Goal: Task Accomplishment & Management: Complete application form

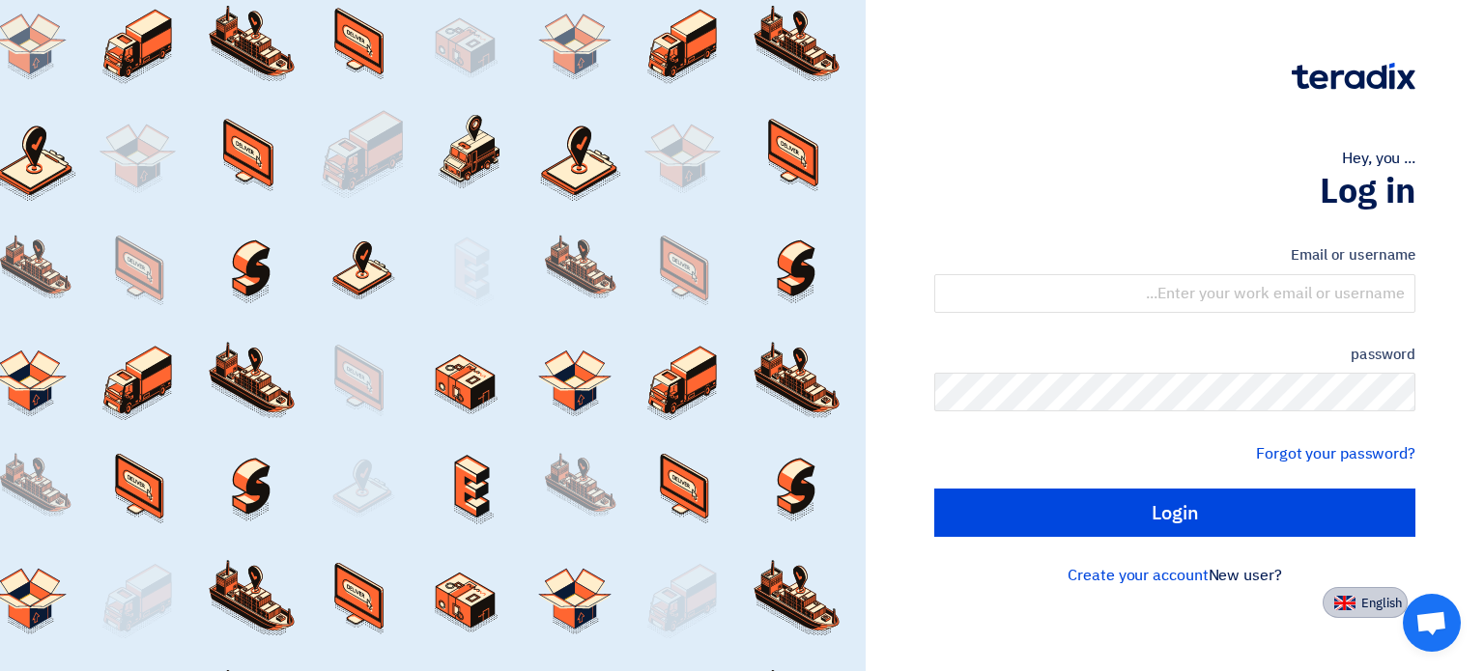
click at [1382, 609] on font "English" at bounding box center [1381, 603] width 41 height 18
type input "Sign in"
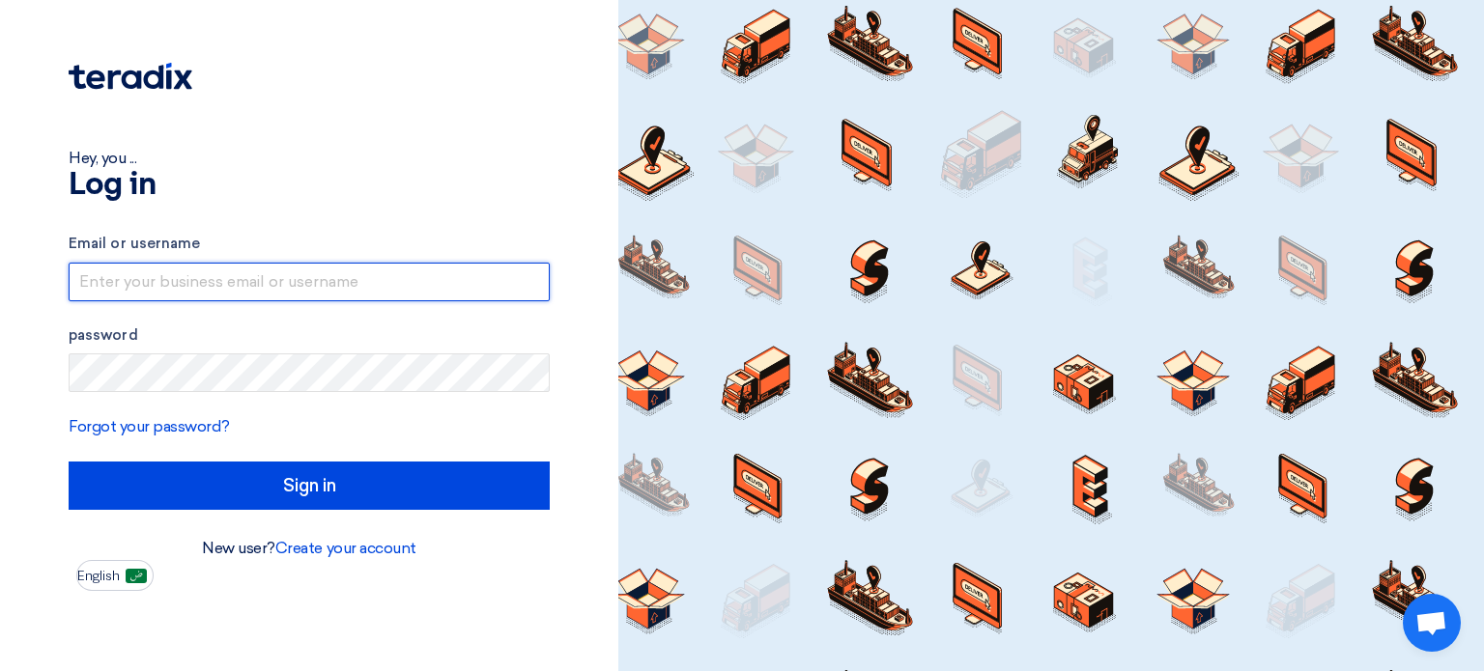
click at [159, 279] on input "text" at bounding box center [309, 282] width 481 height 39
type input "khalid.hawwa"
click at [201, 282] on input "text" at bounding box center [309, 282] width 481 height 39
paste input "khalid.hawwari@ktcco.net"
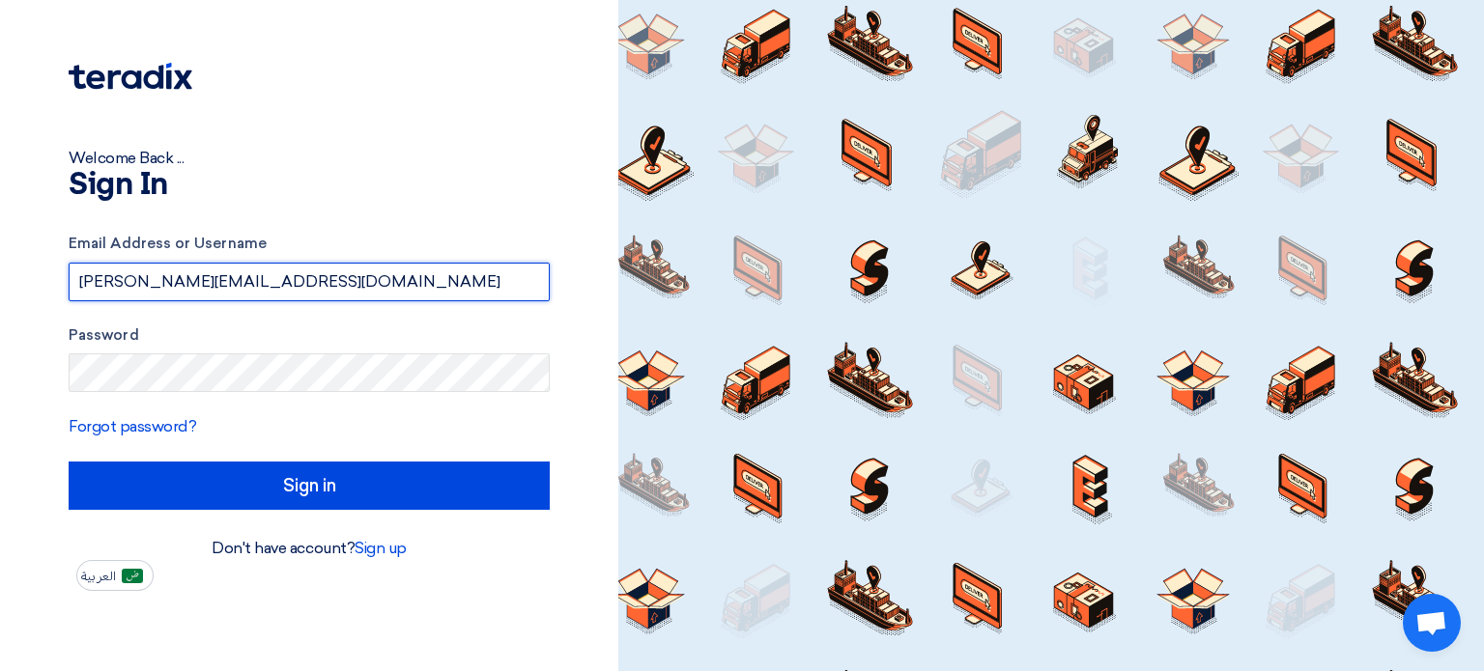
type input "khalid.hawwari@ktcco.net"
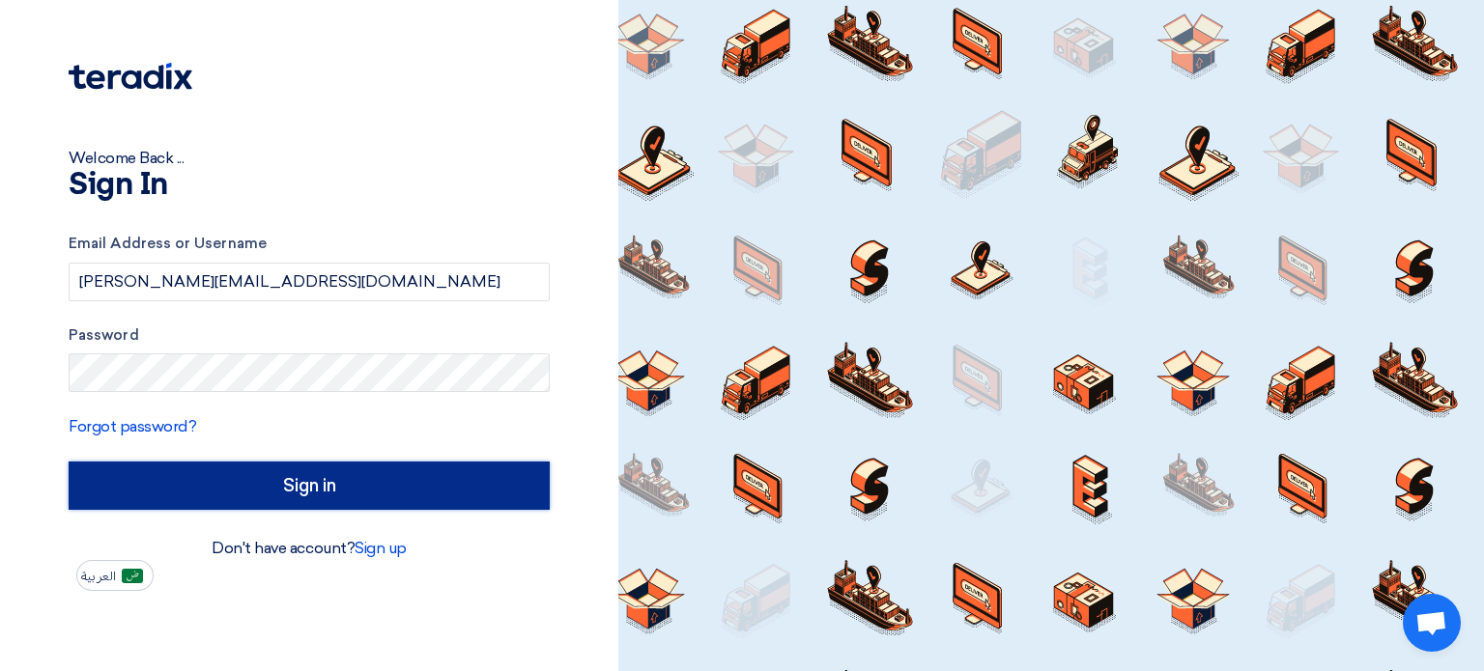
click at [369, 489] on input "Sign in" at bounding box center [309, 486] width 481 height 48
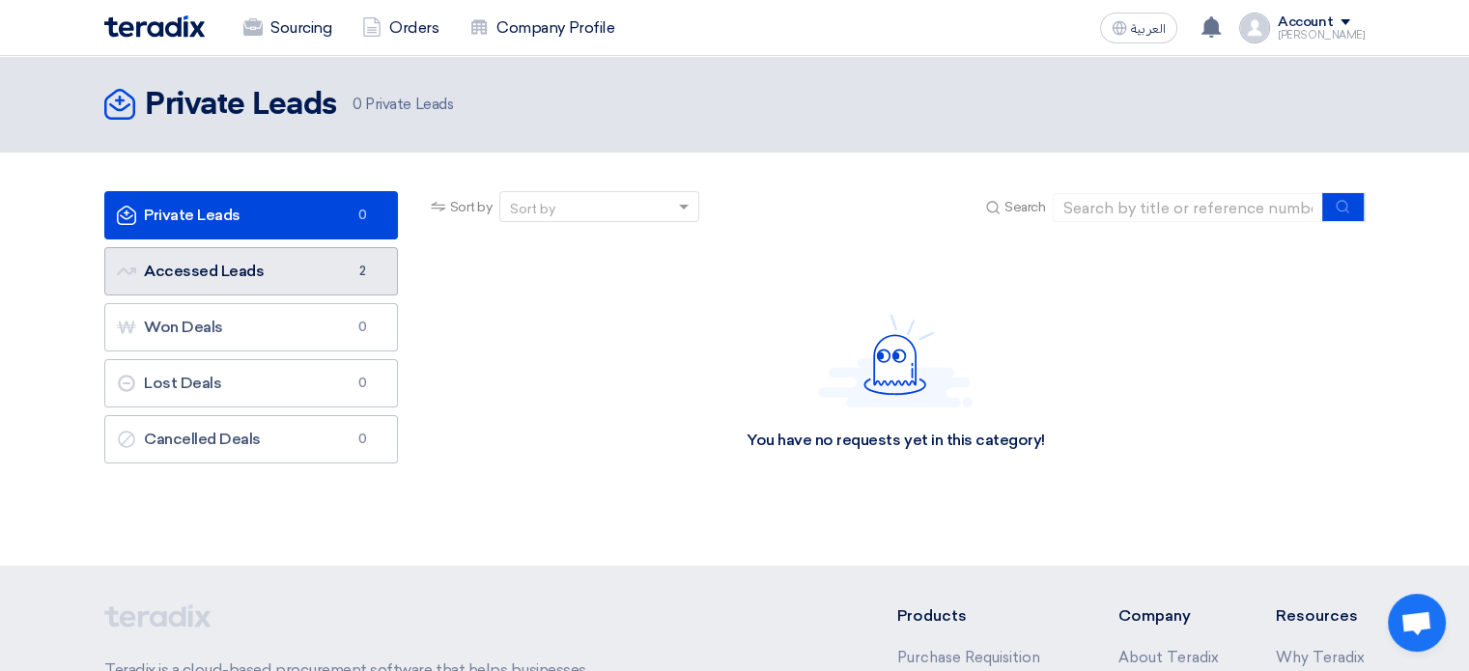
click at [194, 275] on link "Accessed Leads Accessed Leads 2" at bounding box center [251, 271] width 294 height 48
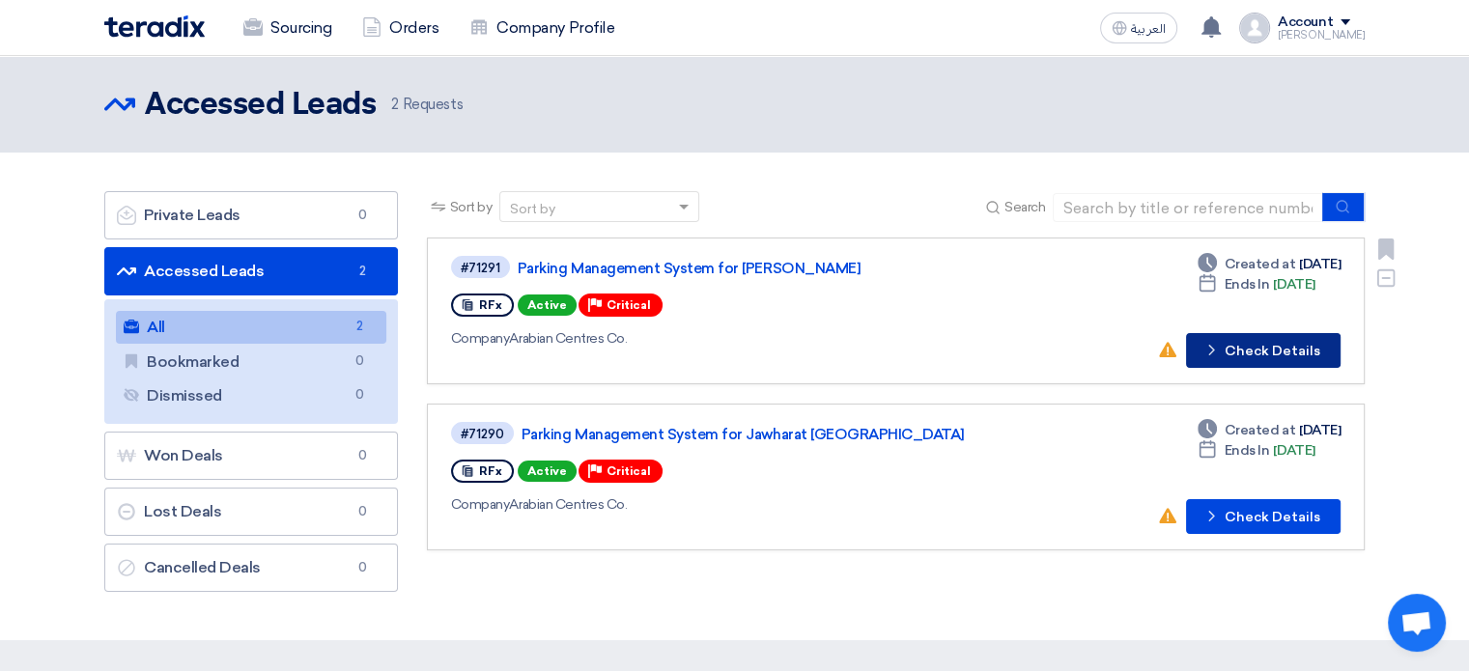
click at [1275, 349] on button "Check details Check Details" at bounding box center [1263, 350] width 155 height 35
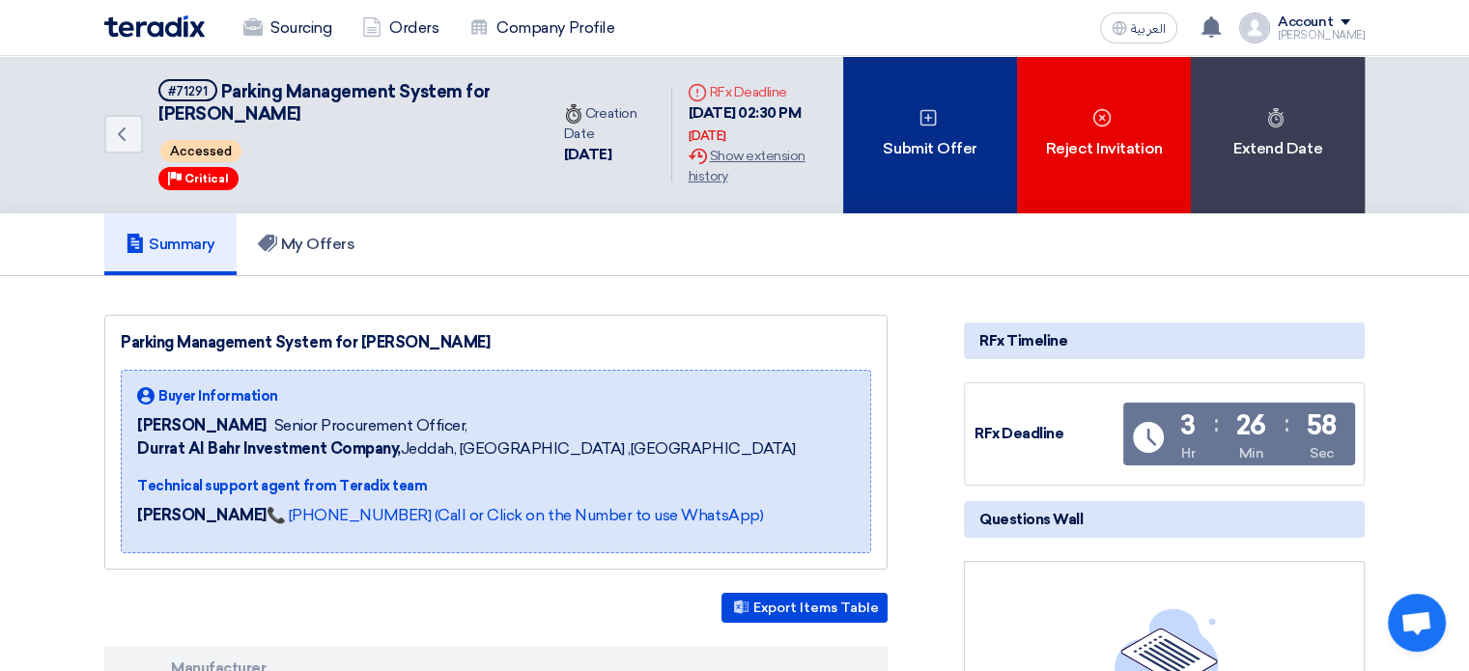
click at [917, 143] on div "Submit Offer" at bounding box center [930, 134] width 174 height 157
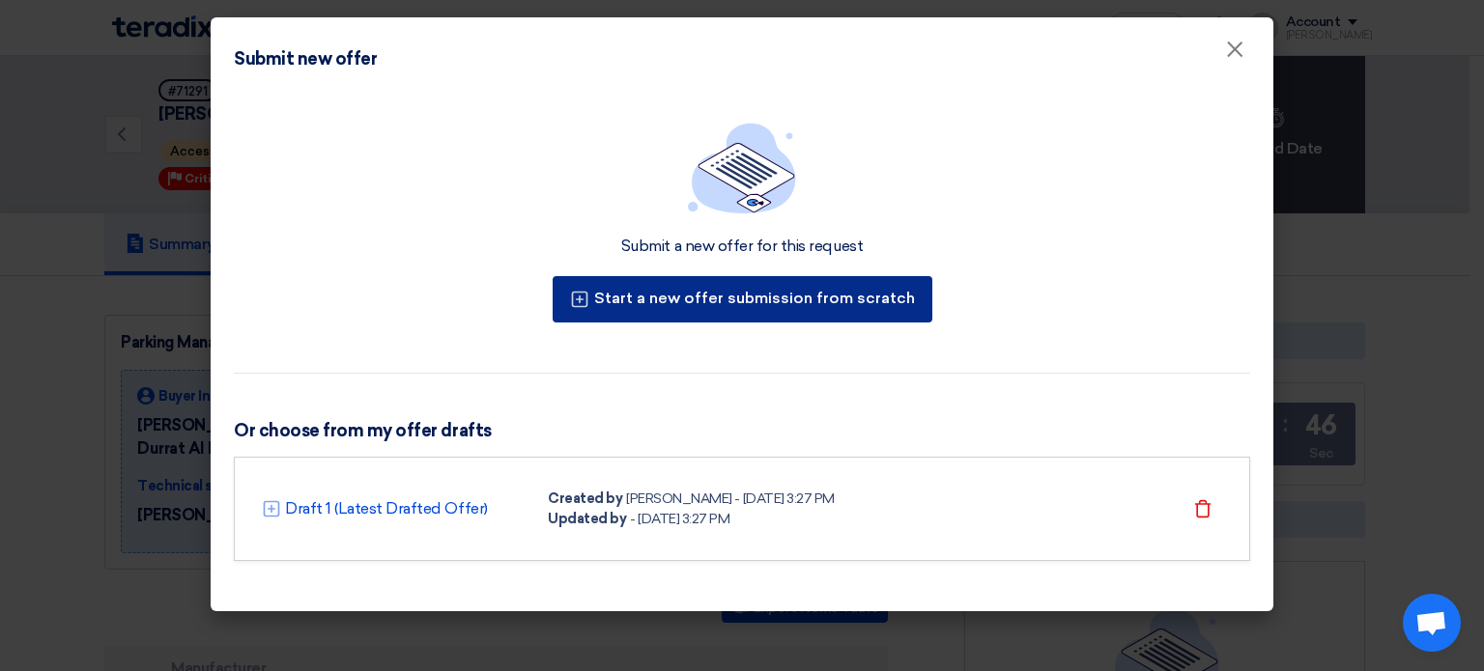
click at [725, 300] on button "Start a new offer submission from scratch" at bounding box center [742, 299] width 380 height 46
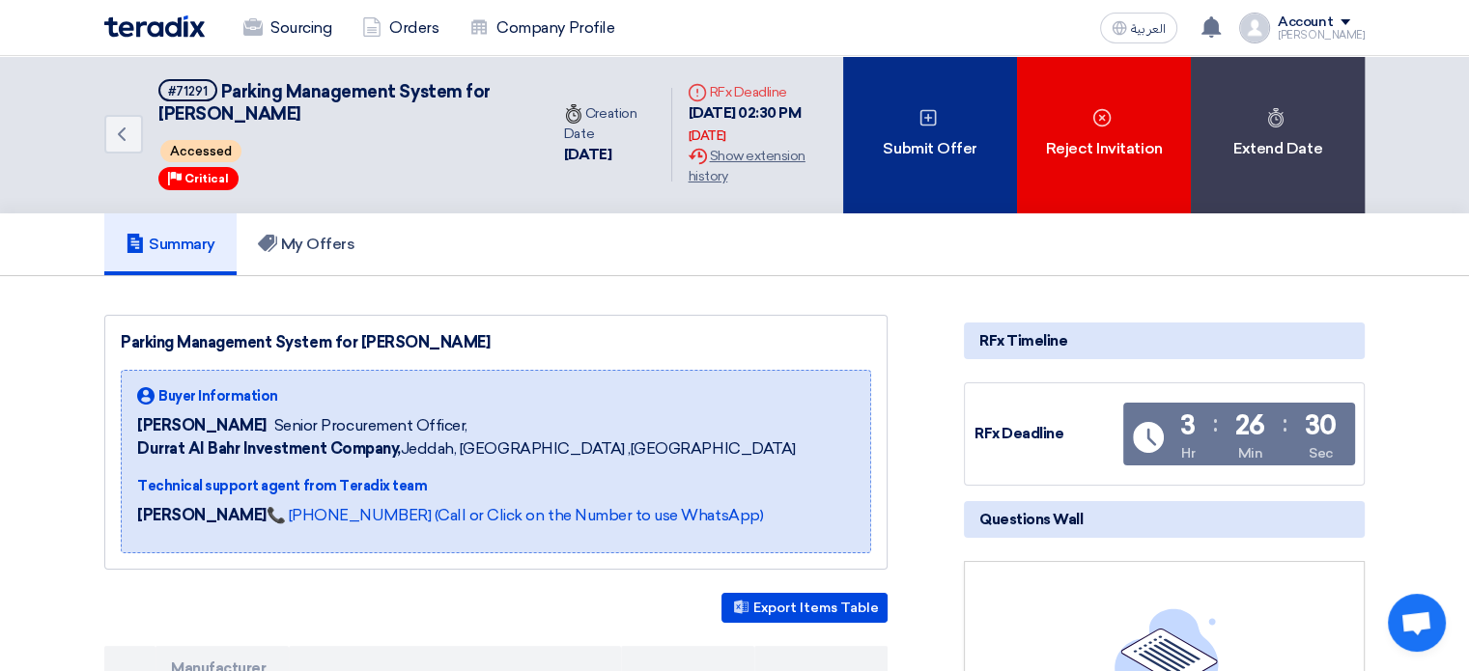
click at [926, 119] on icon at bounding box center [928, 117] width 19 height 19
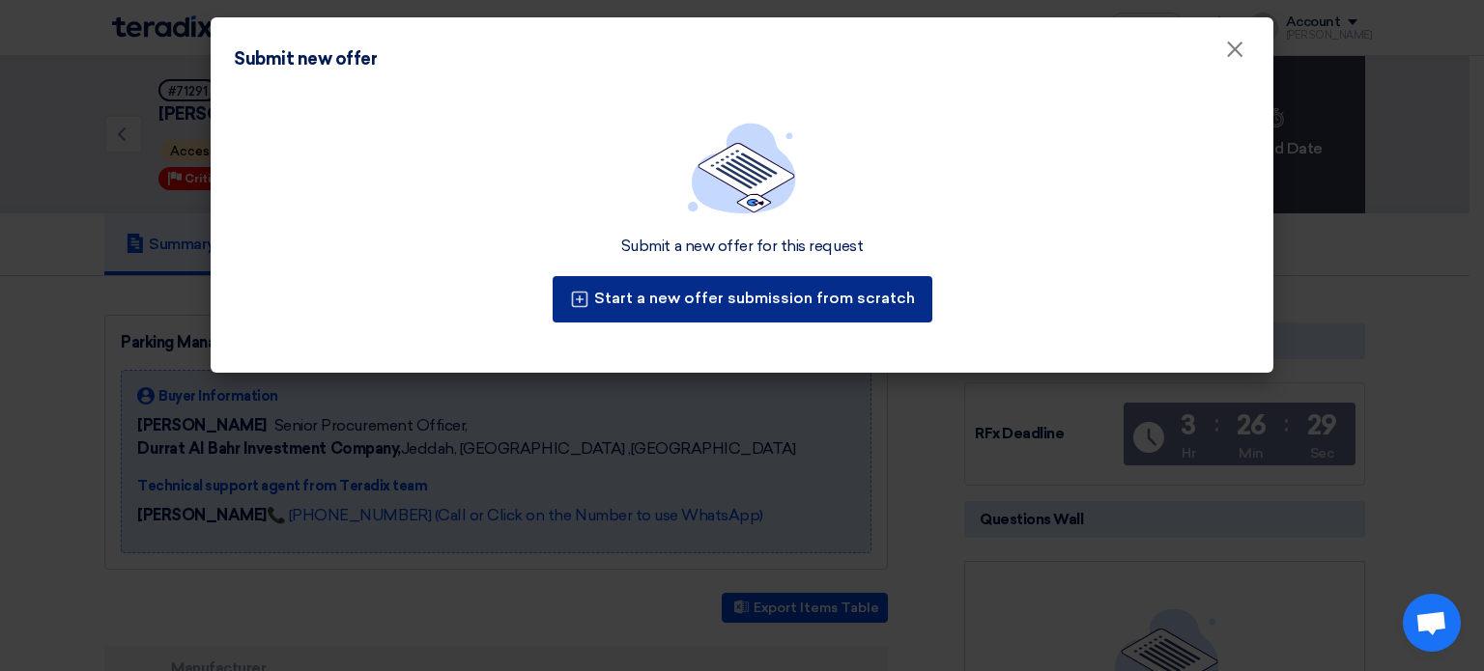
click at [718, 296] on button "Start a new offer submission from scratch" at bounding box center [742, 299] width 380 height 46
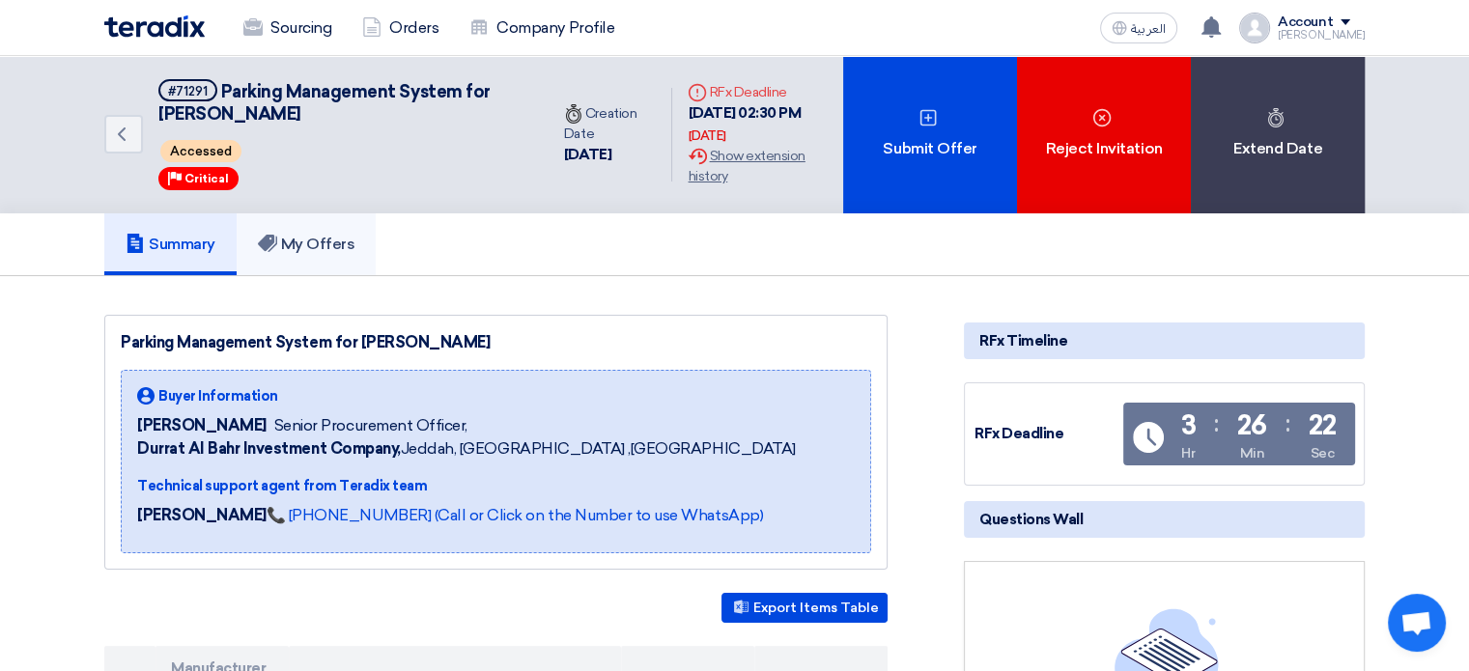
click at [326, 255] on link "My Offers" at bounding box center [307, 244] width 140 height 62
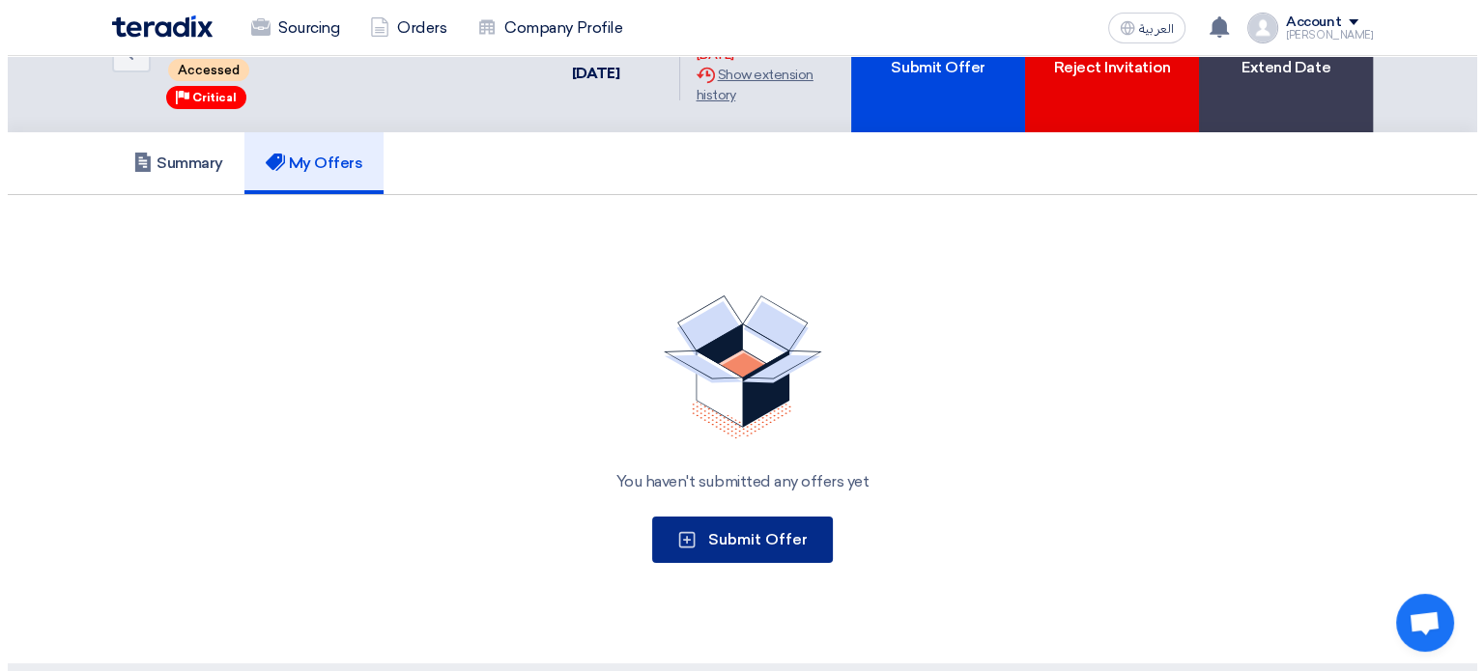
scroll to position [193, 0]
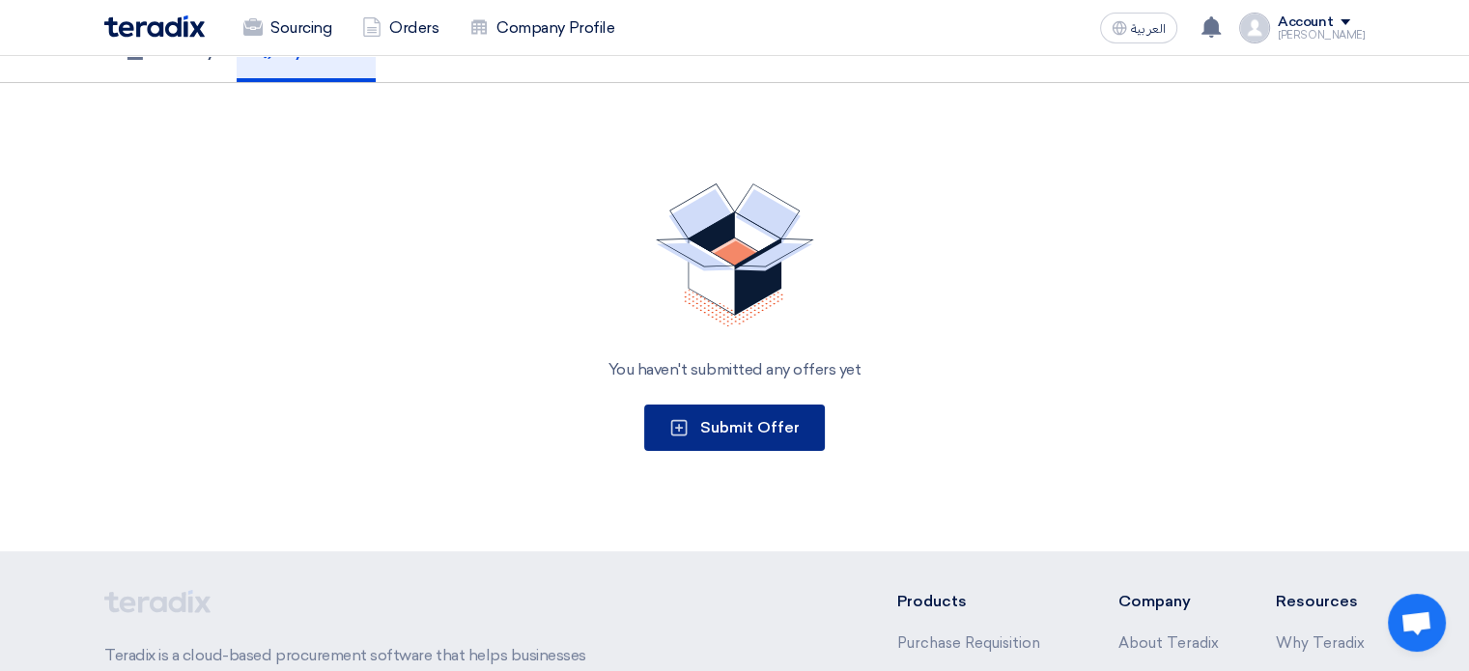
click at [757, 411] on button "Submit Offer" at bounding box center [734, 428] width 181 height 46
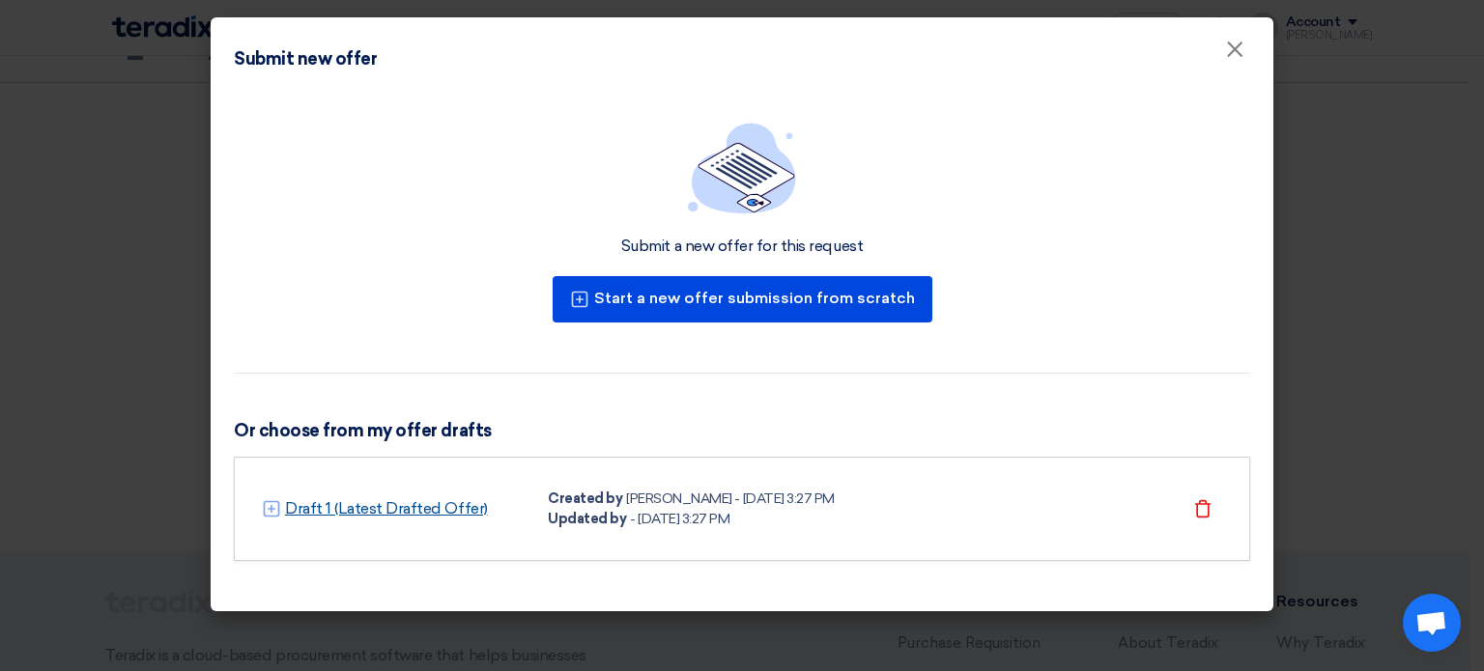
click at [433, 510] on link "Draft 1 (Latest Drafted Offer)" at bounding box center [386, 508] width 203 height 23
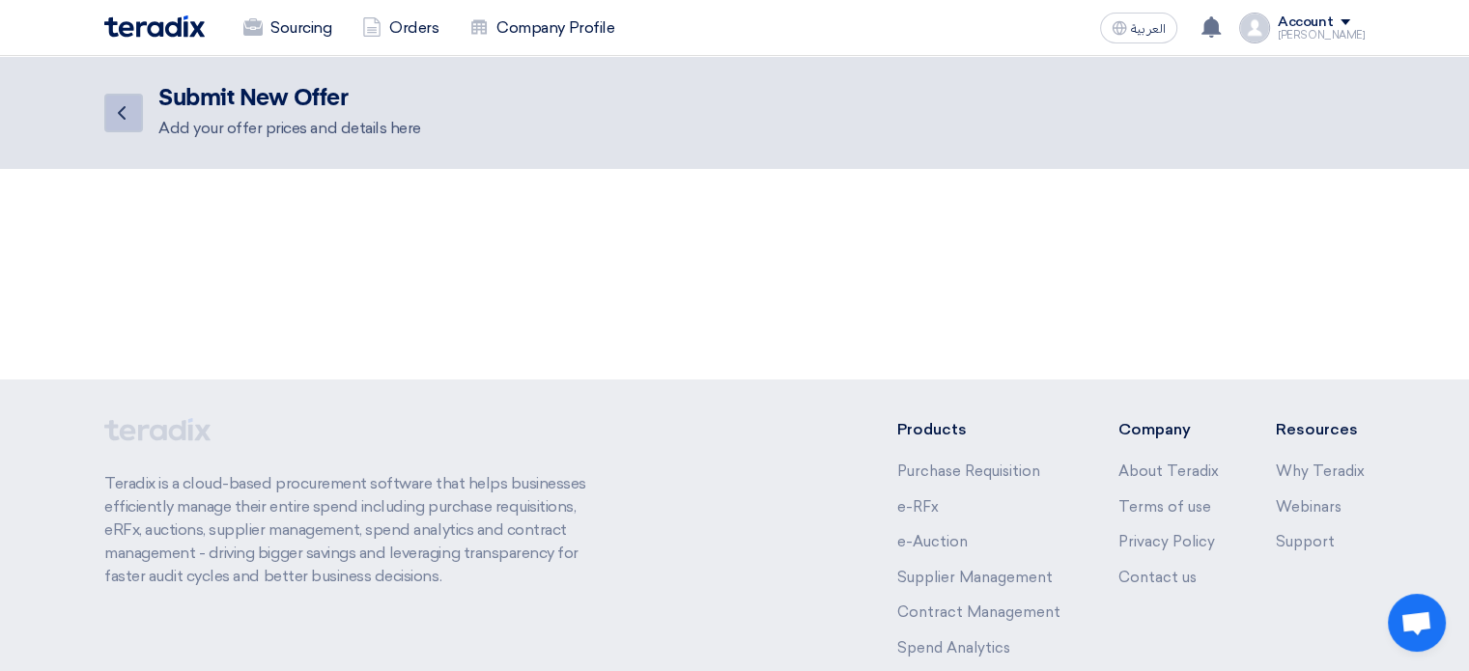
click at [117, 106] on icon "Back" at bounding box center [121, 112] width 23 height 23
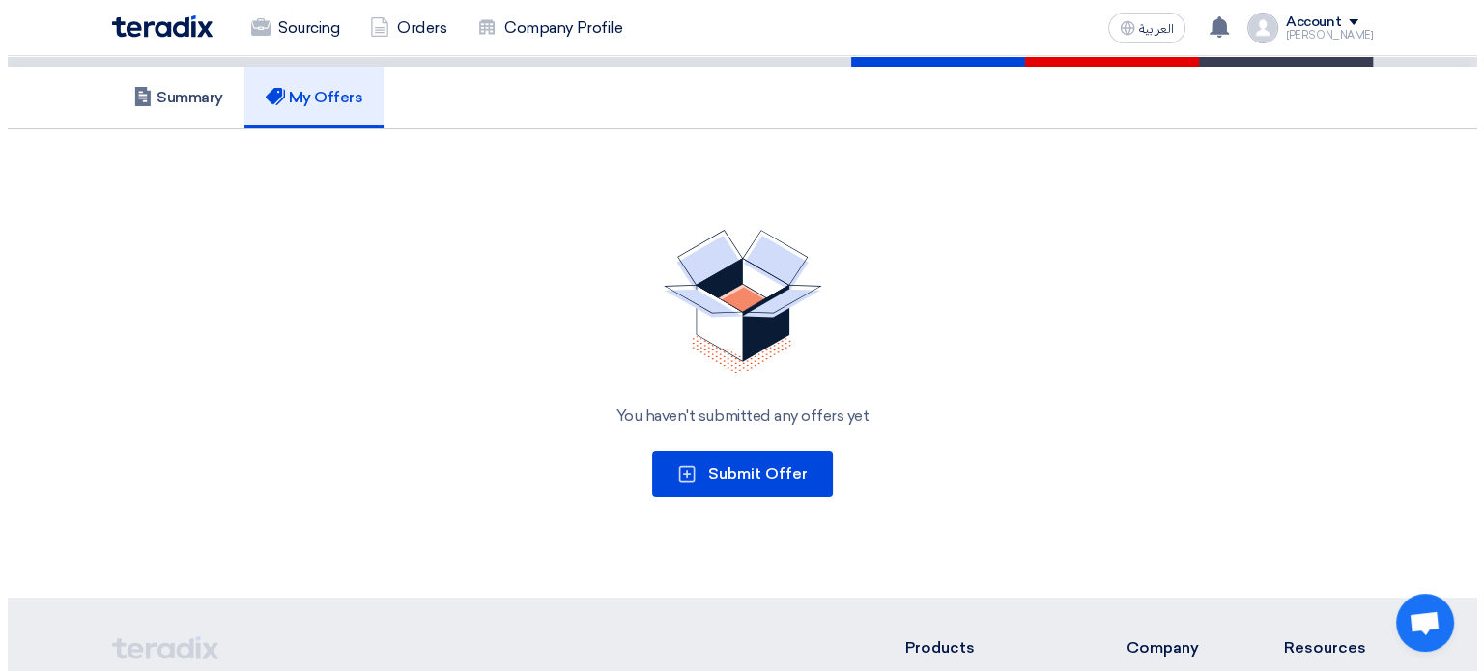
scroll to position [120, 0]
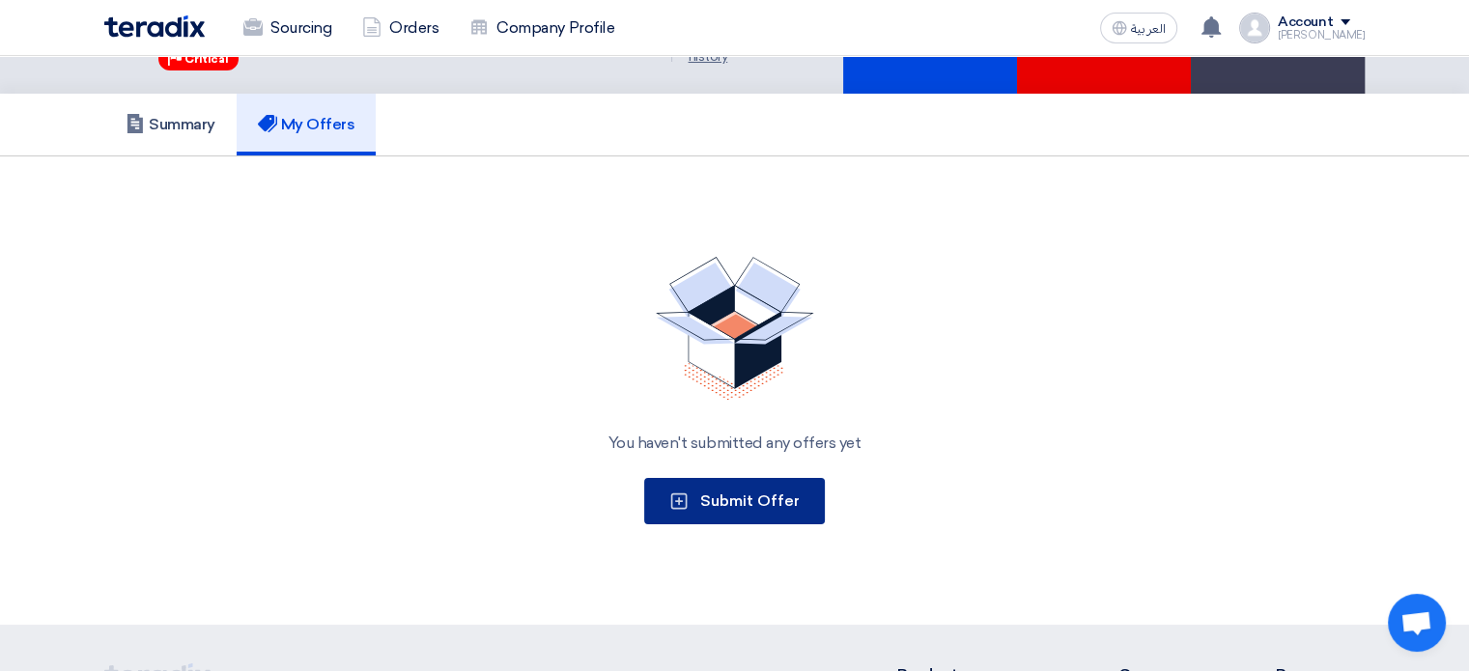
click at [703, 500] on span "Submit Offer" at bounding box center [749, 501] width 99 height 18
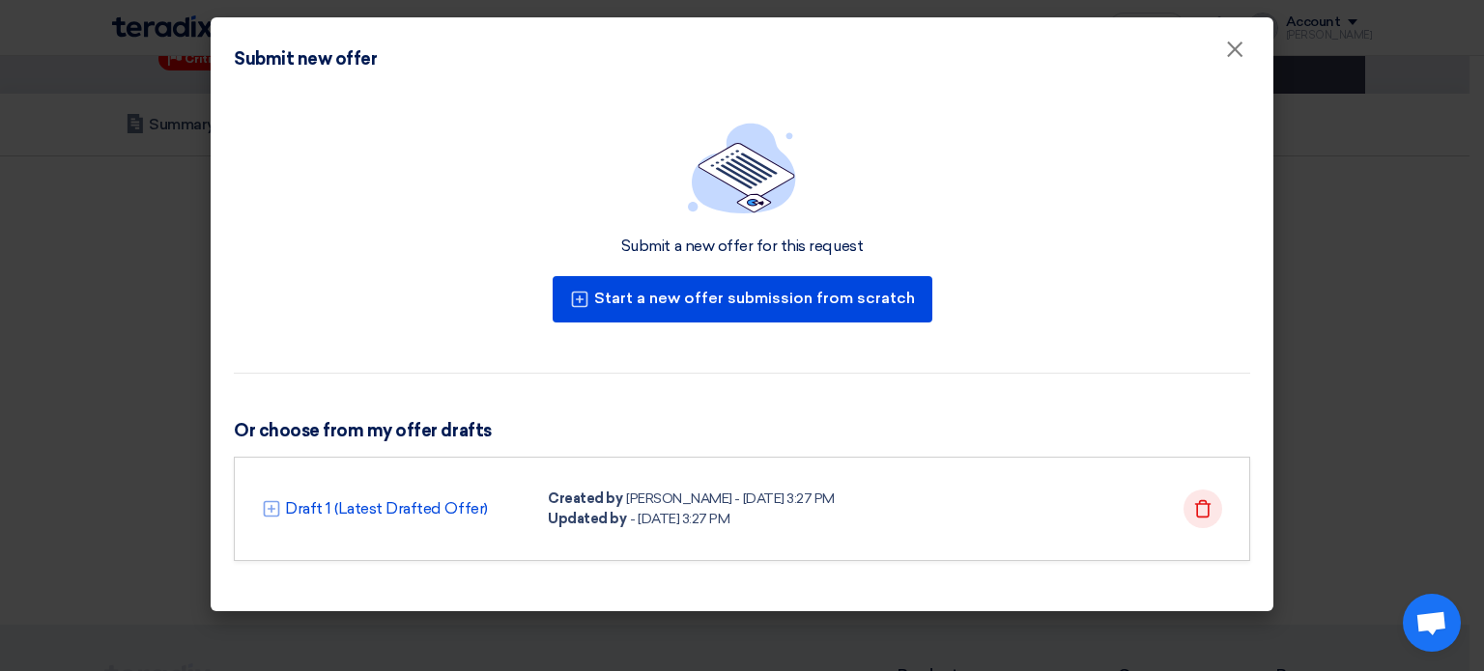
drag, startPoint x: 1197, startPoint y: 507, endPoint x: 1184, endPoint y: 510, distance: 12.9
click at [1198, 508] on use at bounding box center [1203, 507] width 16 height 17
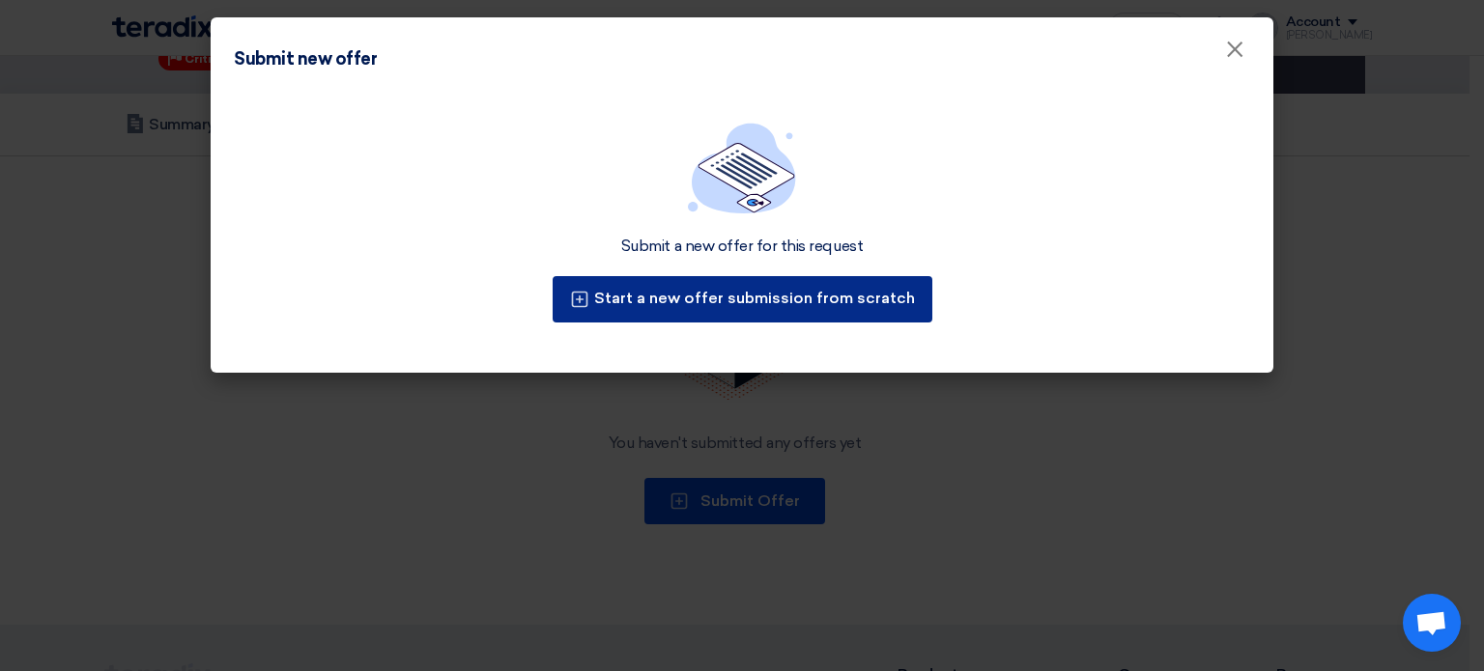
click at [674, 292] on button "Start a new offer submission from scratch" at bounding box center [742, 299] width 380 height 46
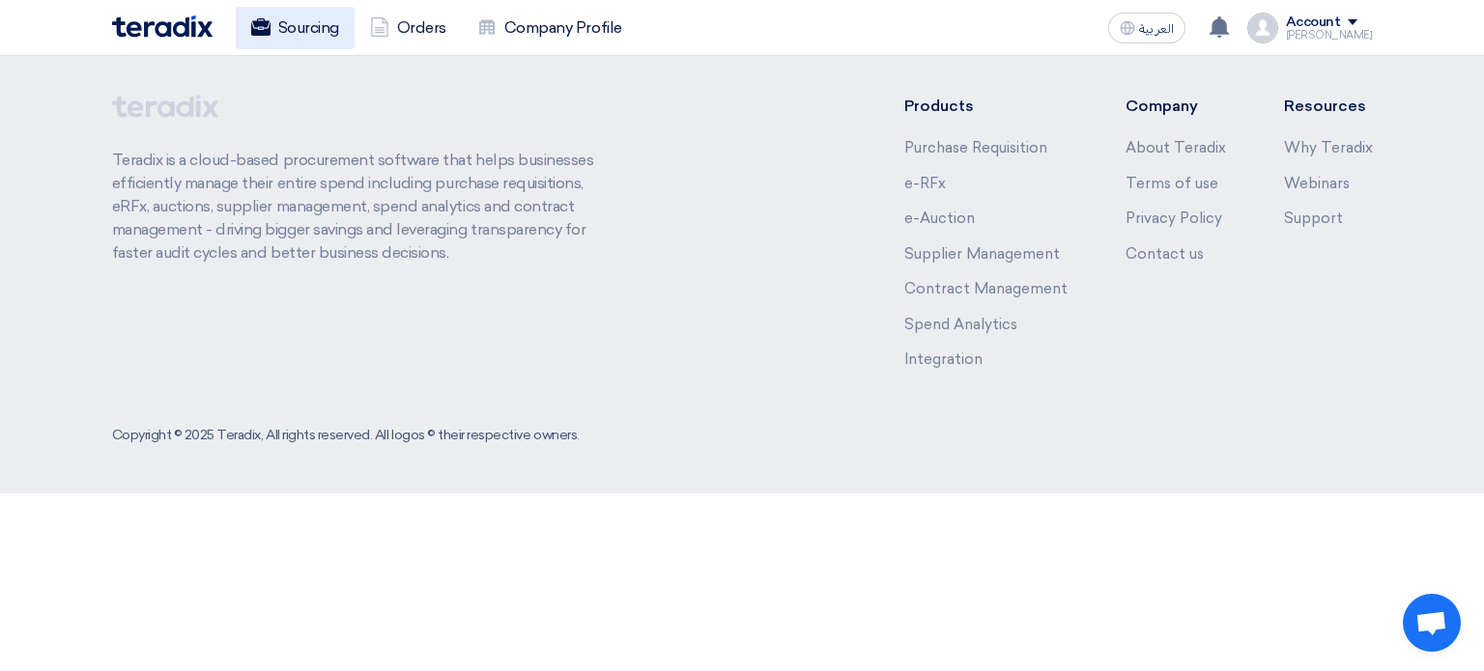
click at [324, 32] on link "Sourcing" at bounding box center [295, 28] width 119 height 42
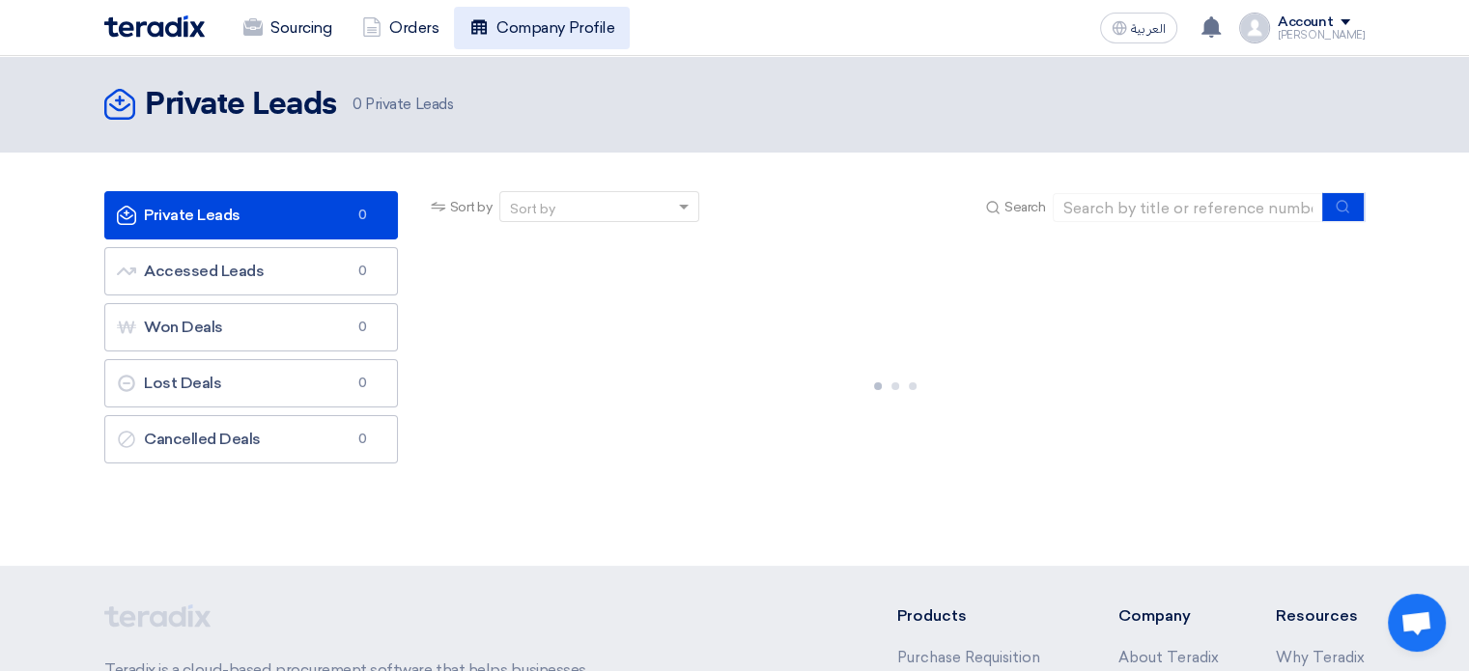
click at [543, 25] on link "Company Profile" at bounding box center [542, 28] width 176 height 42
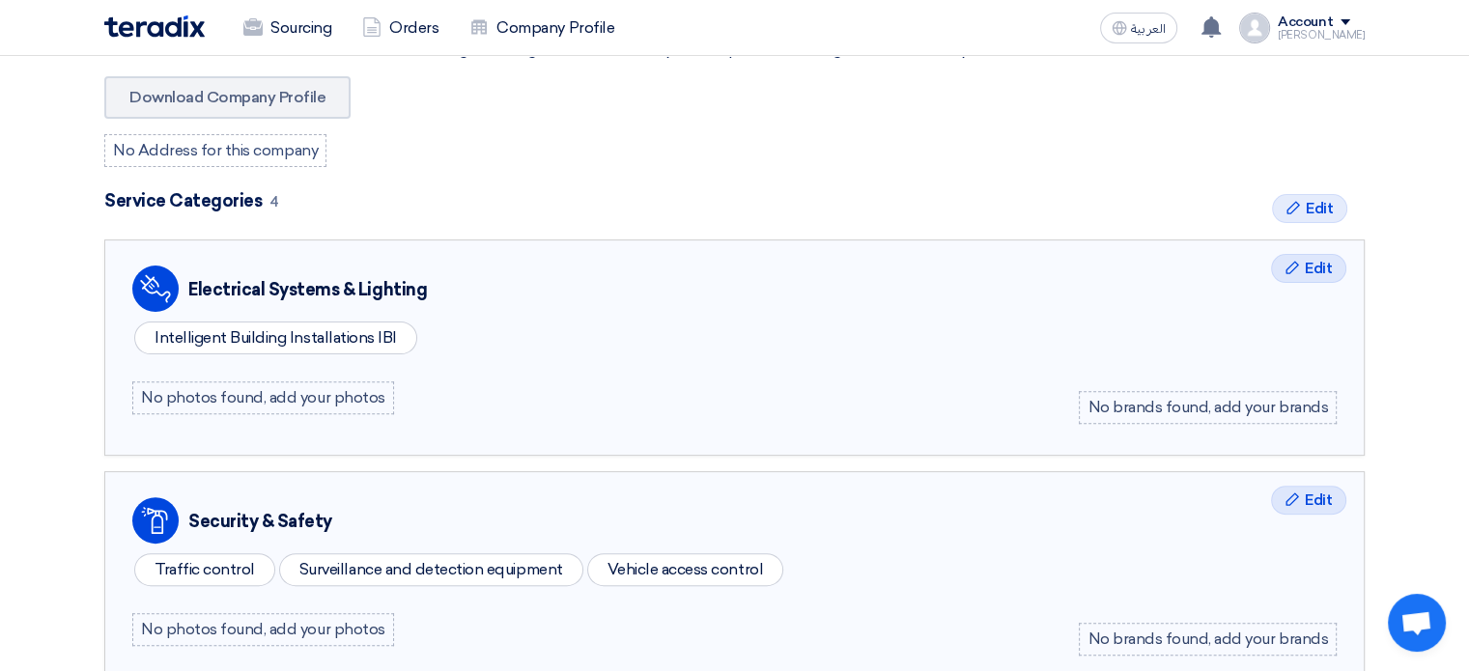
scroll to position [401, 0]
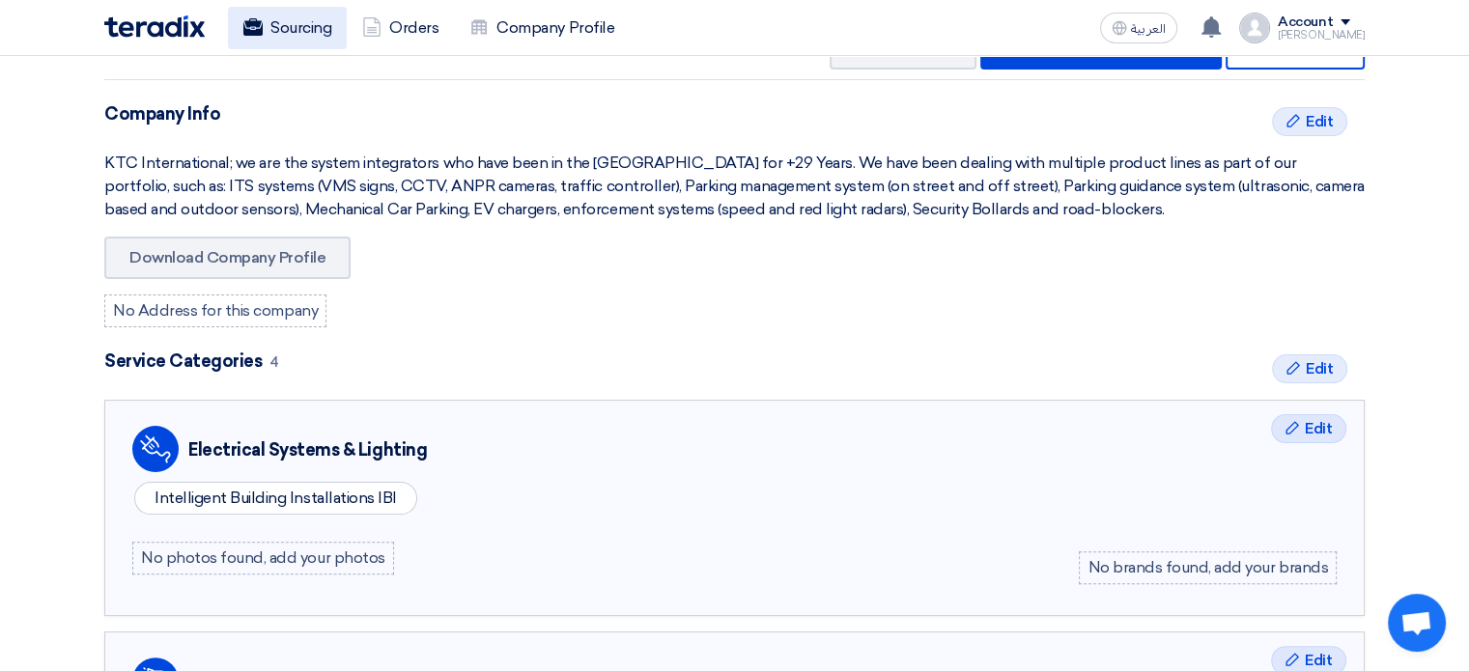
click at [304, 20] on link "Sourcing" at bounding box center [287, 28] width 119 height 42
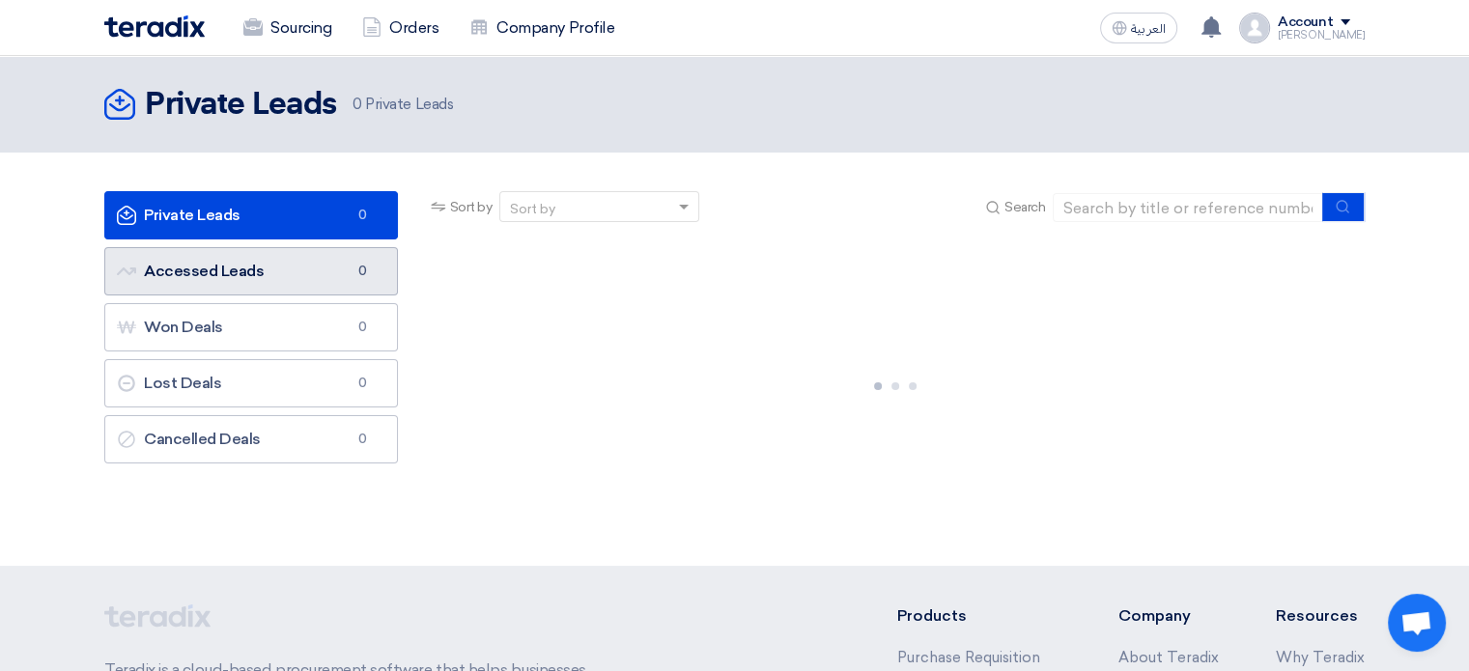
click at [259, 269] on link "Accessed Leads Accessed Leads 0" at bounding box center [251, 271] width 294 height 48
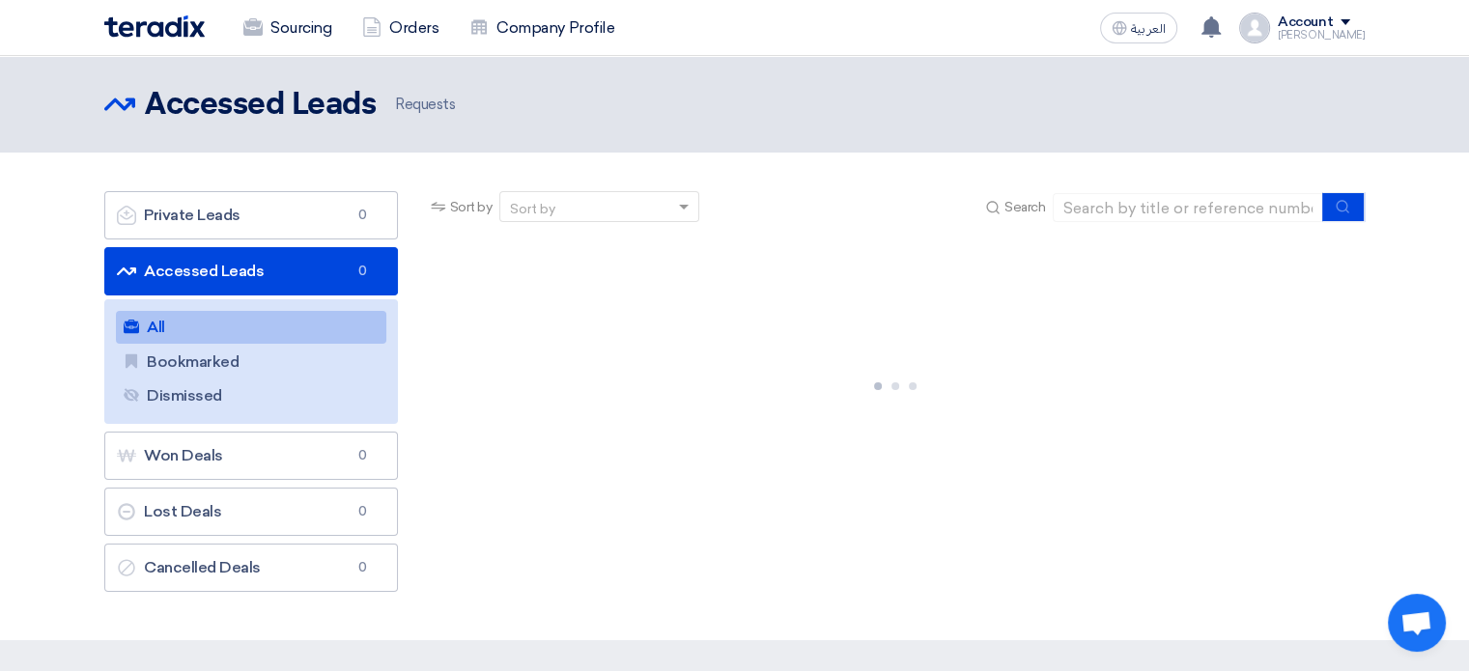
click at [212, 320] on link "All All" at bounding box center [251, 327] width 270 height 33
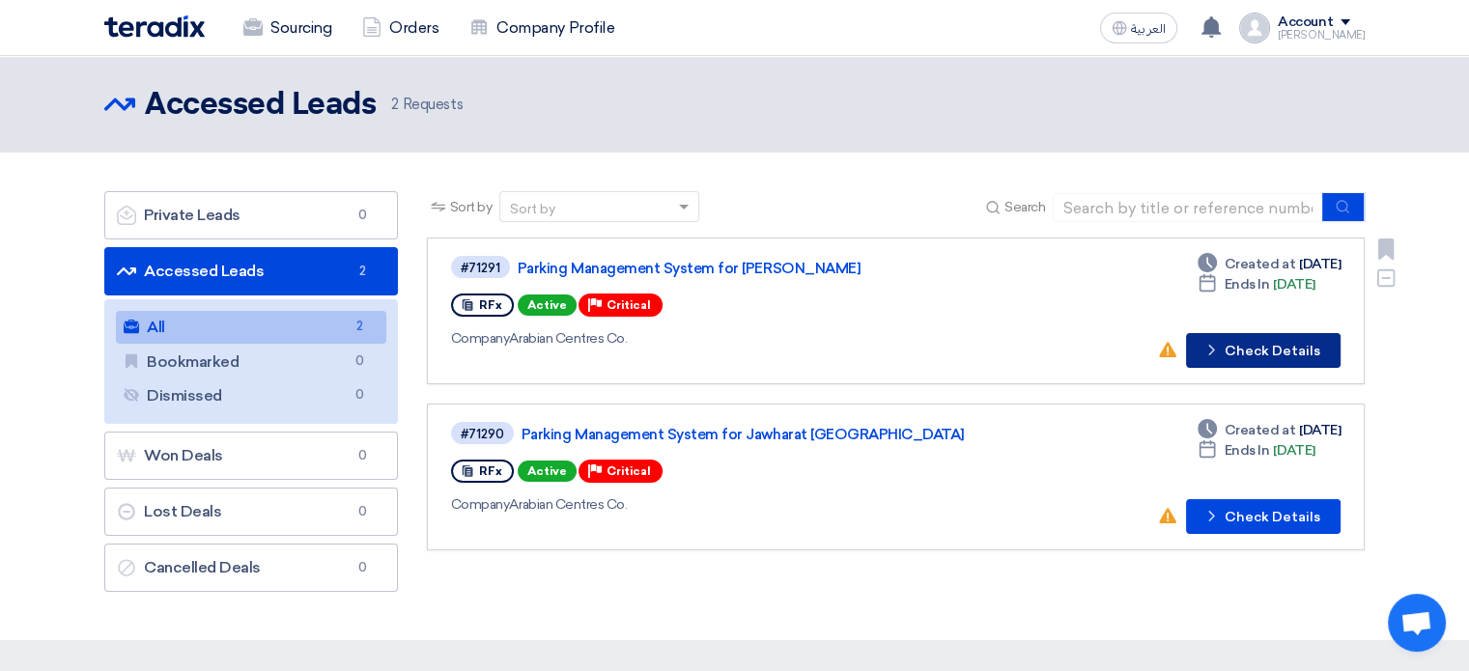
click at [1279, 347] on button "Check details Check Details" at bounding box center [1263, 350] width 155 height 35
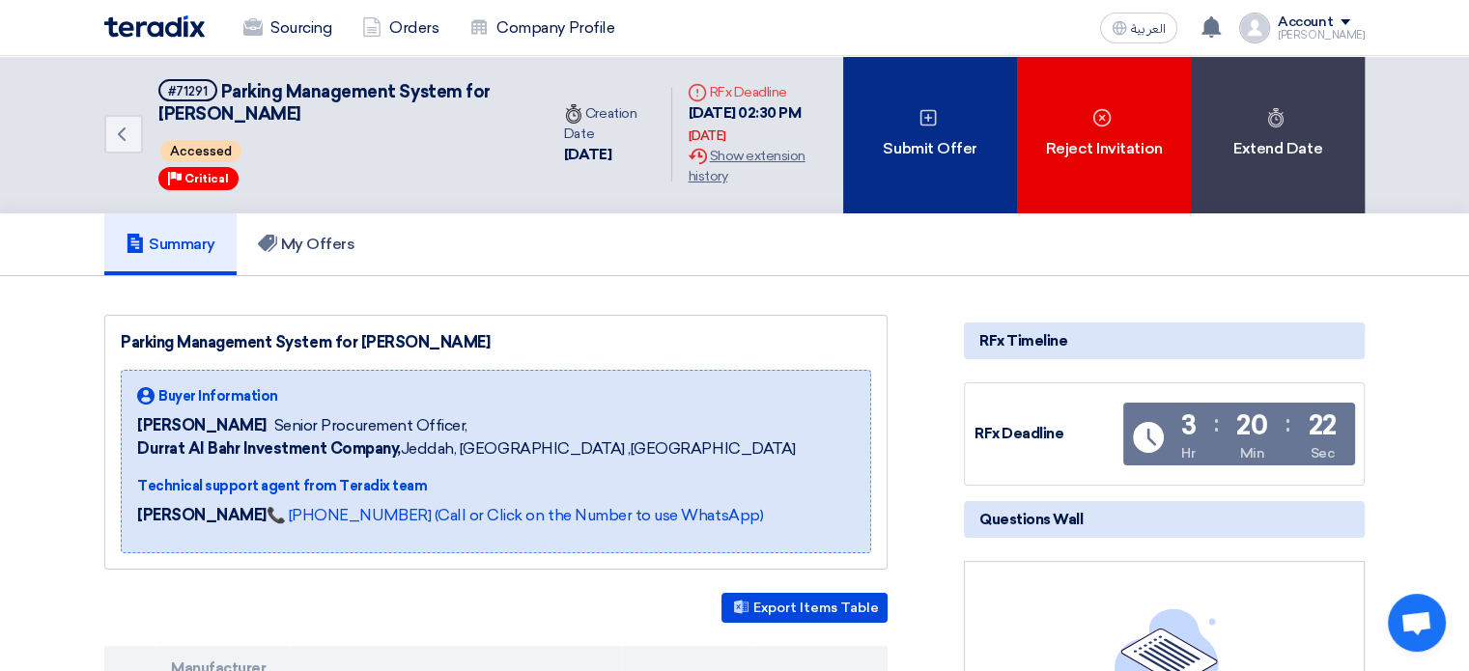
click at [931, 123] on icon at bounding box center [928, 117] width 19 height 19
click at [934, 135] on div "Submit Offer" at bounding box center [930, 134] width 174 height 157
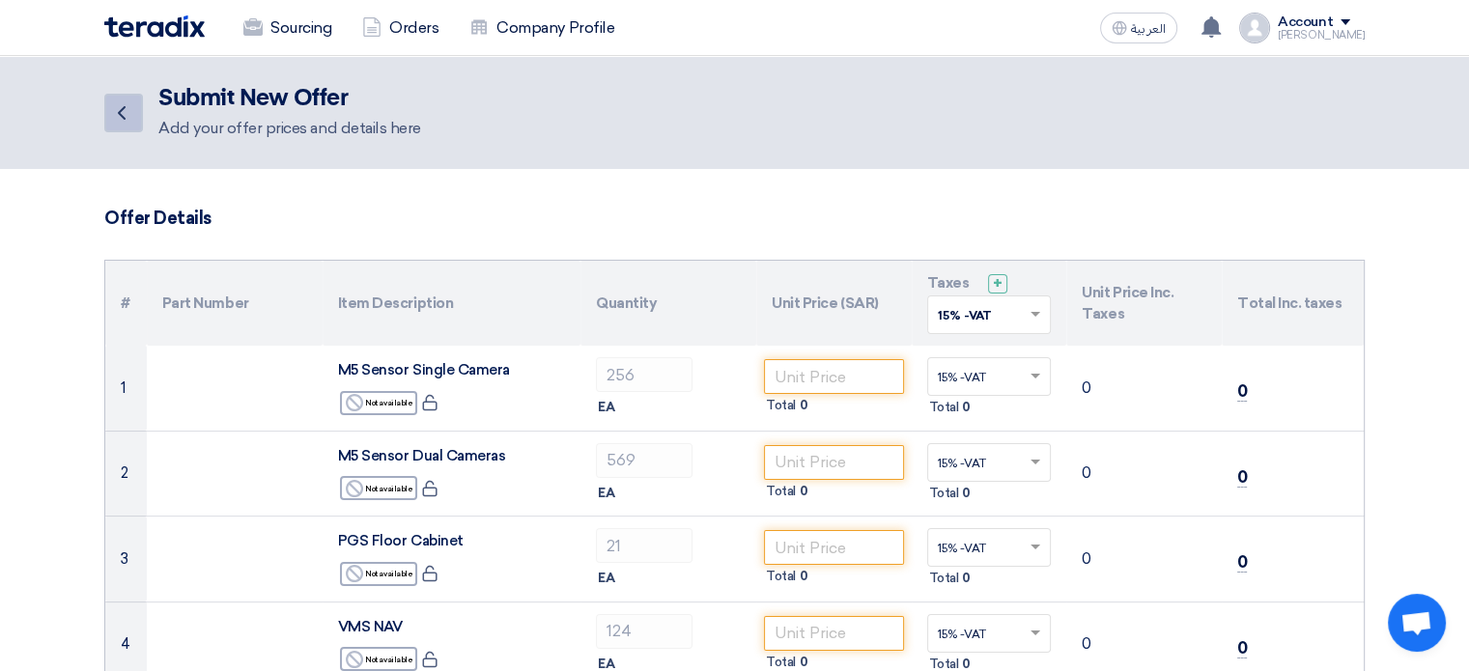
click at [127, 125] on link "Back" at bounding box center [123, 113] width 39 height 39
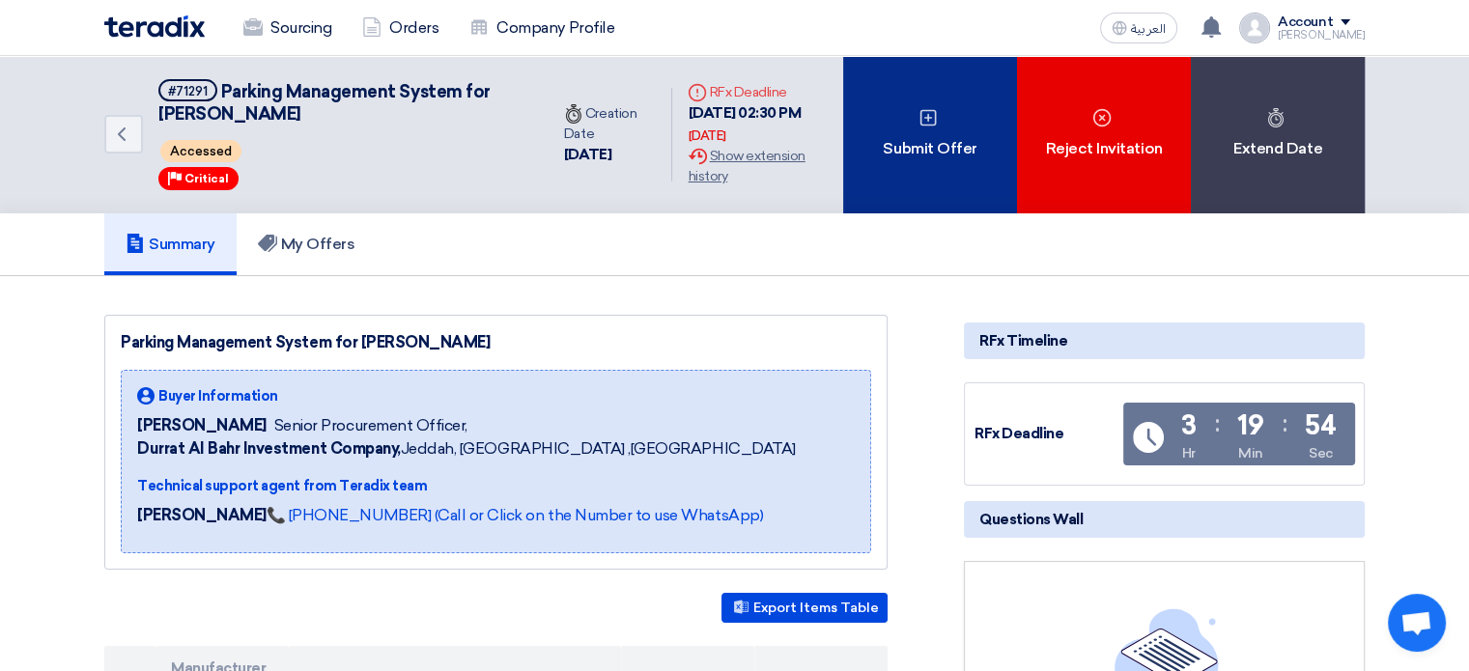
click at [925, 130] on div "Submit Offer" at bounding box center [930, 134] width 174 height 157
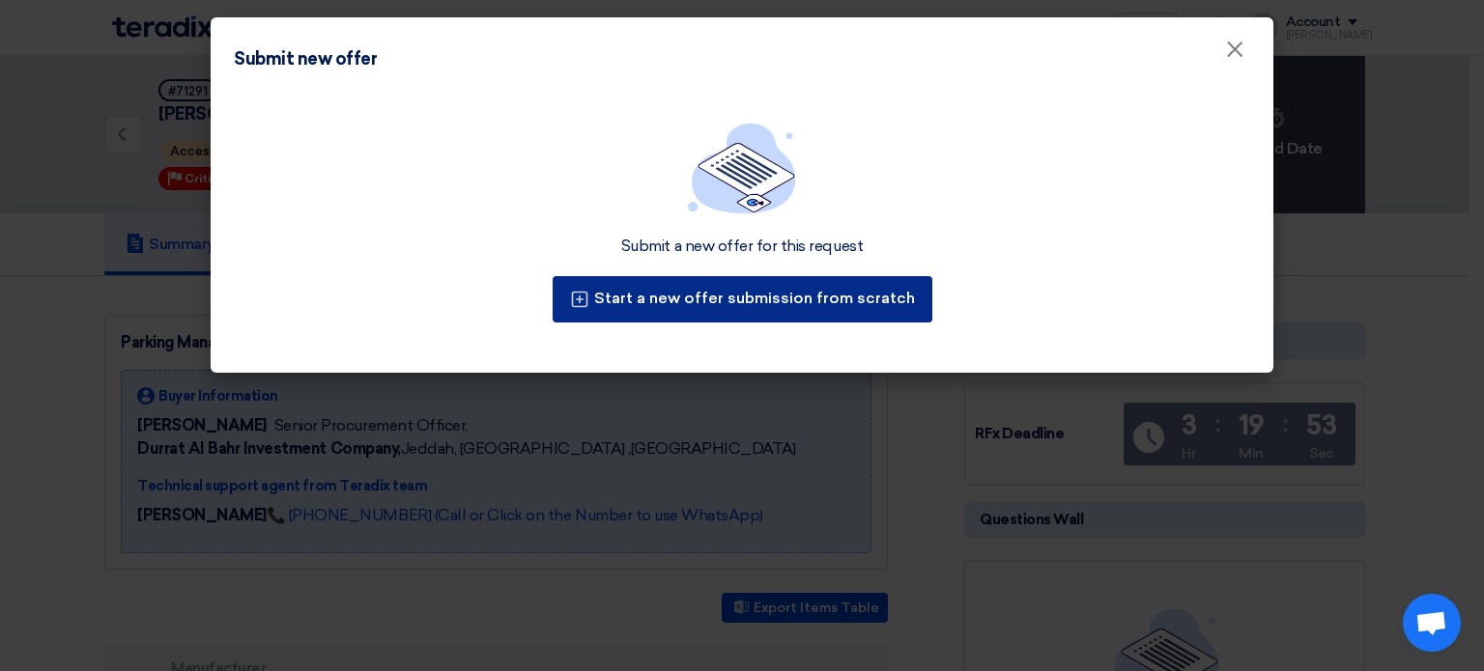
click at [735, 293] on button "Start a new offer submission from scratch" at bounding box center [742, 299] width 380 height 46
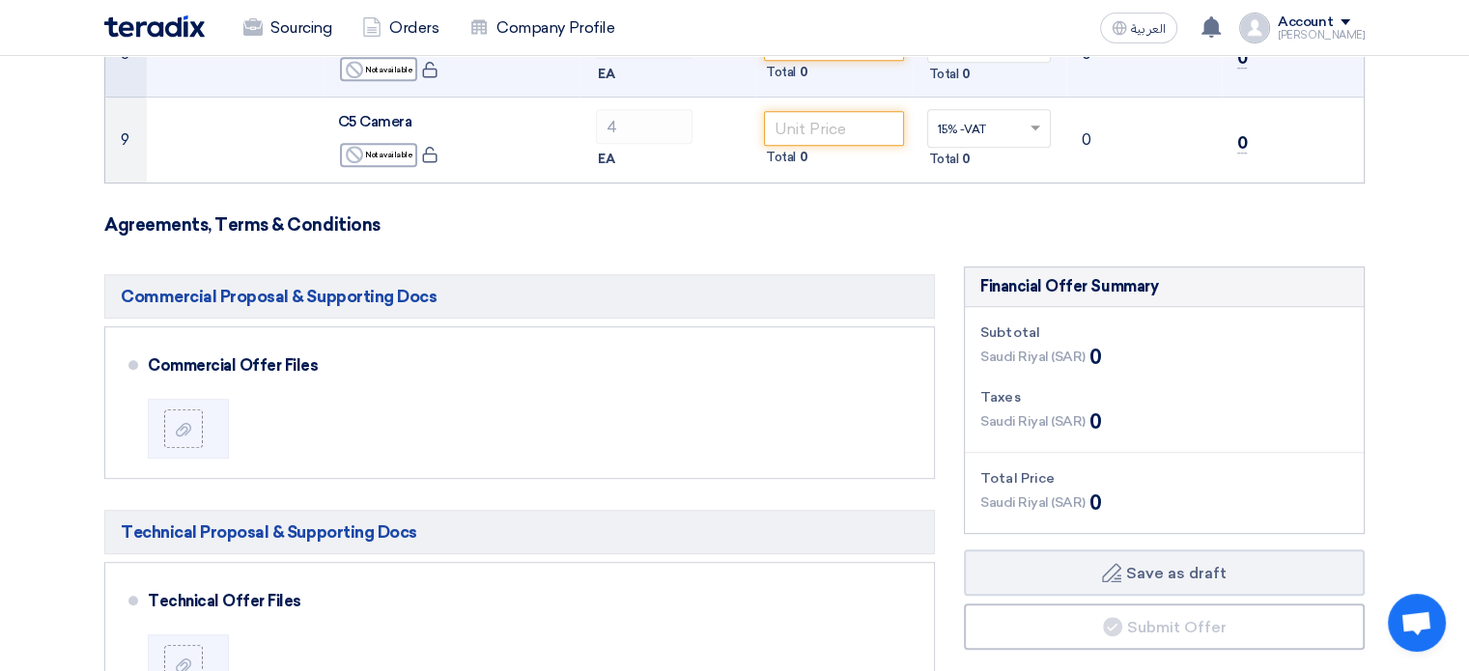
scroll to position [1062, 0]
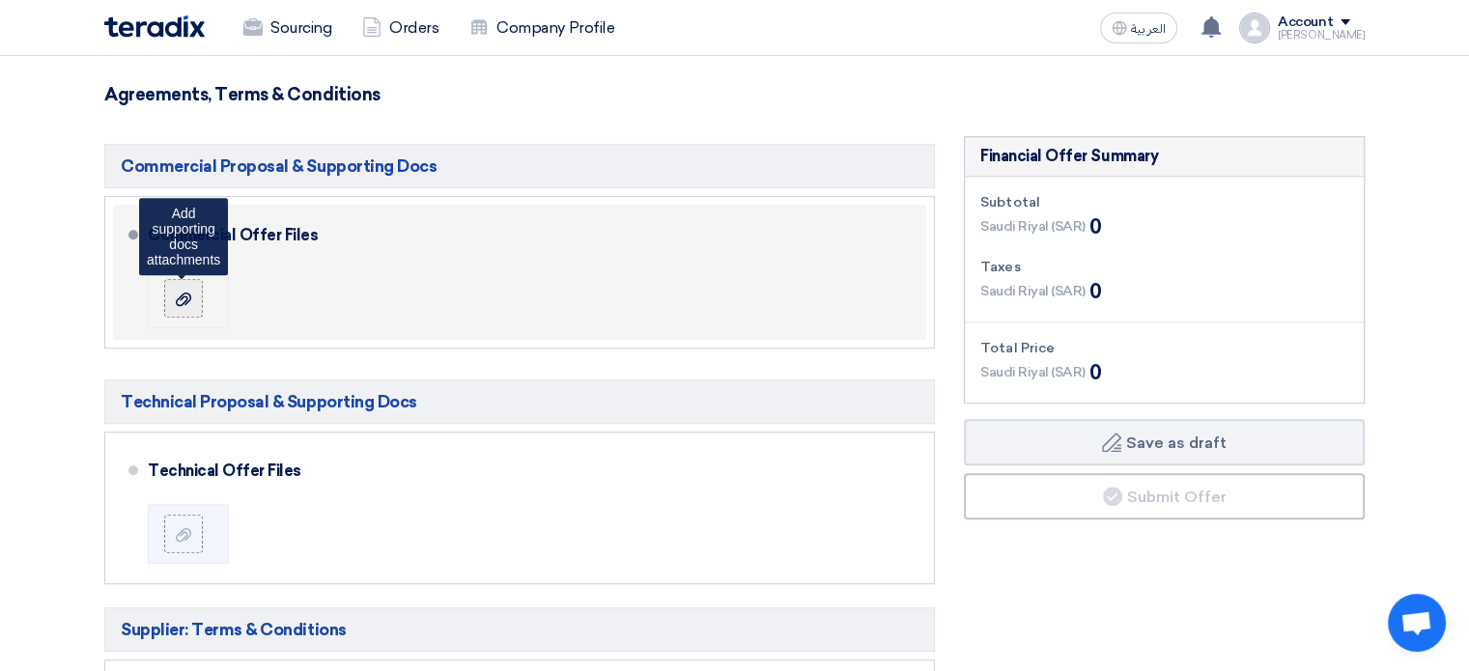
click at [180, 295] on icon at bounding box center [183, 299] width 15 height 15
click at [0, 0] on input "file" at bounding box center [0, 0] width 0 height 0
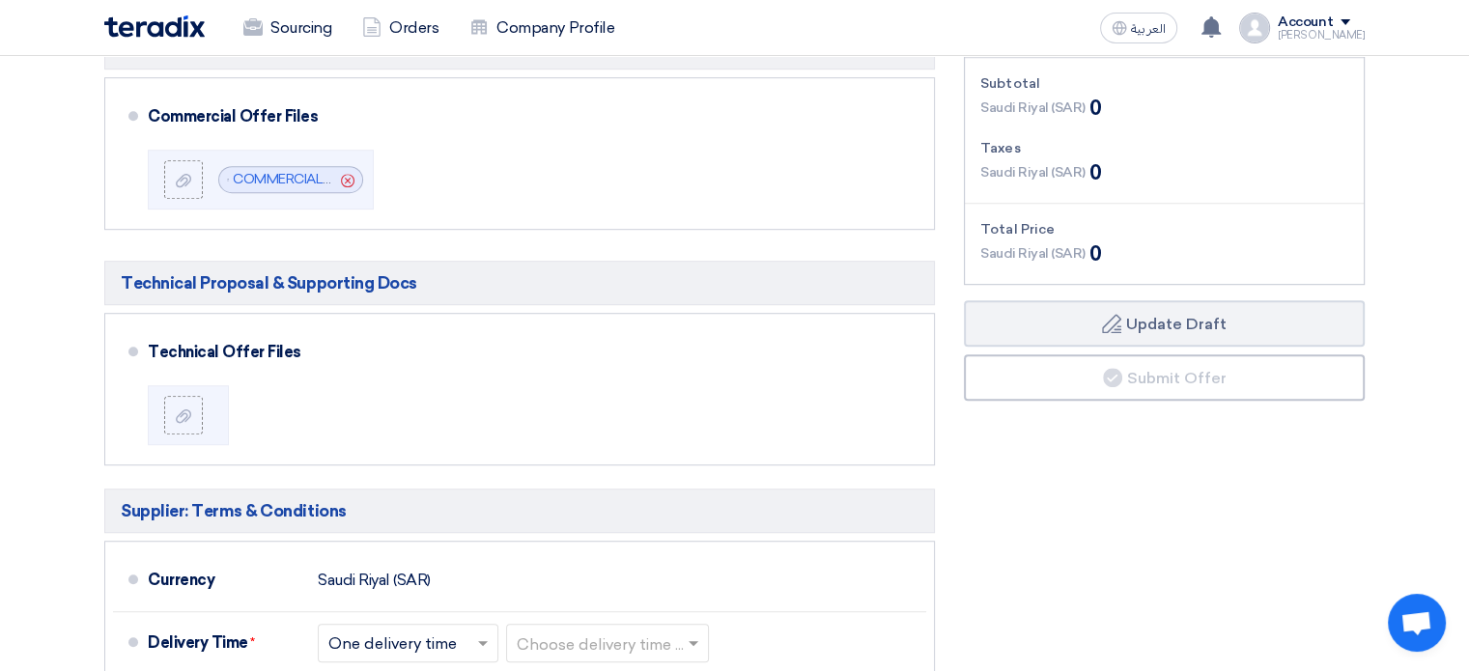
scroll to position [1159, 0]
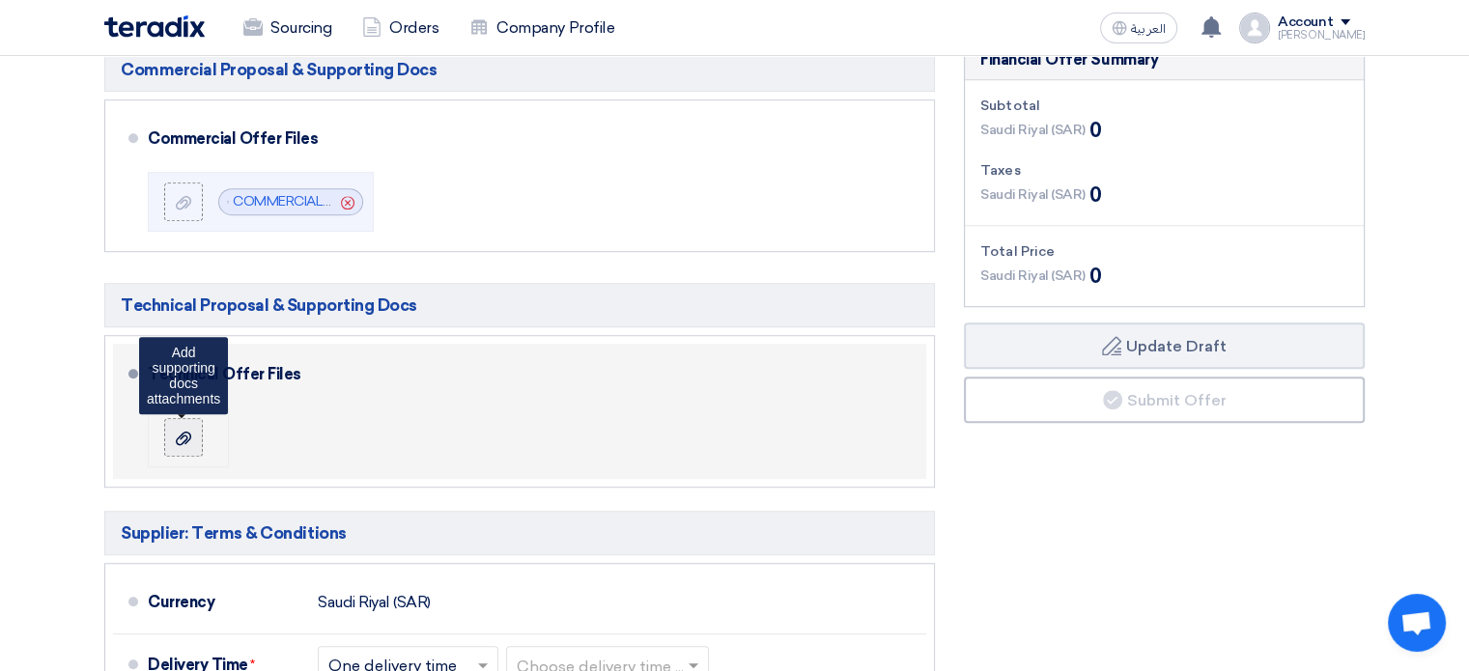
click at [176, 431] on icon at bounding box center [183, 438] width 15 height 15
click at [0, 0] on input "file" at bounding box center [0, 0] width 0 height 0
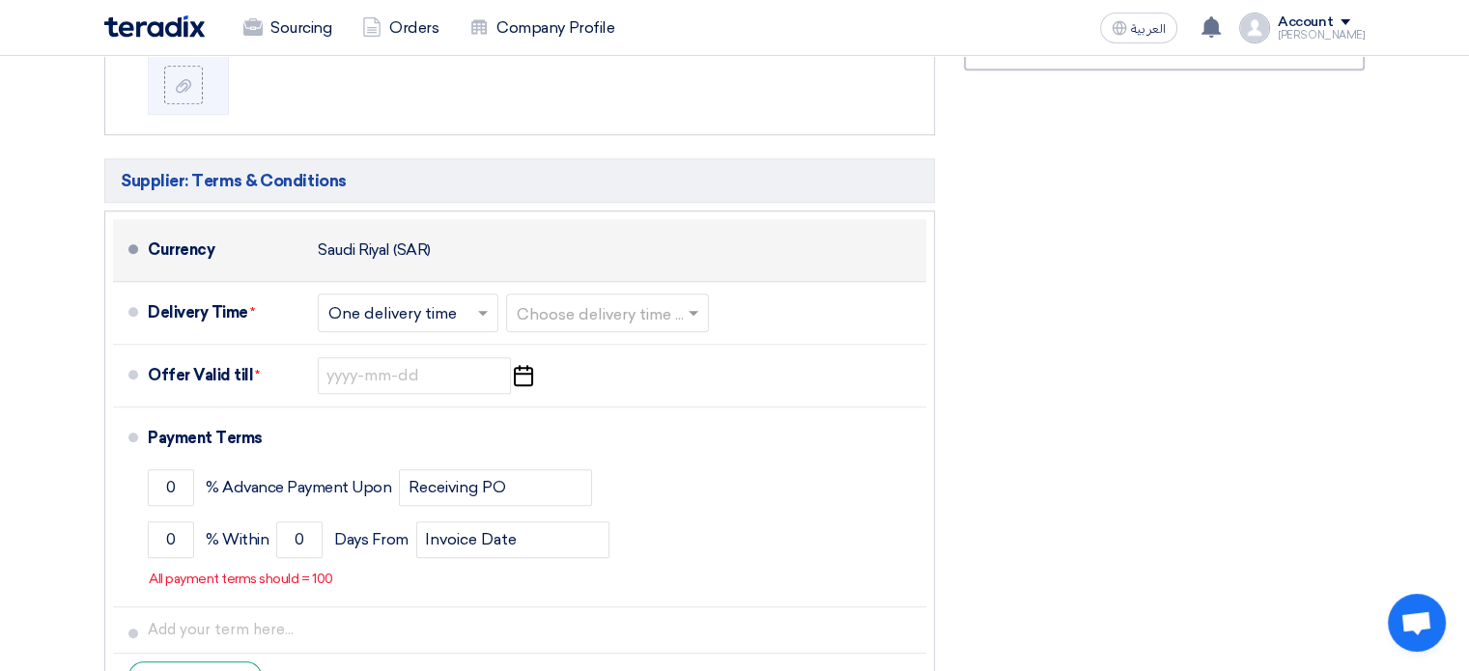
scroll to position [1545, 0]
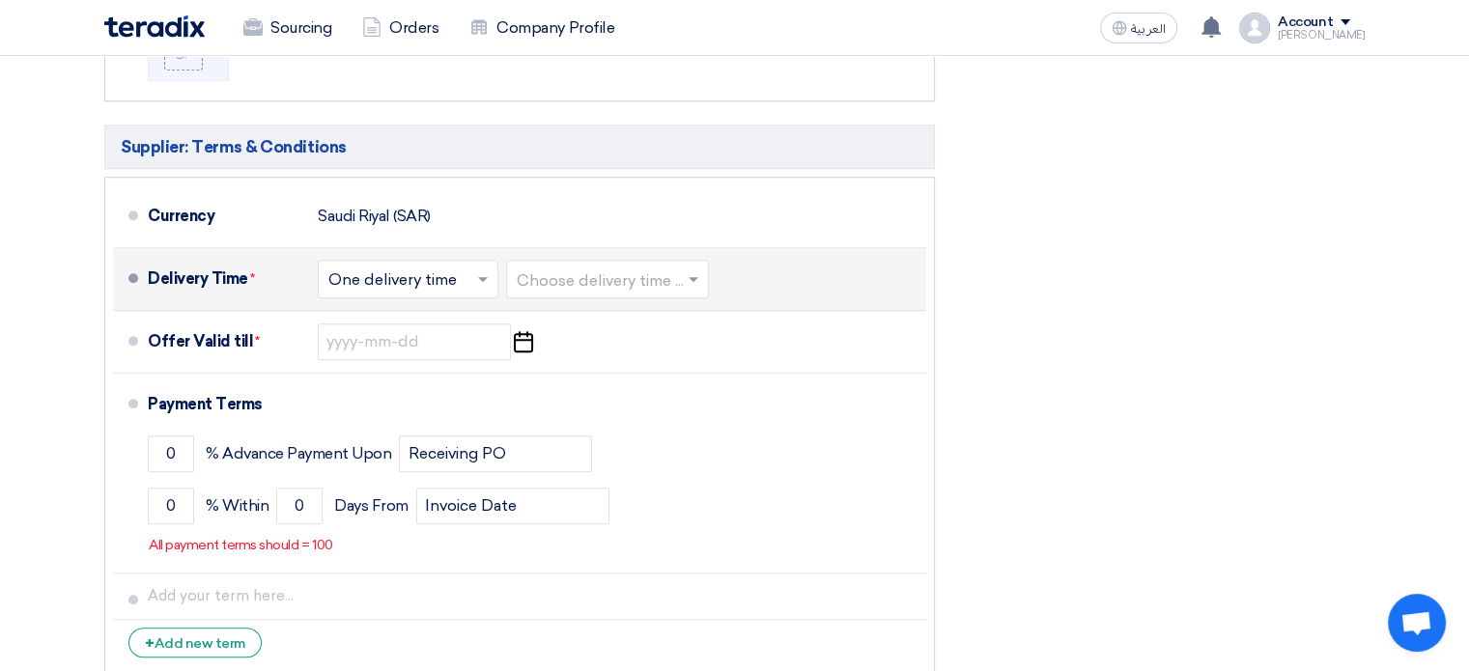
click at [421, 267] on input "text" at bounding box center [408, 281] width 161 height 28
click at [406, 354] on span "One delivery time" at bounding box center [394, 356] width 133 height 18
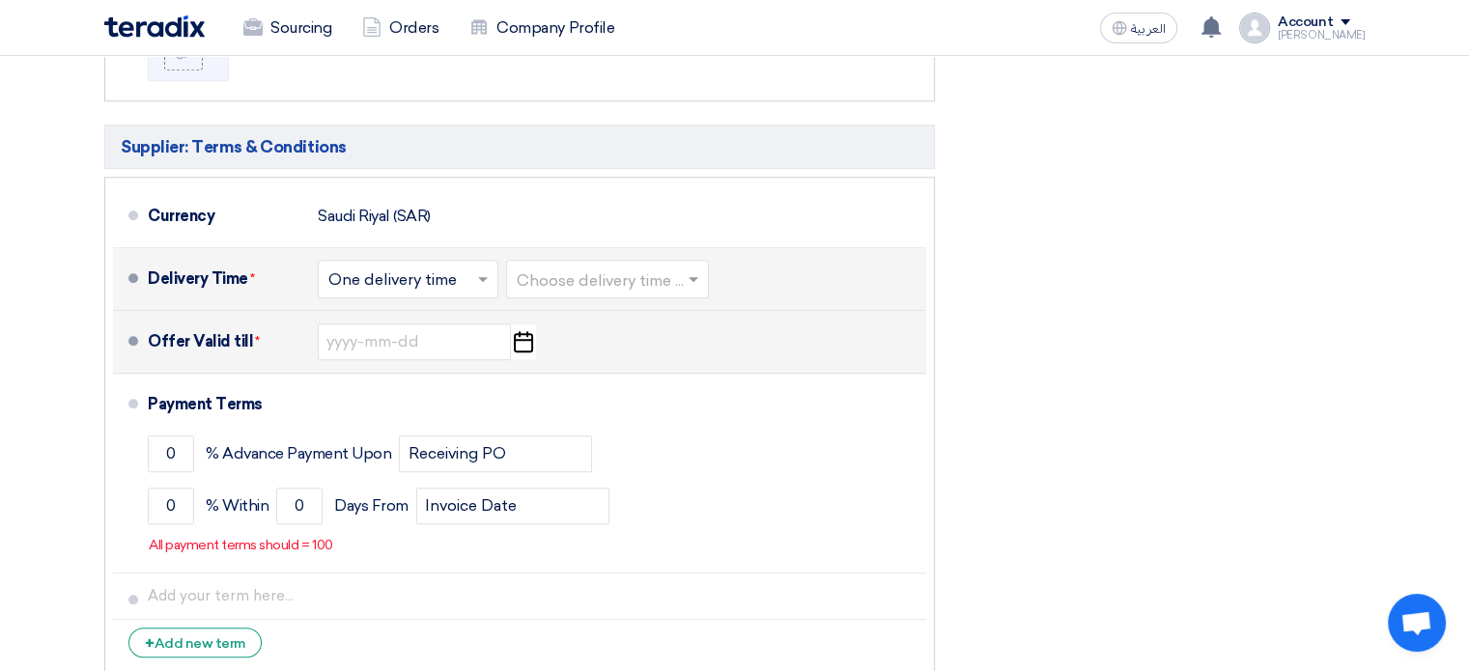
click at [522, 340] on icon "Pick a date" at bounding box center [523, 342] width 26 height 35
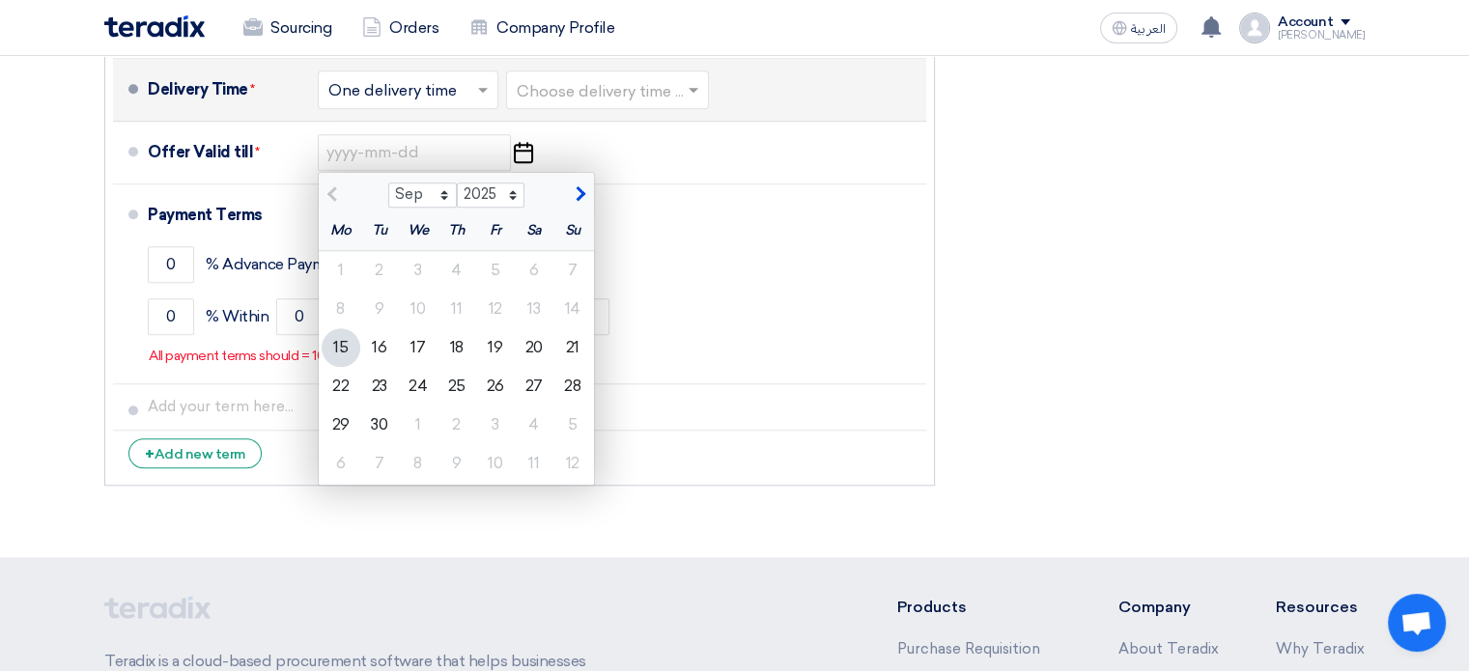
scroll to position [1739, 0]
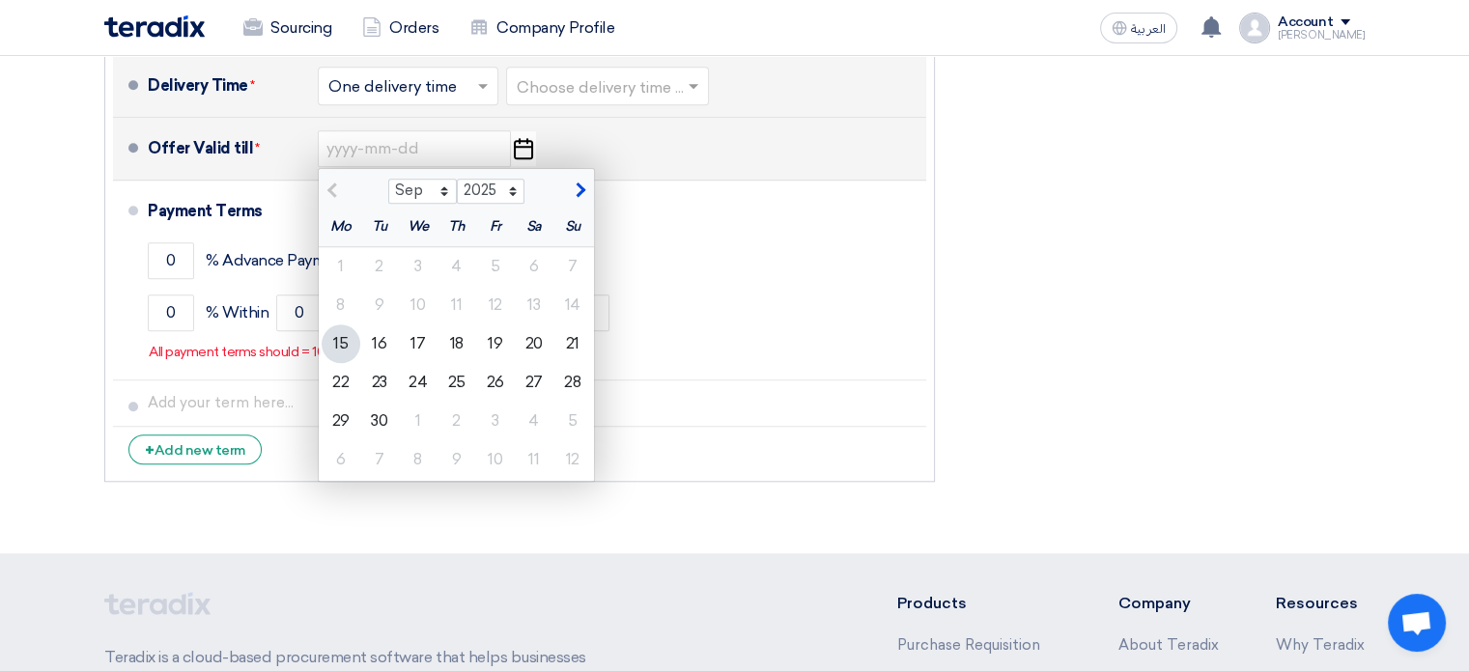
click at [581, 182] on span "button" at bounding box center [578, 190] width 11 height 17
click at [329, 182] on span "button" at bounding box center [334, 190] width 11 height 17
click at [581, 186] on span "button" at bounding box center [578, 190] width 11 height 17
select select "10"
click at [382, 344] on div "14" at bounding box center [379, 344] width 39 height 39
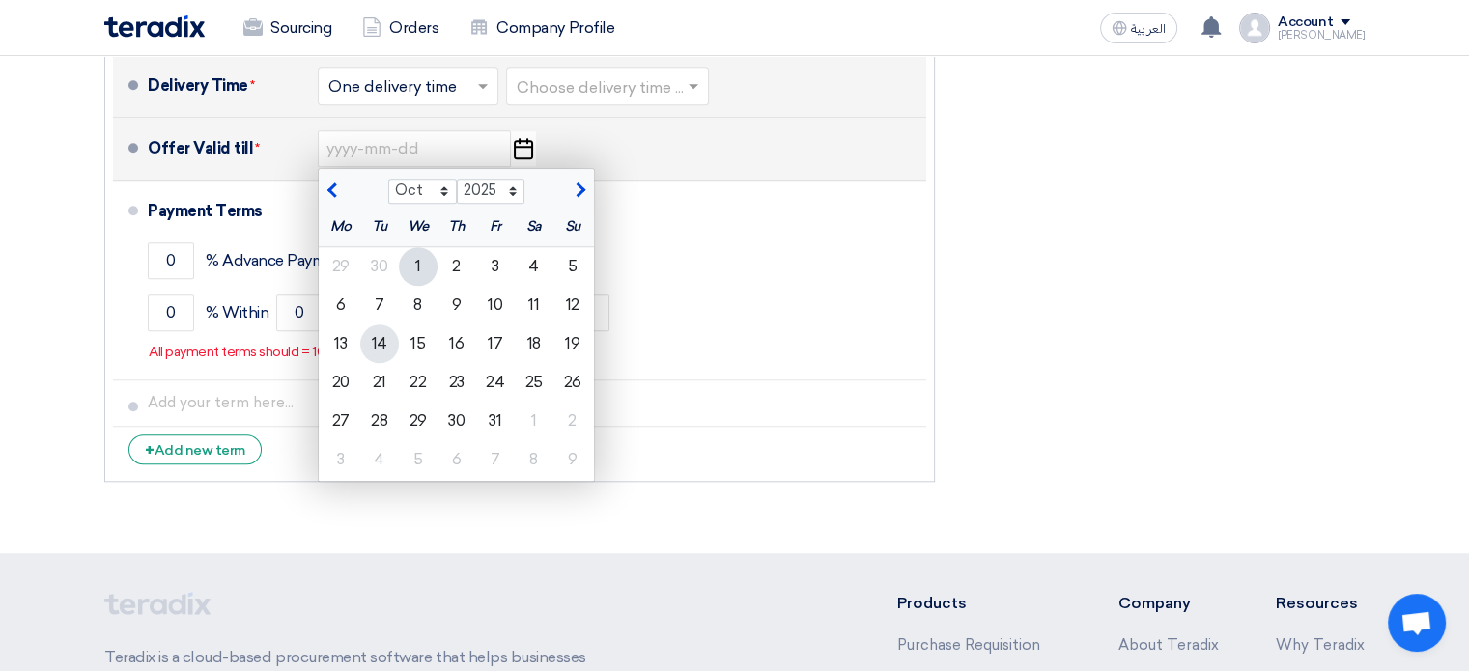
type input "10/14/2025"
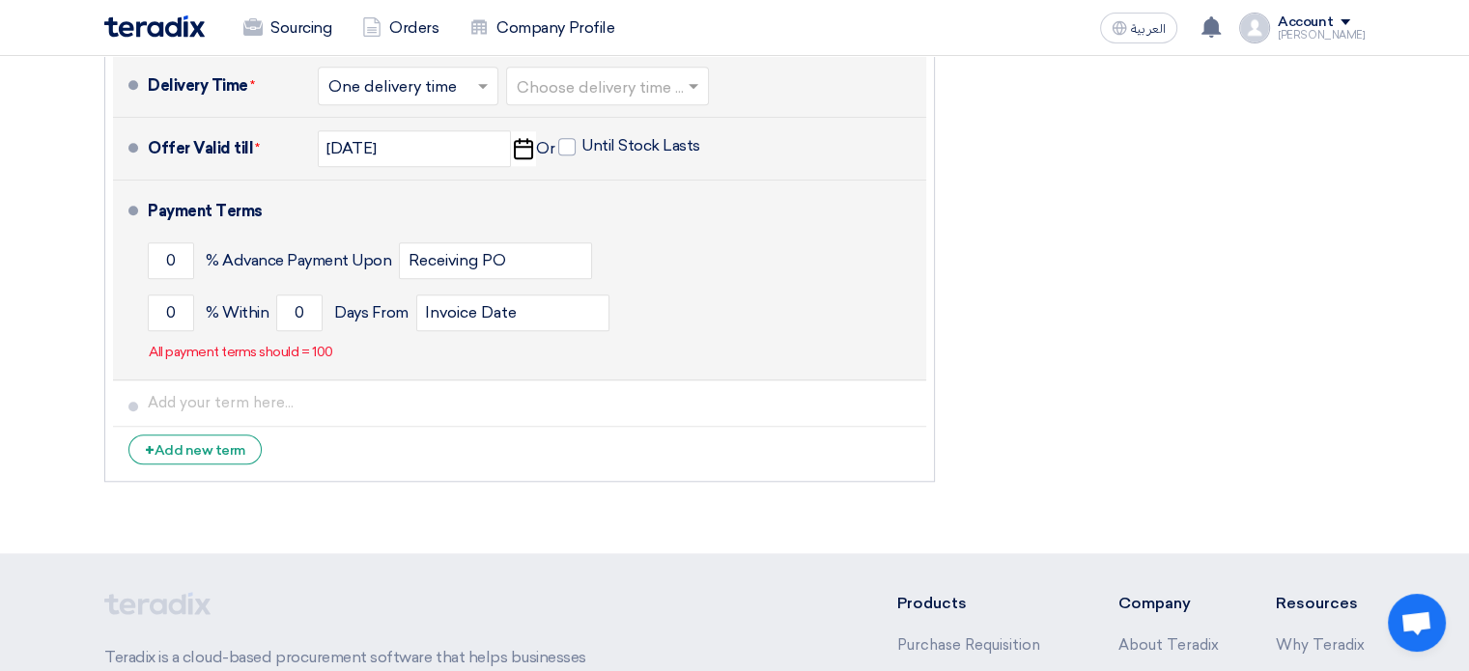
scroll to position [1642, 0]
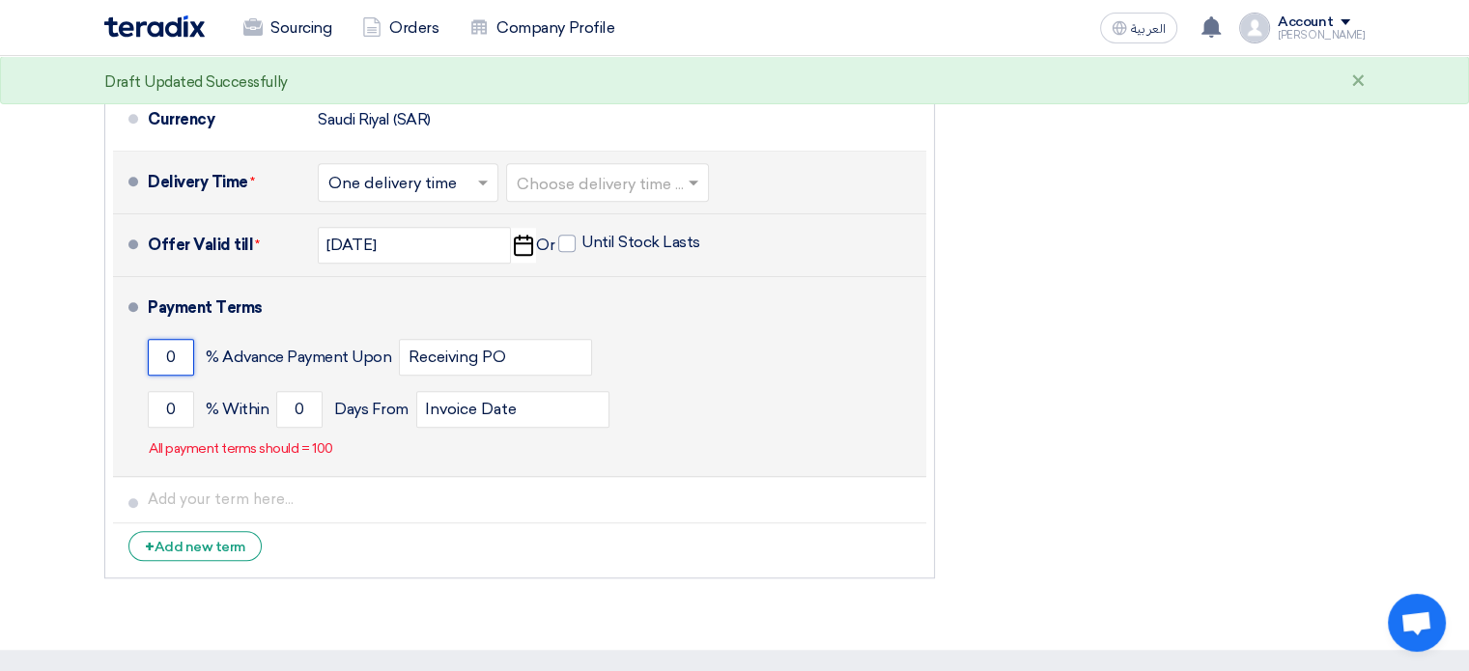
drag, startPoint x: 185, startPoint y: 353, endPoint x: 149, endPoint y: 354, distance: 36.8
click at [149, 354] on input "0" at bounding box center [171, 357] width 46 height 37
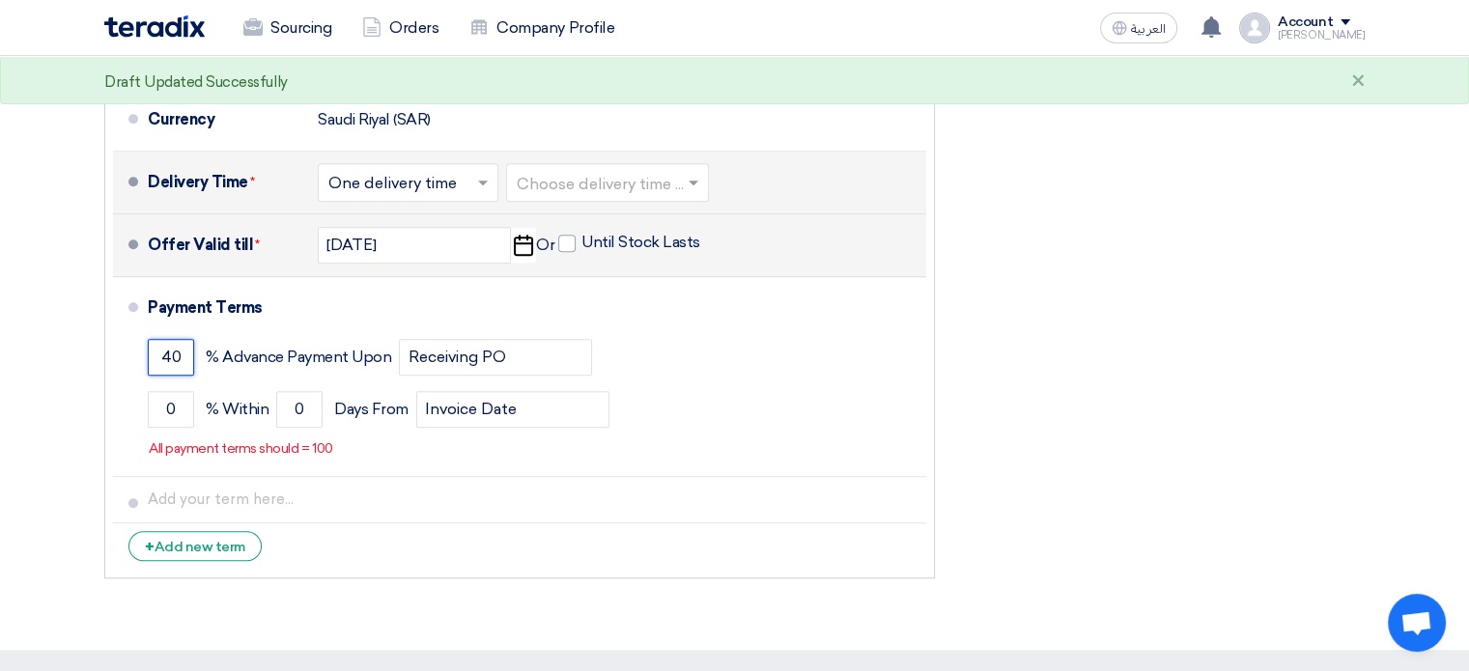
type input "40"
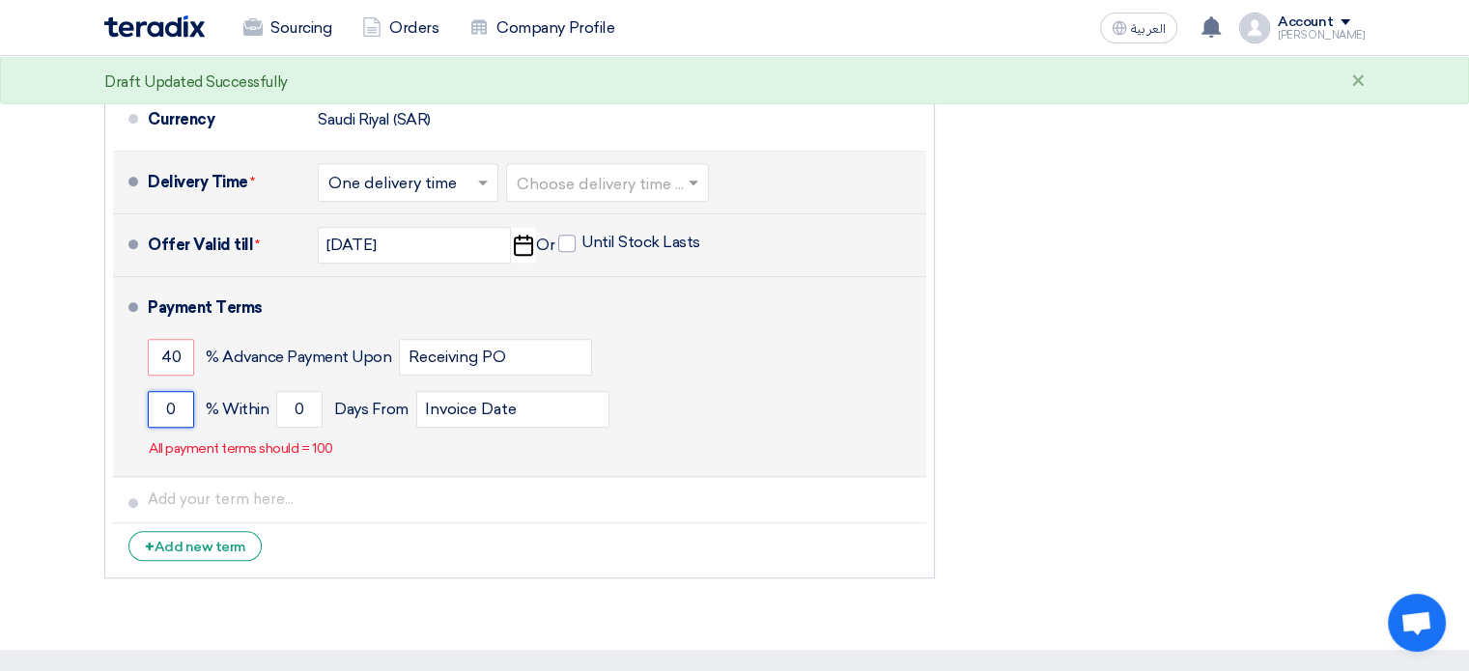
drag, startPoint x: 183, startPoint y: 407, endPoint x: 141, endPoint y: 409, distance: 41.6
click at [141, 409] on li "Payment Terms 40 % Advance Payment Upon Receiving PO 0 % Within 0" at bounding box center [519, 377] width 813 height 200
click at [172, 404] on input "50" at bounding box center [171, 409] width 46 height 37
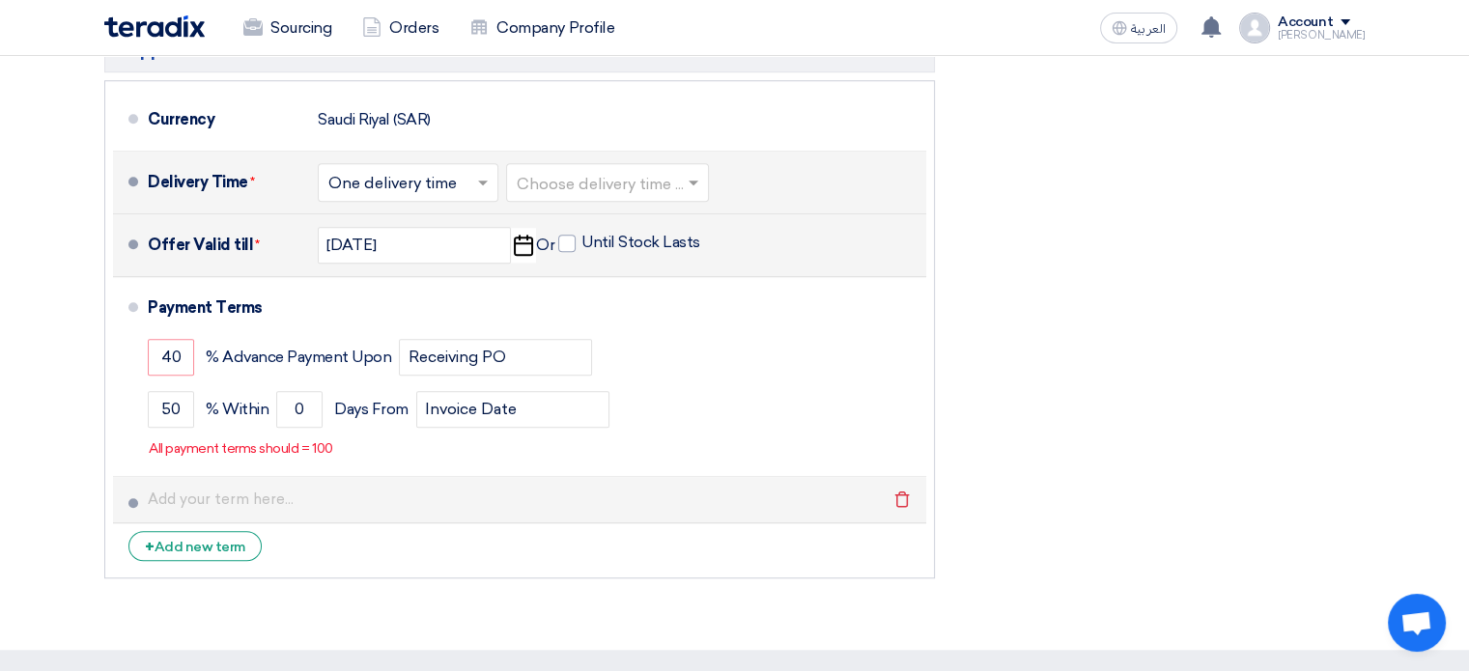
click at [131, 498] on span at bounding box center [133, 503] width 10 height 10
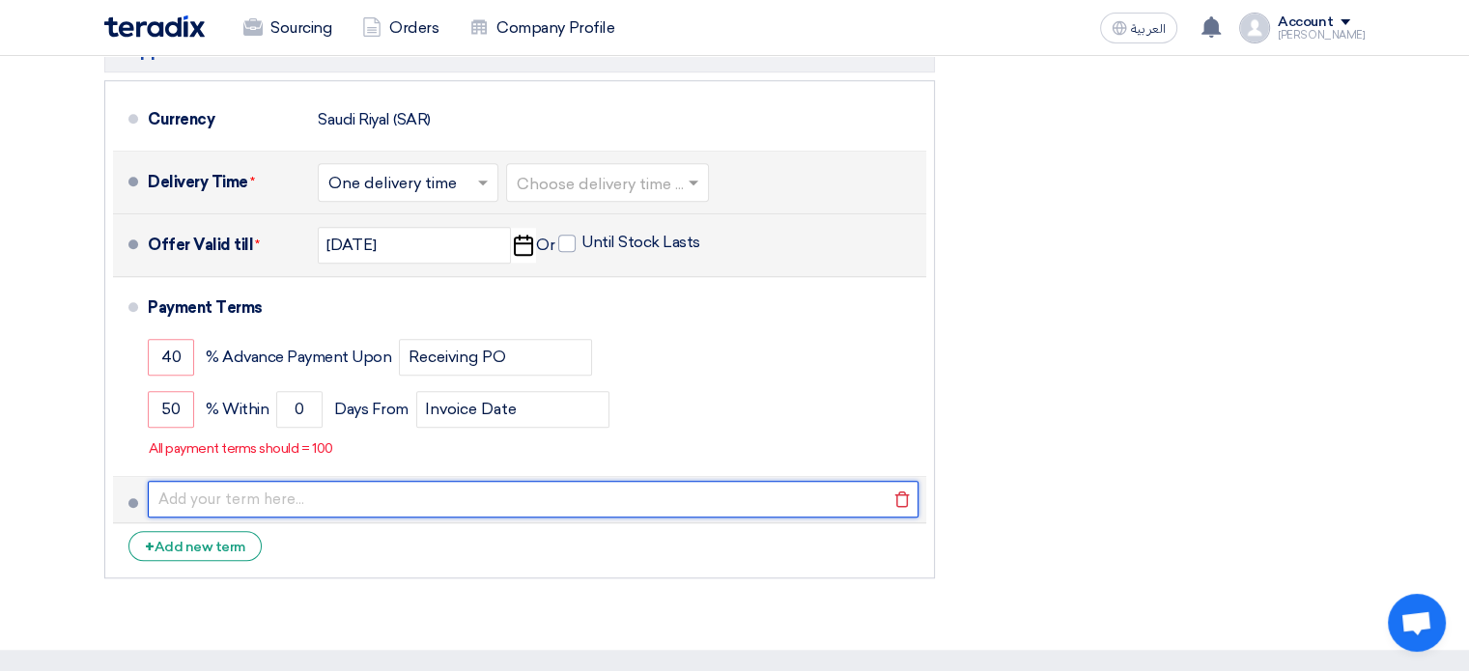
click at [177, 492] on input "text" at bounding box center [533, 499] width 771 height 37
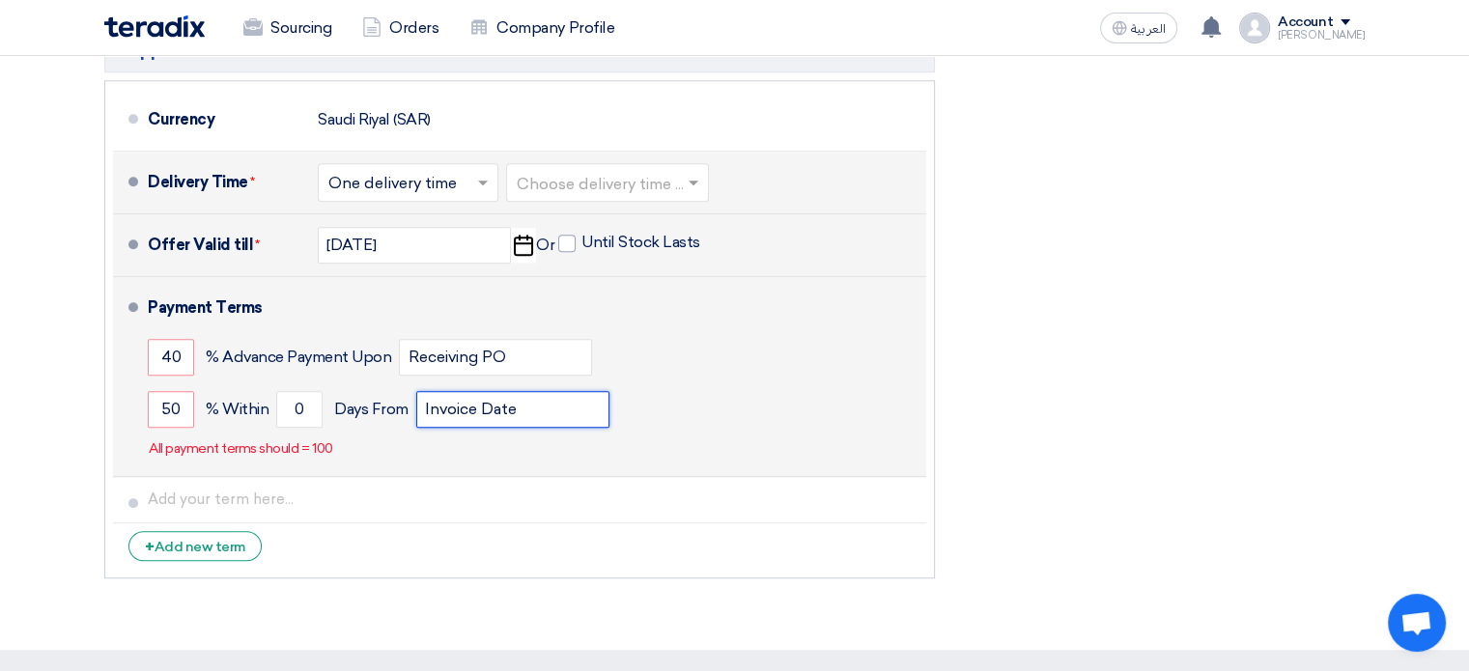
click at [455, 403] on input "Invoice Date" at bounding box center [512, 409] width 193 height 37
drag, startPoint x: 544, startPoint y: 407, endPoint x: 395, endPoint y: 409, distance: 148.8
click at [395, 409] on div "50 % Within 0 Days From Invoice Date" at bounding box center [533, 409] width 771 height 52
click at [170, 402] on input "50" at bounding box center [171, 409] width 46 height 37
type input "60"
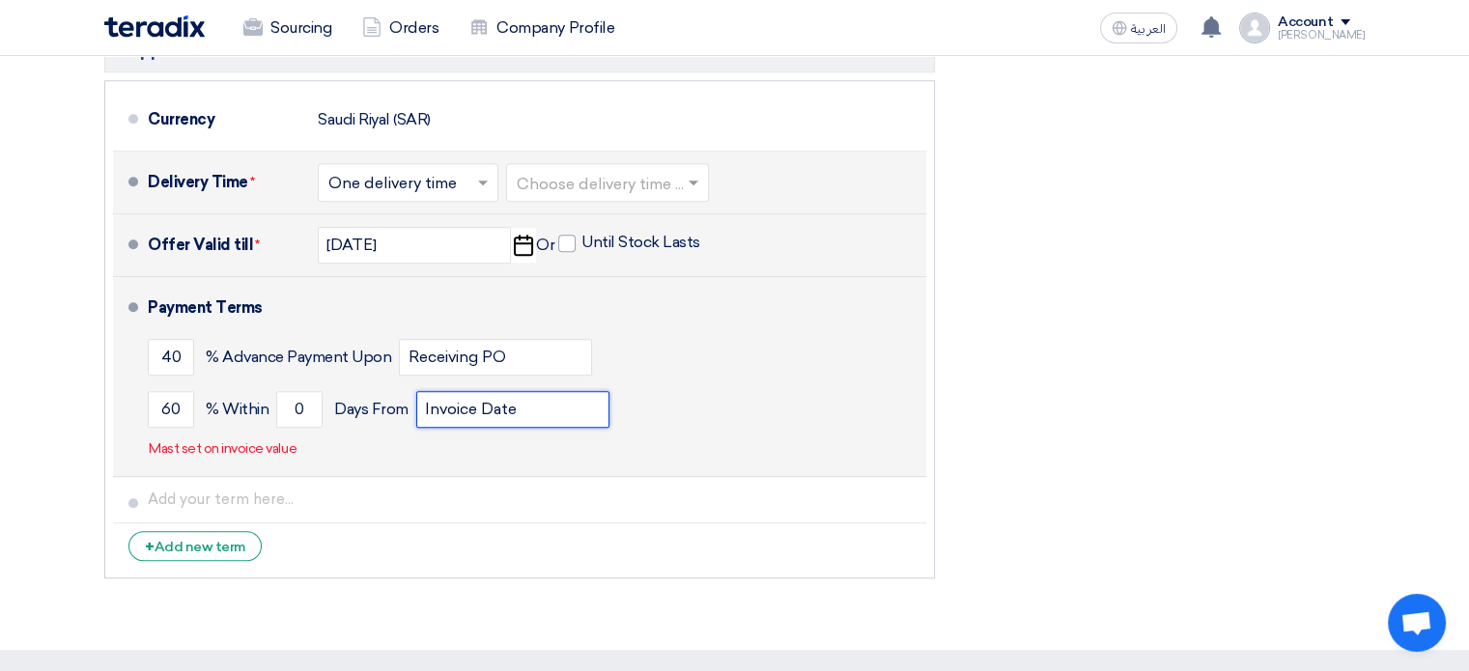
drag, startPoint x: 421, startPoint y: 406, endPoint x: 541, endPoint y: 409, distance: 119.8
click at [541, 409] on input "Invoice Date" at bounding box center [512, 409] width 193 height 37
drag, startPoint x: 575, startPoint y: 403, endPoint x: 379, endPoint y: 399, distance: 196.1
click at [379, 399] on div "60 % Within 0 Days From Material Delivery" at bounding box center [533, 409] width 771 height 52
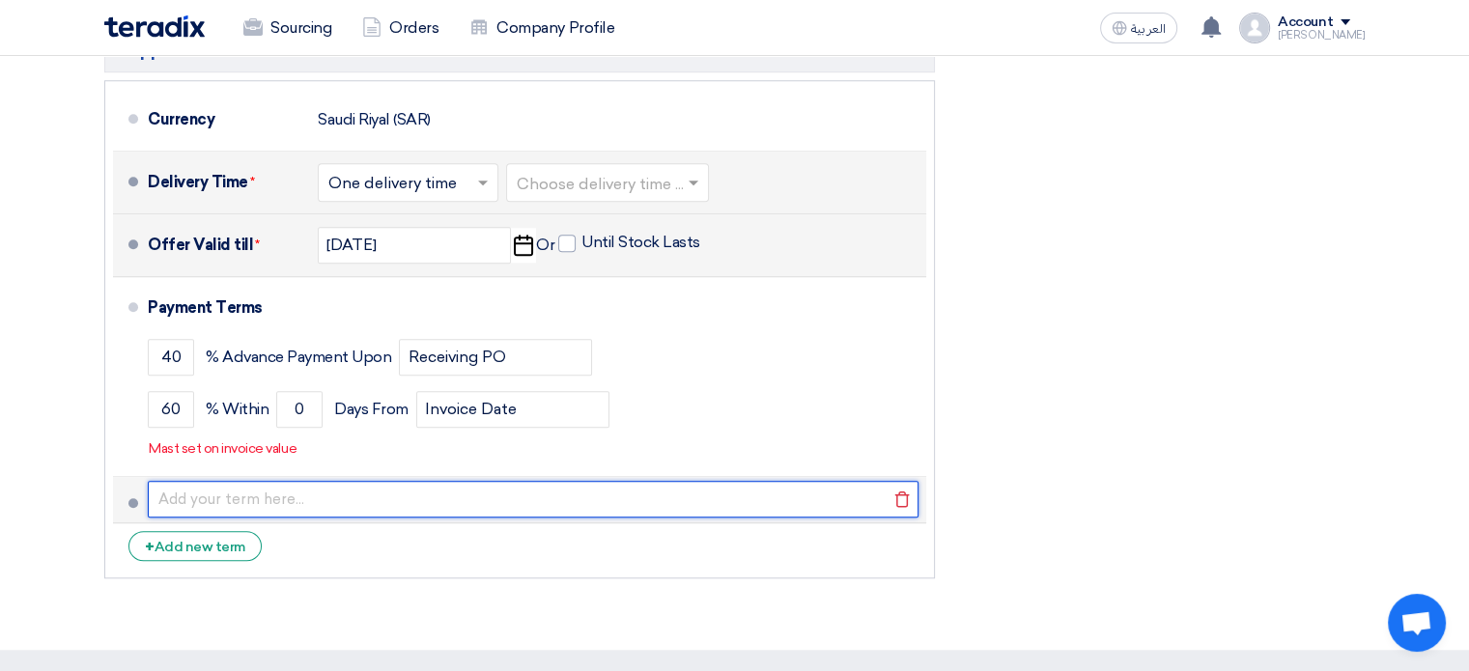
click at [166, 487] on input "text" at bounding box center [533, 499] width 771 height 37
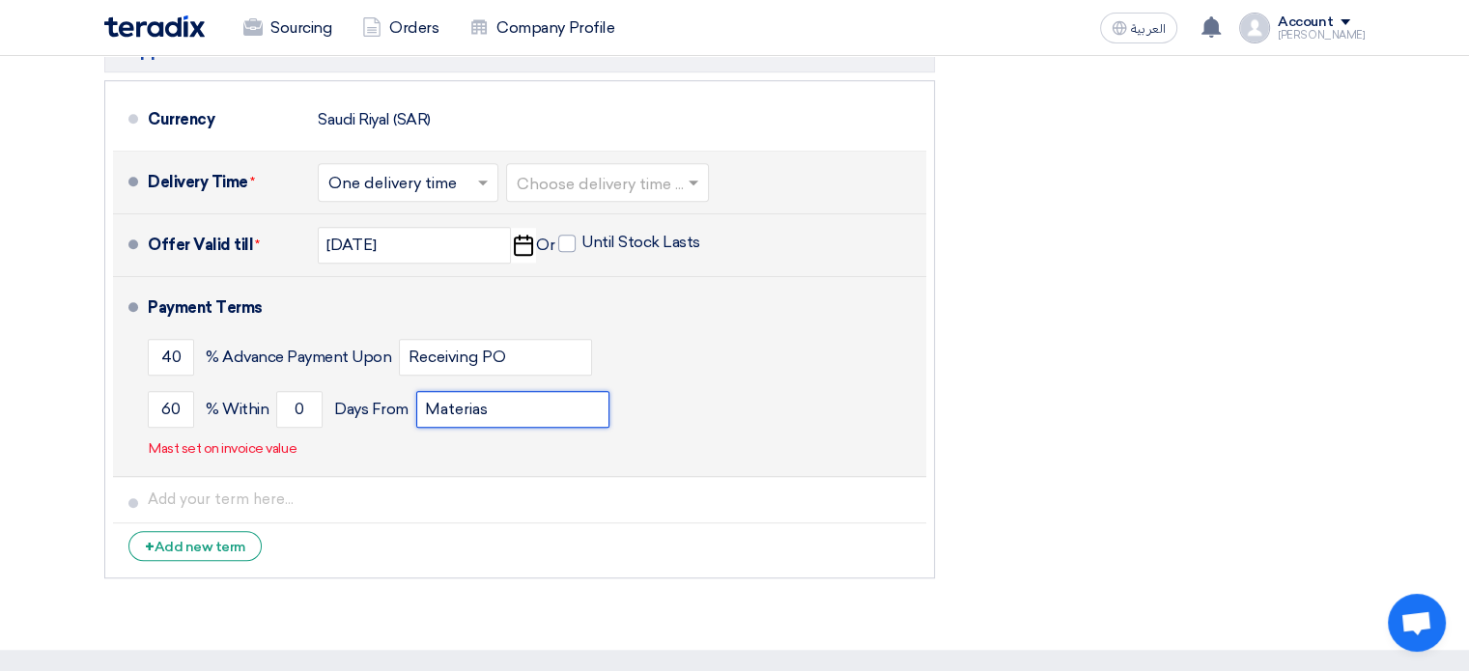
type input "Invoice Date"
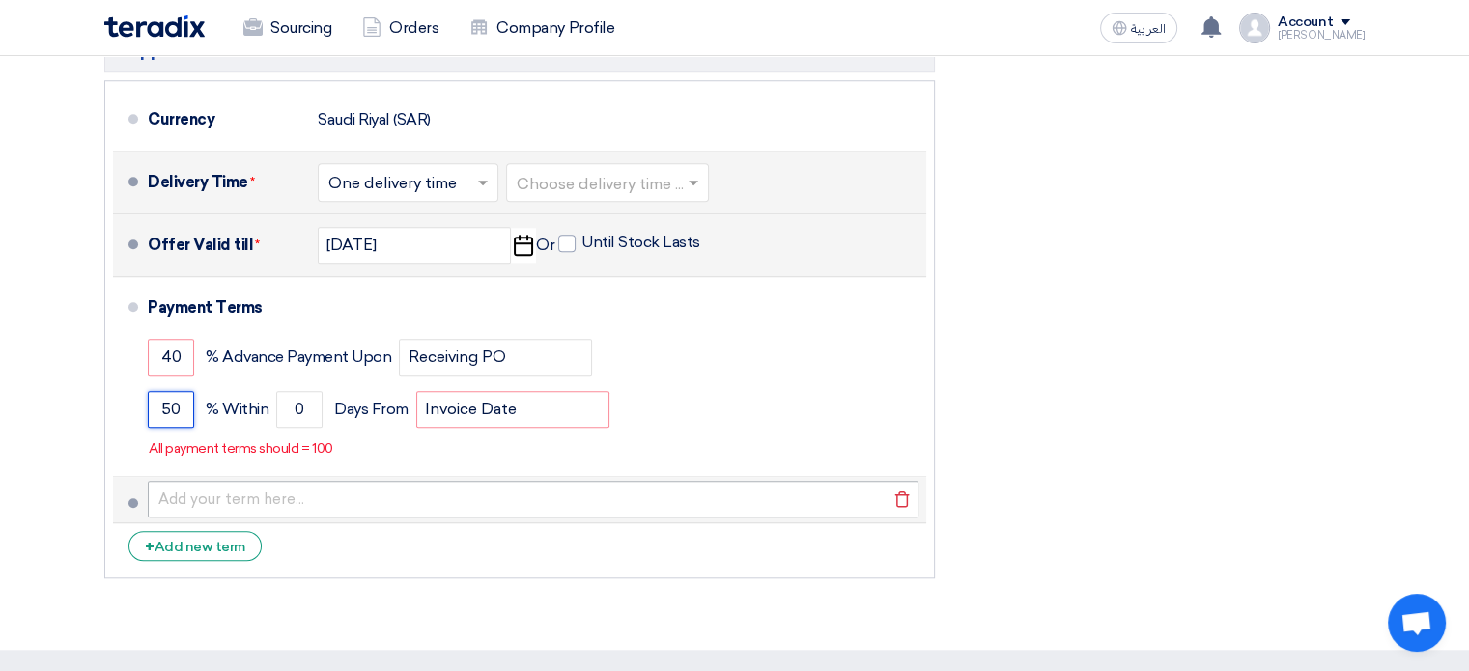
type input "50"
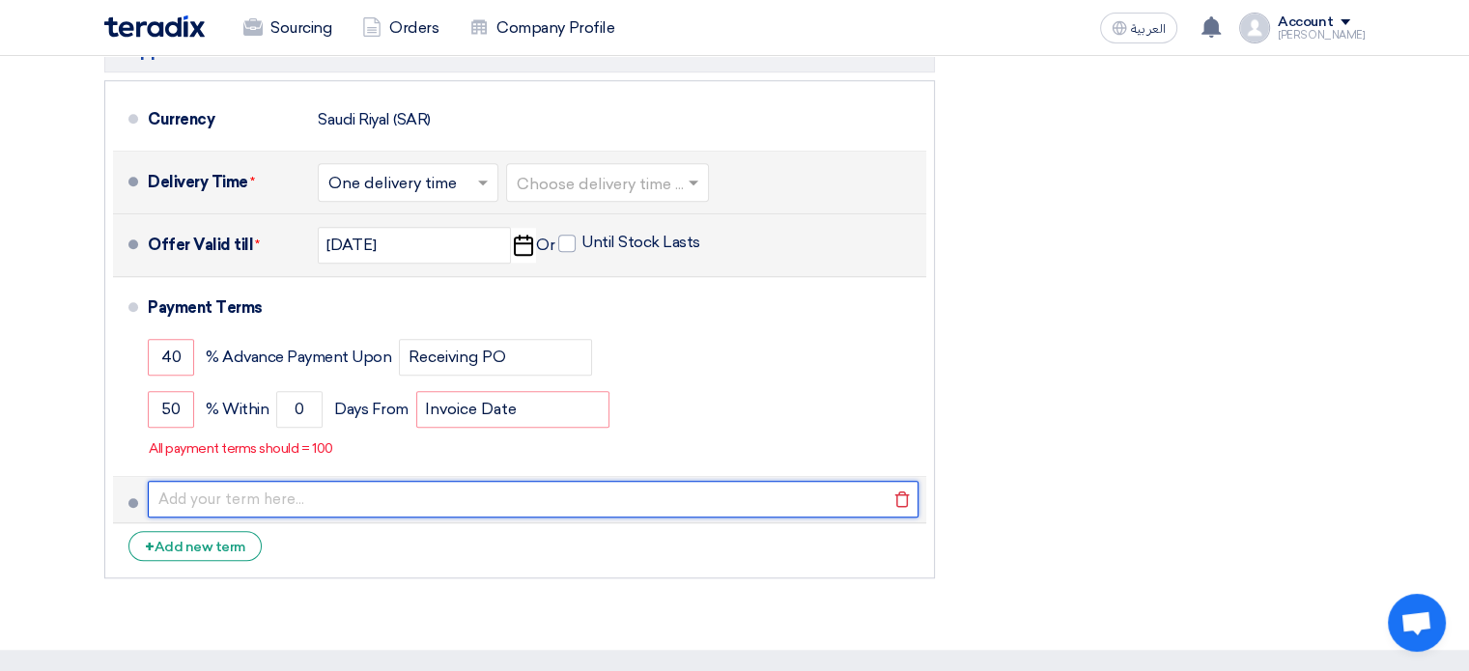
click at [264, 496] on input "text" at bounding box center [533, 499] width 771 height 37
type input "10% after Testing & Commissioning"
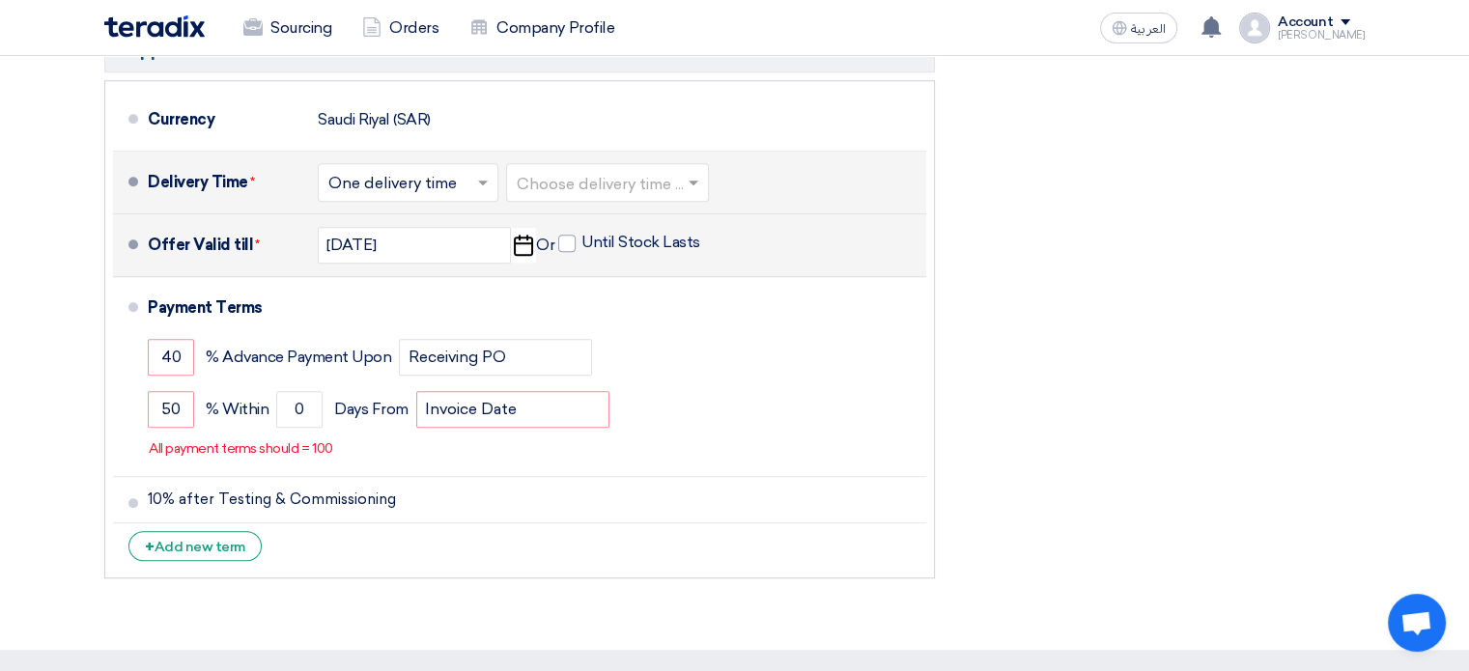
click at [1061, 500] on div "Financial Offer Summary Subtotal Saudi Riyal (SAR) 0 Taxes Saudi Riyal (SAR)" at bounding box center [1164, 73] width 430 height 1032
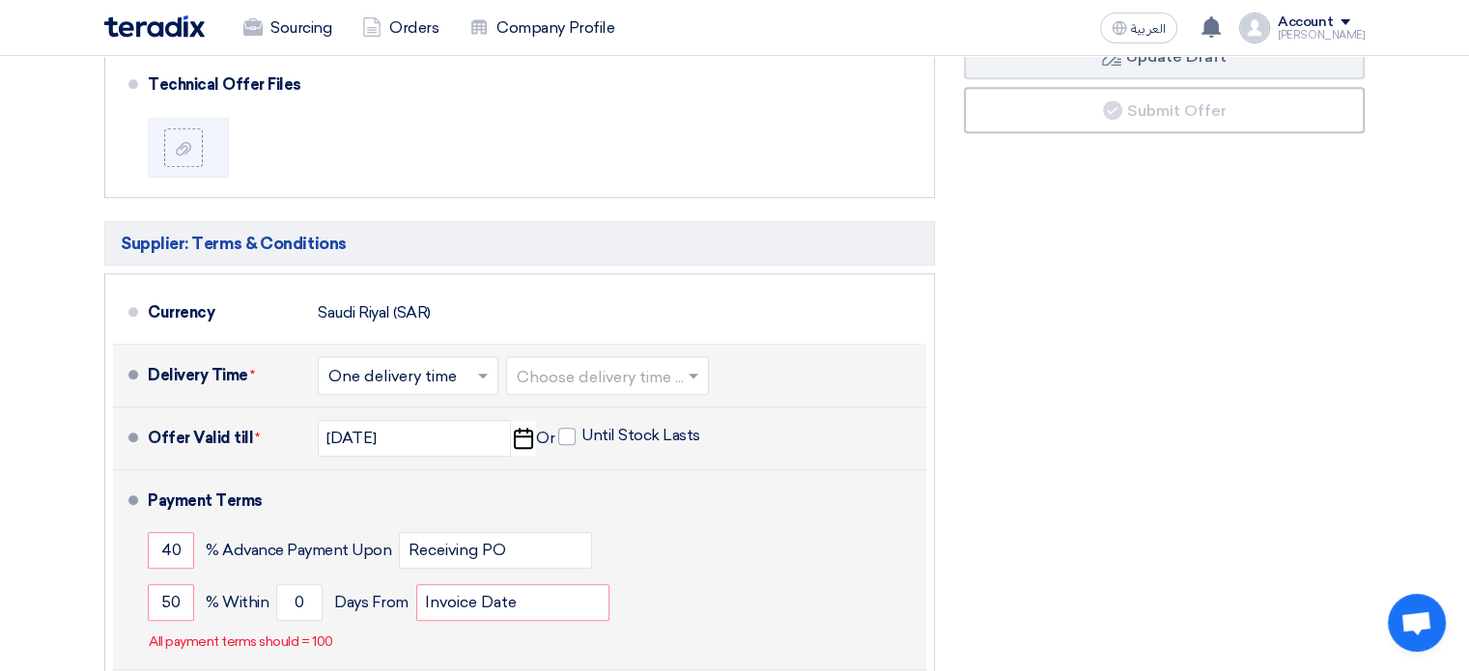
scroll to position [1352, 0]
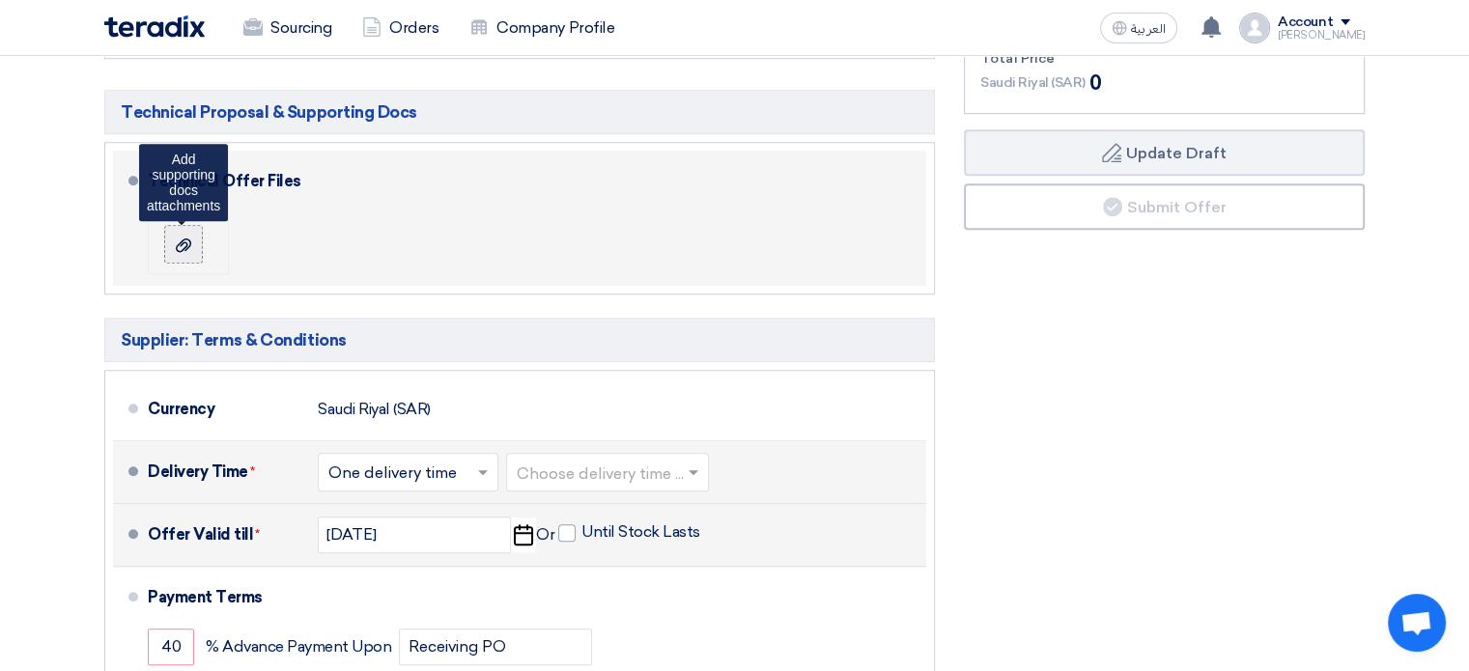
click at [179, 240] on use at bounding box center [183, 245] width 15 height 14
click at [0, 0] on input "file" at bounding box center [0, 0] width 0 height 0
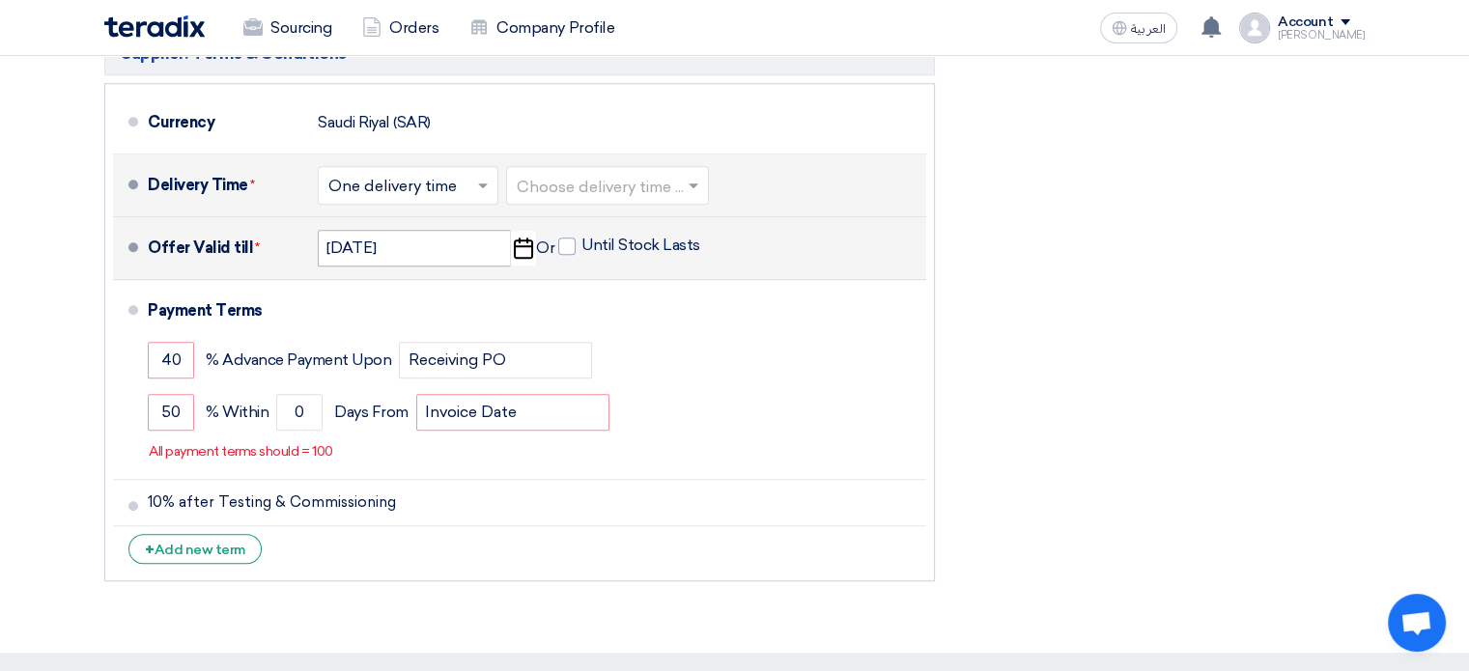
scroll to position [1642, 0]
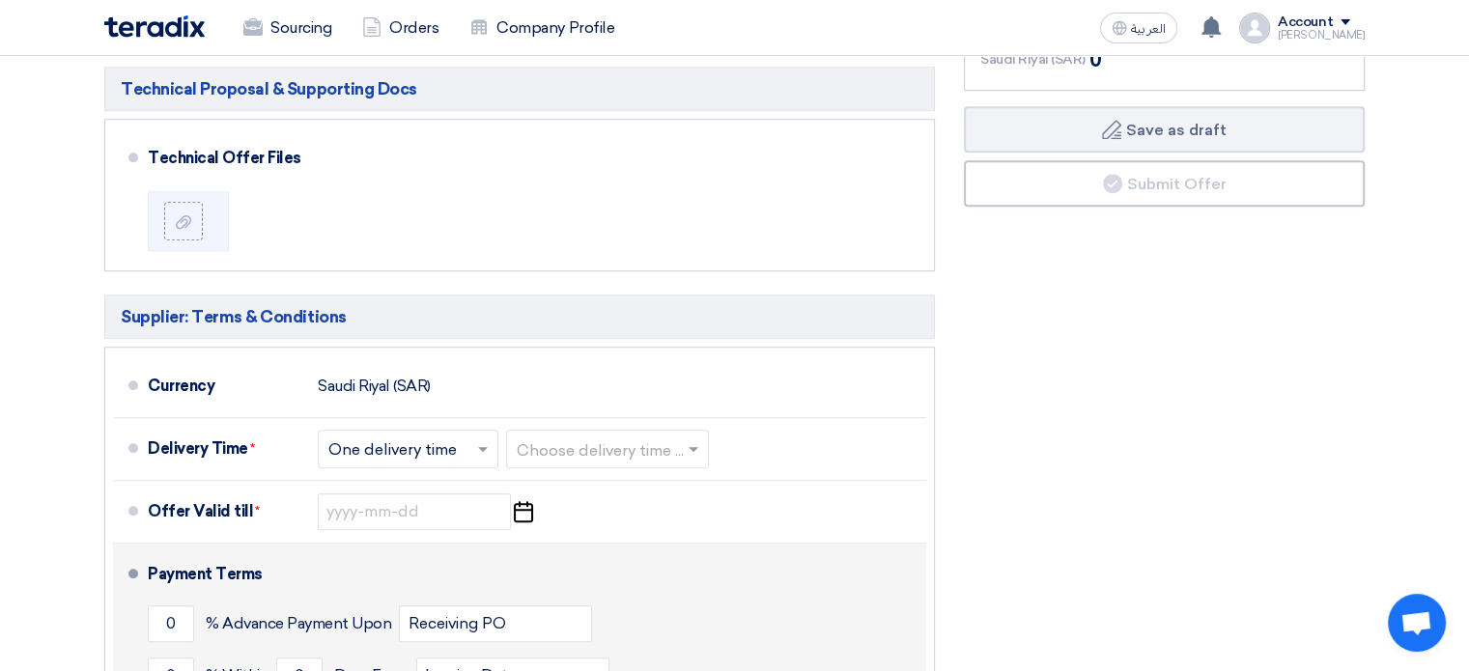
scroll to position [1375, 0]
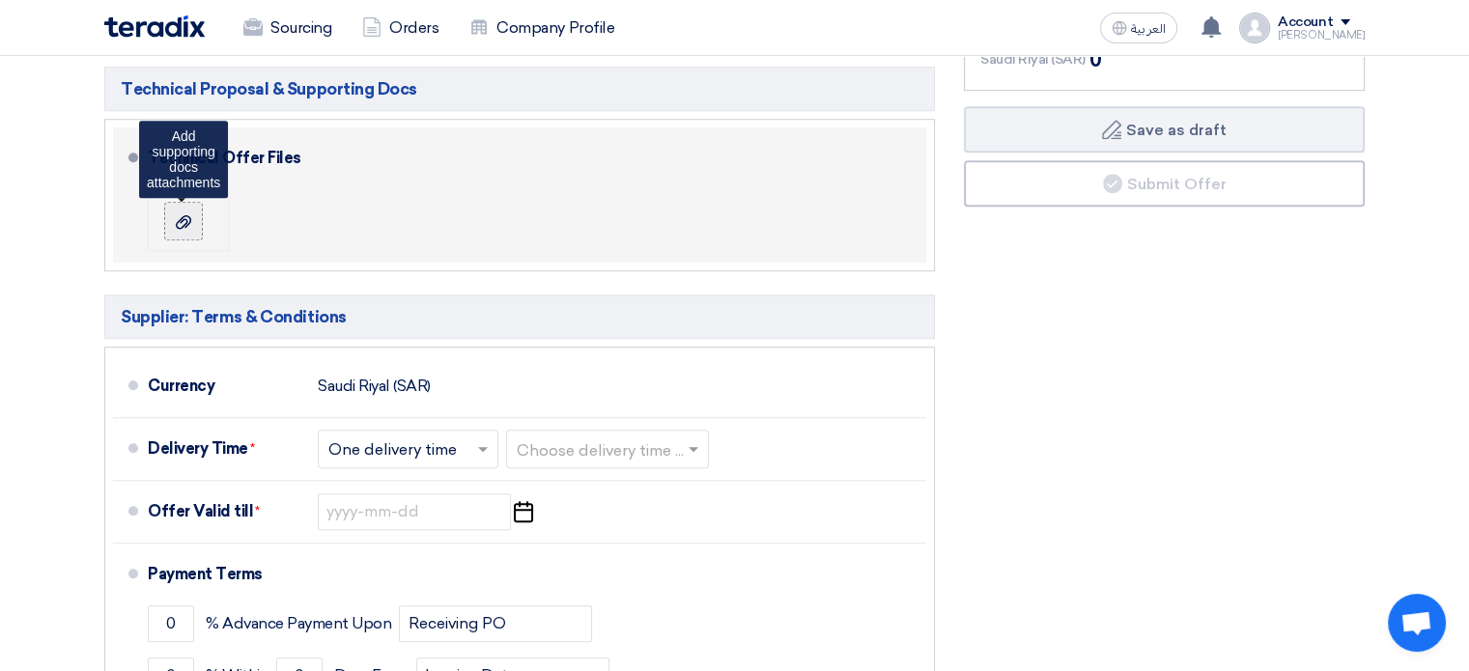
click at [189, 212] on div at bounding box center [183, 221] width 23 height 19
click at [0, 0] on input "file" at bounding box center [0, 0] width 0 height 0
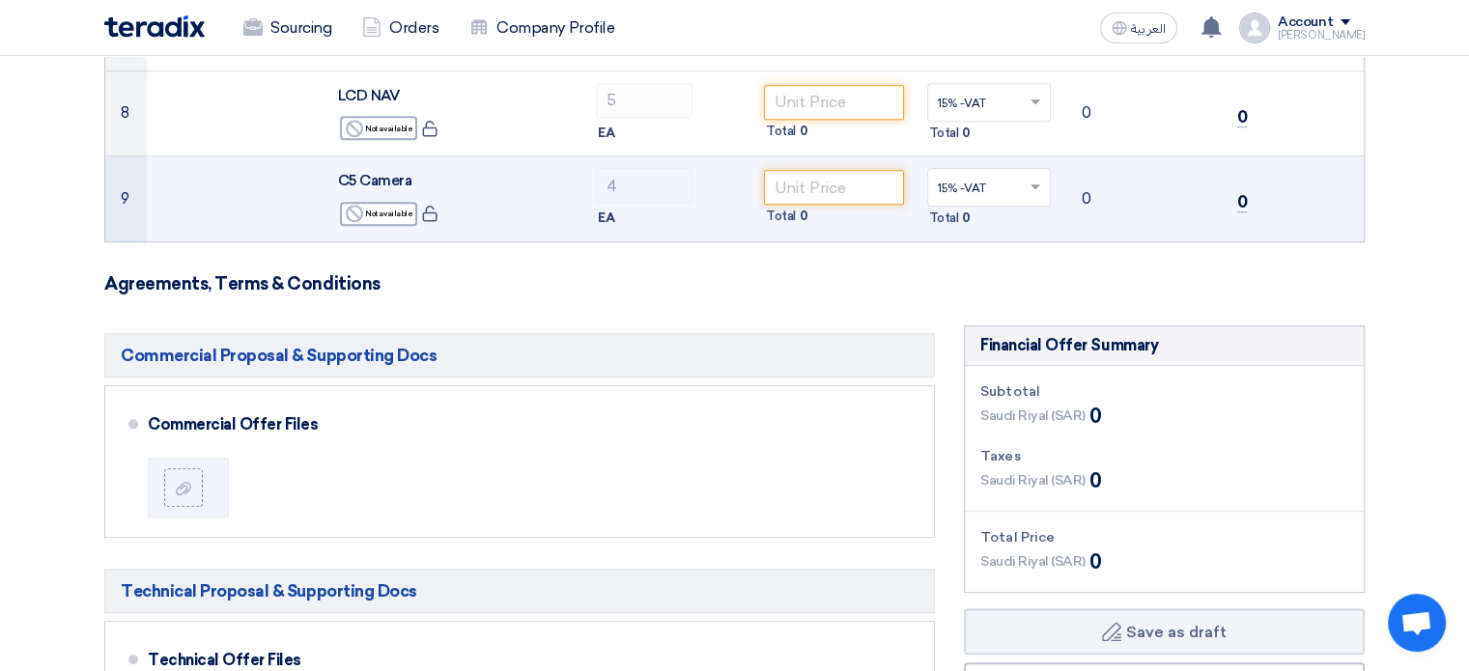
scroll to position [1062, 0]
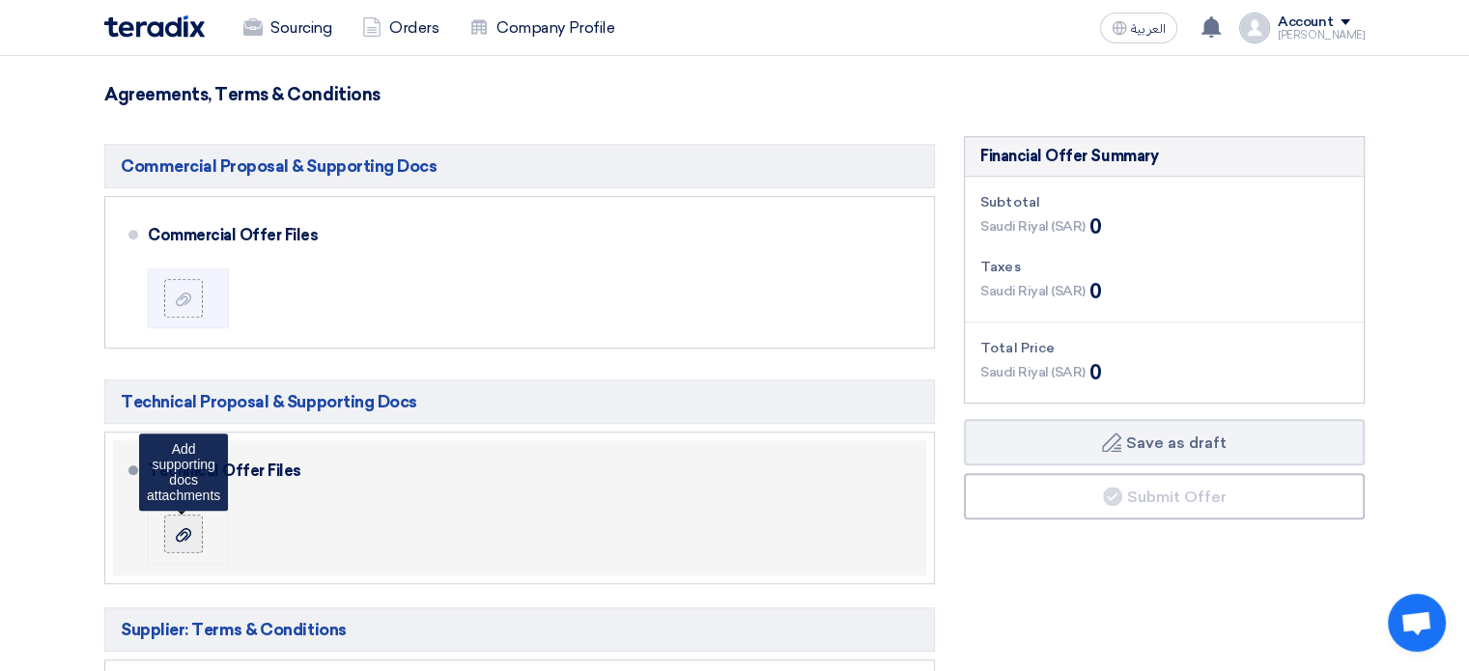
click at [184, 547] on label at bounding box center [183, 534] width 39 height 39
click at [0, 0] on input "file" at bounding box center [0, 0] width 0 height 0
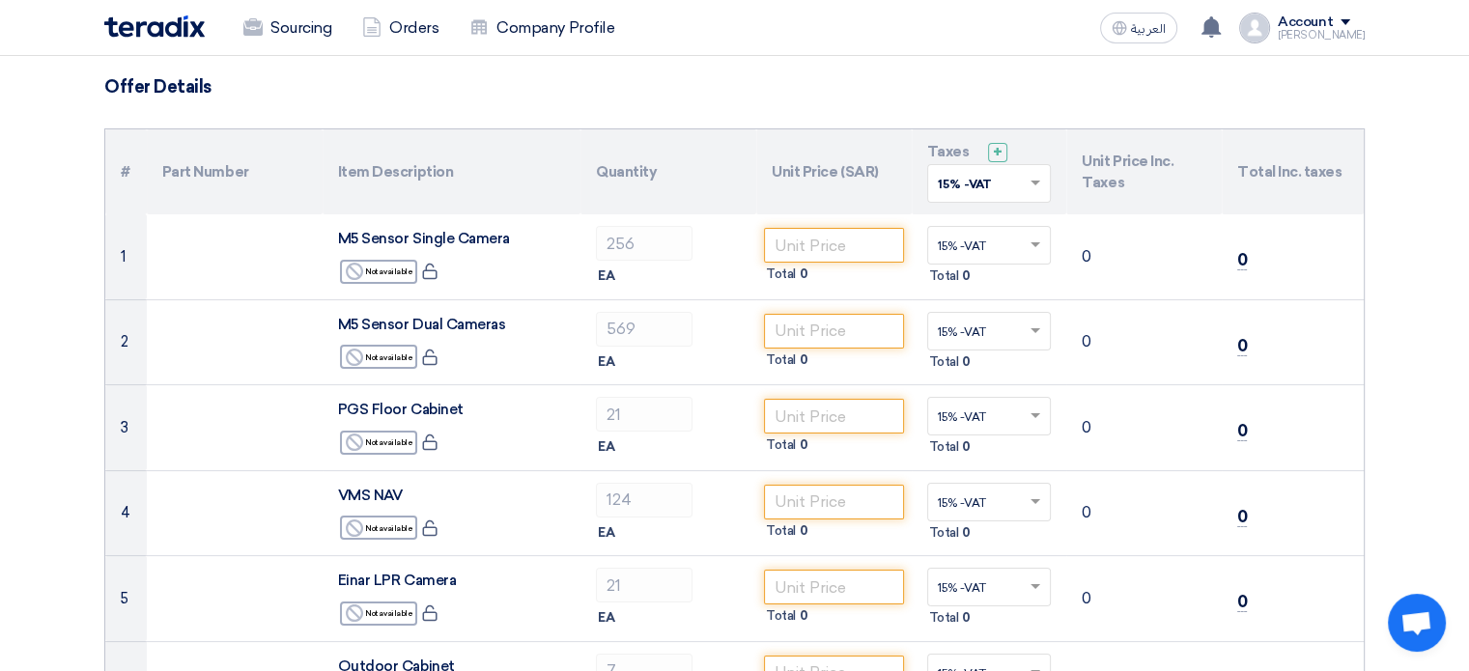
scroll to position [0, 0]
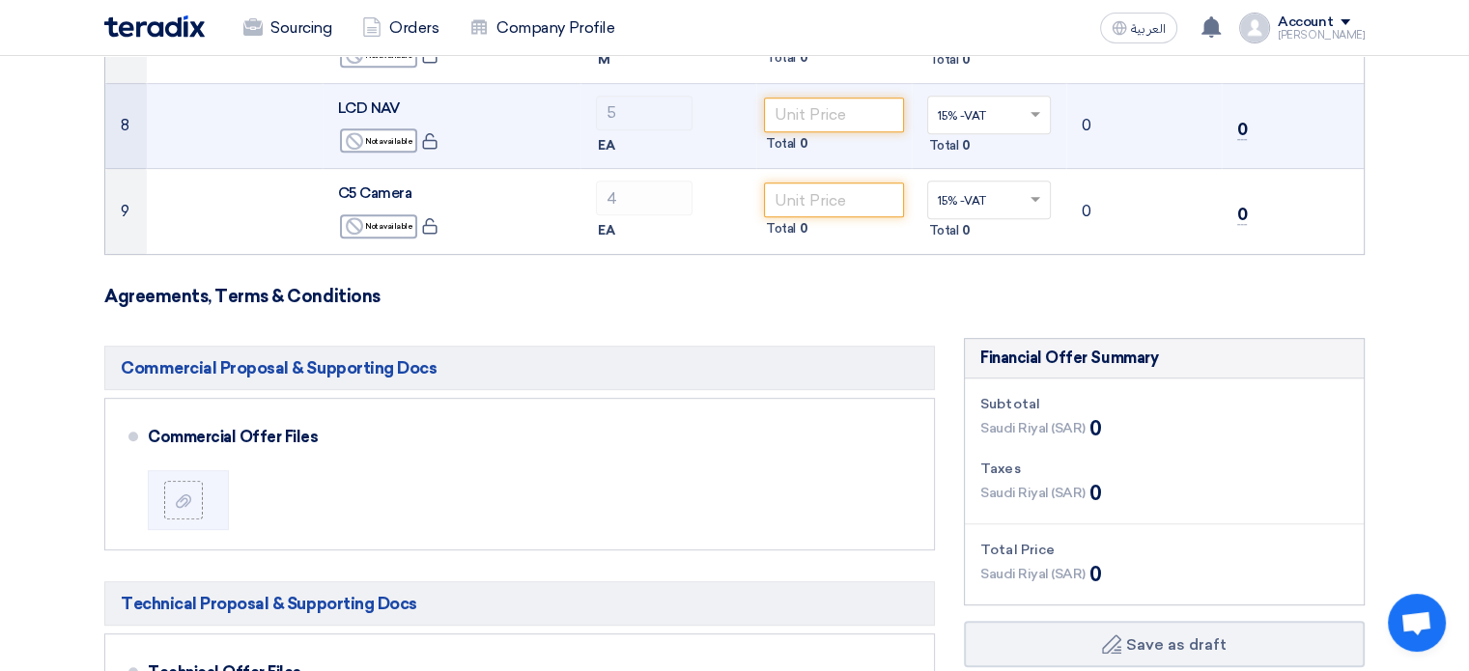
scroll to position [966, 0]
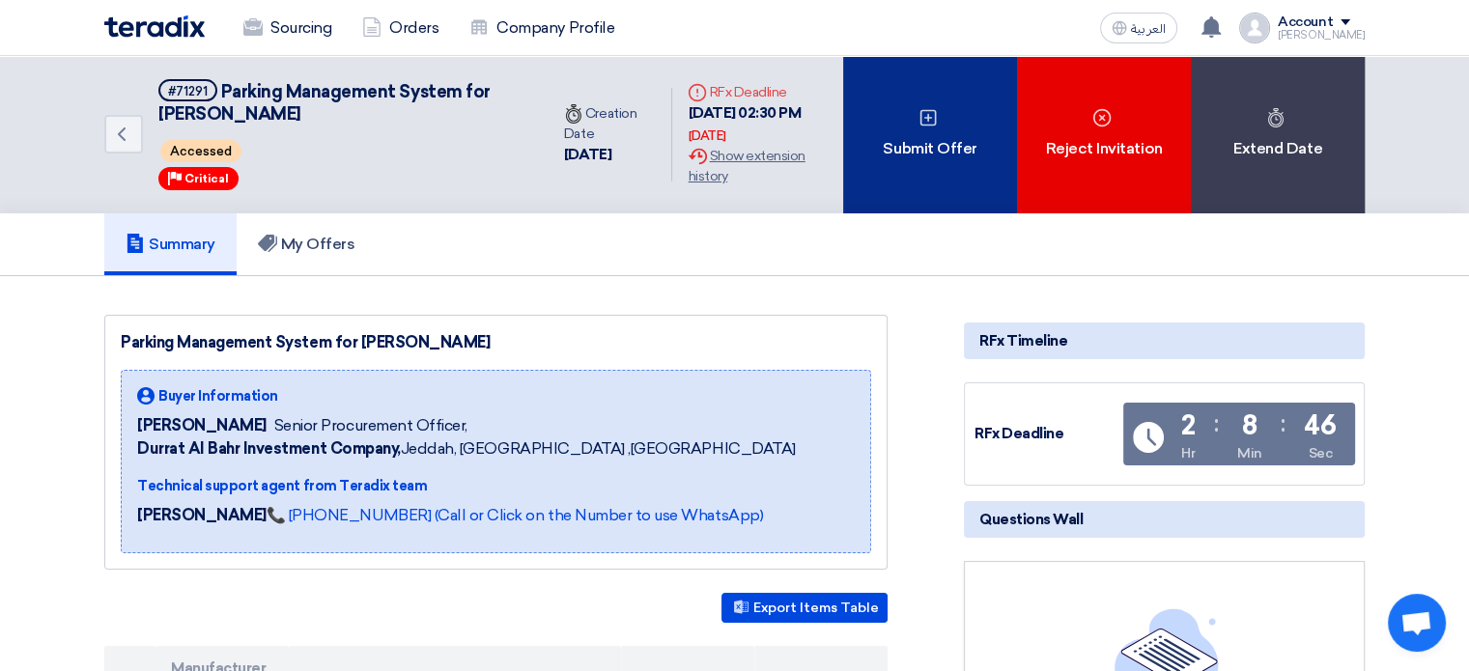
click at [927, 118] on use at bounding box center [928, 118] width 16 height 16
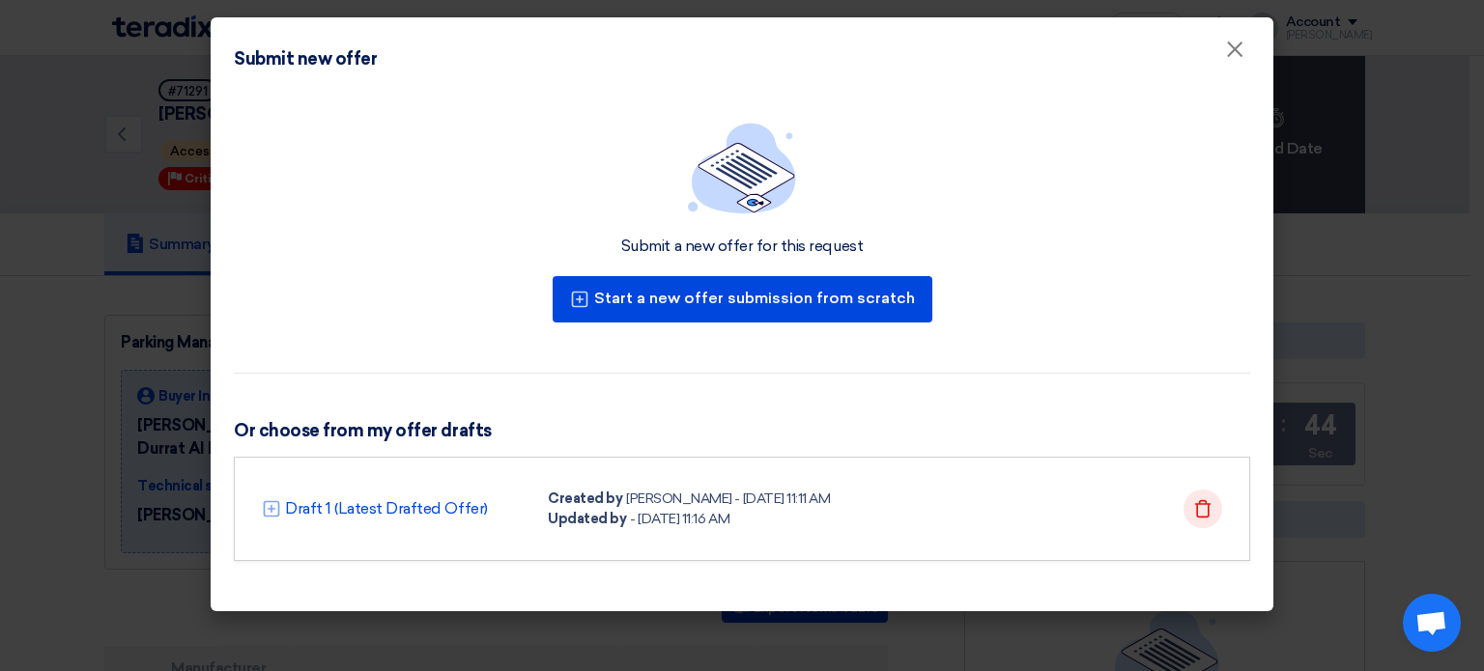
click at [1209, 511] on icon "Delete" at bounding box center [1202, 508] width 19 height 19
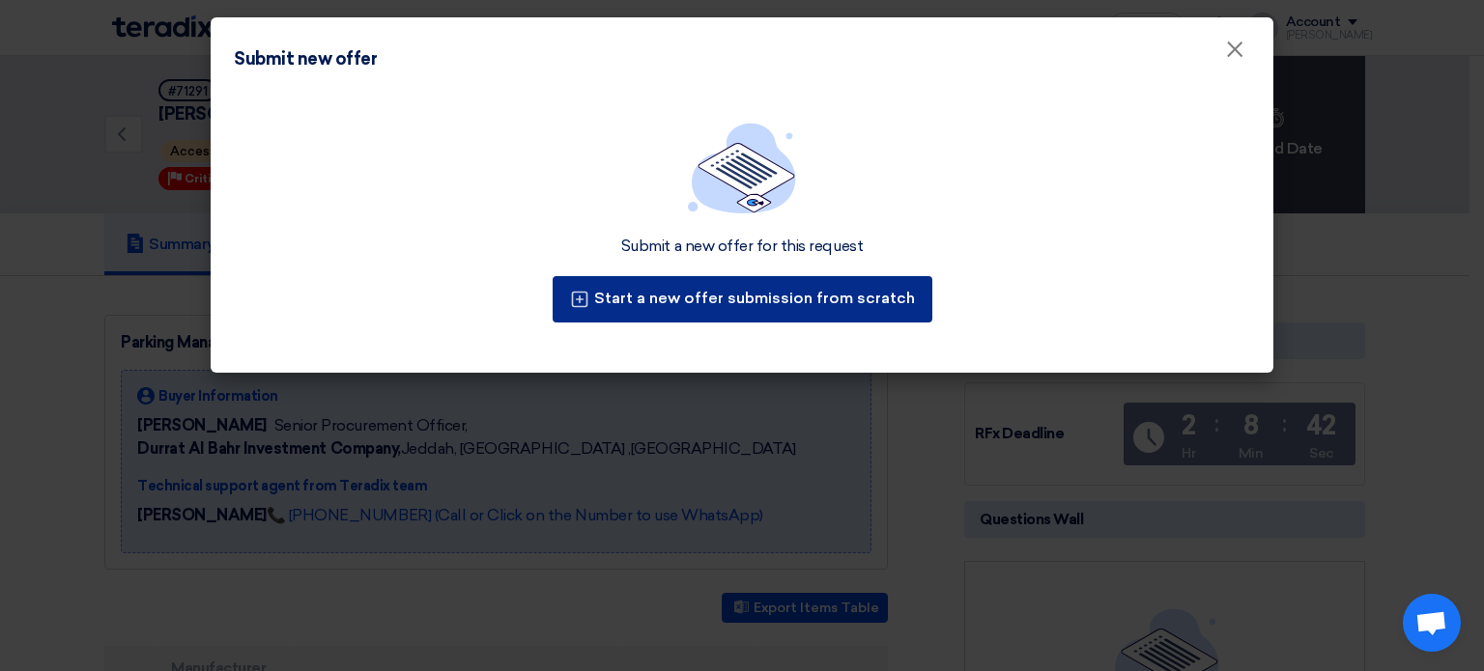
click at [754, 296] on button "Start a new offer submission from scratch" at bounding box center [742, 299] width 380 height 46
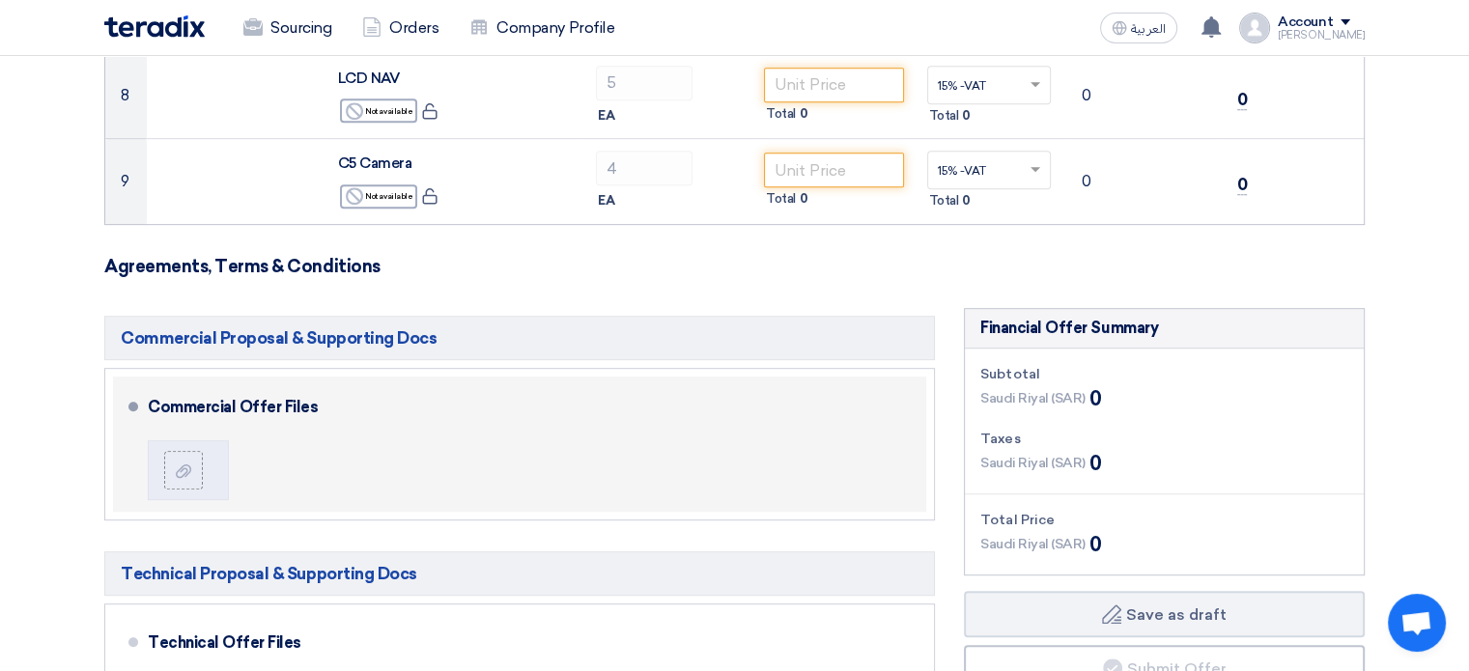
scroll to position [966, 0]
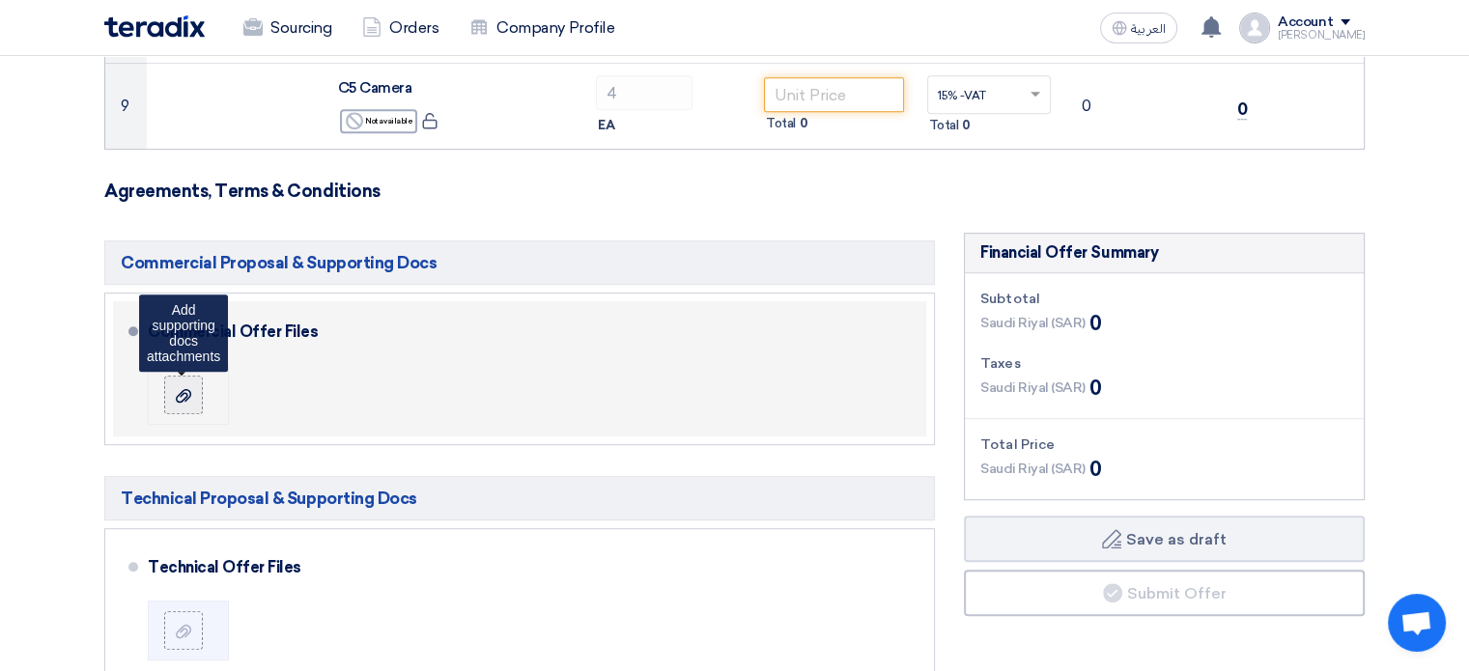
click at [186, 391] on use at bounding box center [183, 395] width 15 height 14
click at [0, 0] on input "file" at bounding box center [0, 0] width 0 height 0
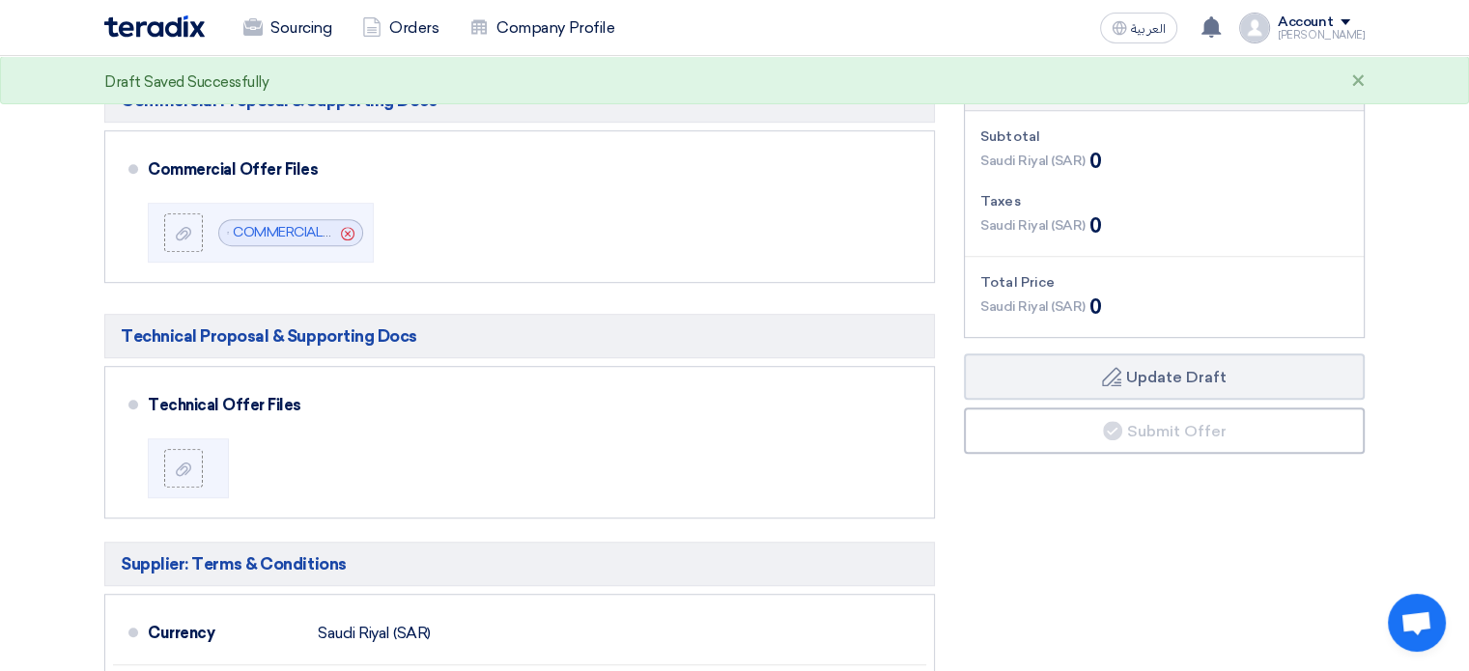
scroll to position [1159, 0]
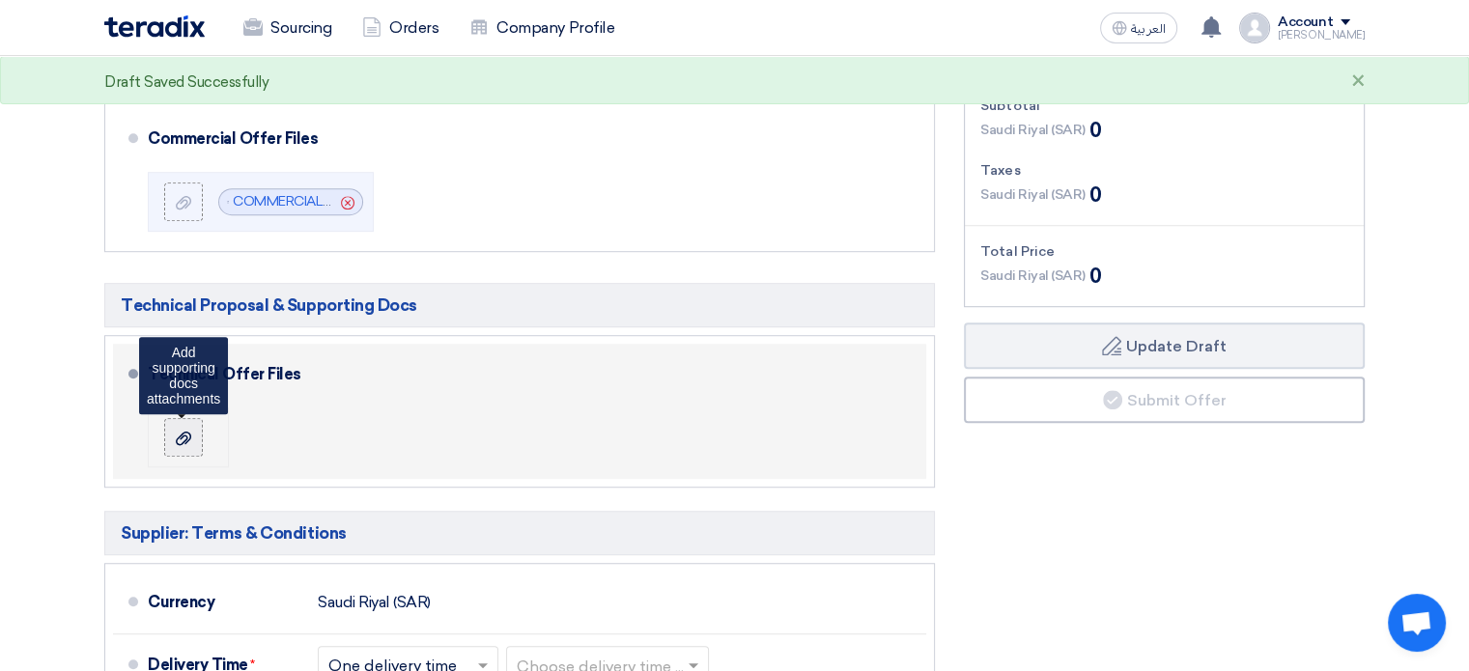
click at [183, 438] on use at bounding box center [183, 438] width 15 height 14
click at [0, 0] on input "file" at bounding box center [0, 0] width 0 height 0
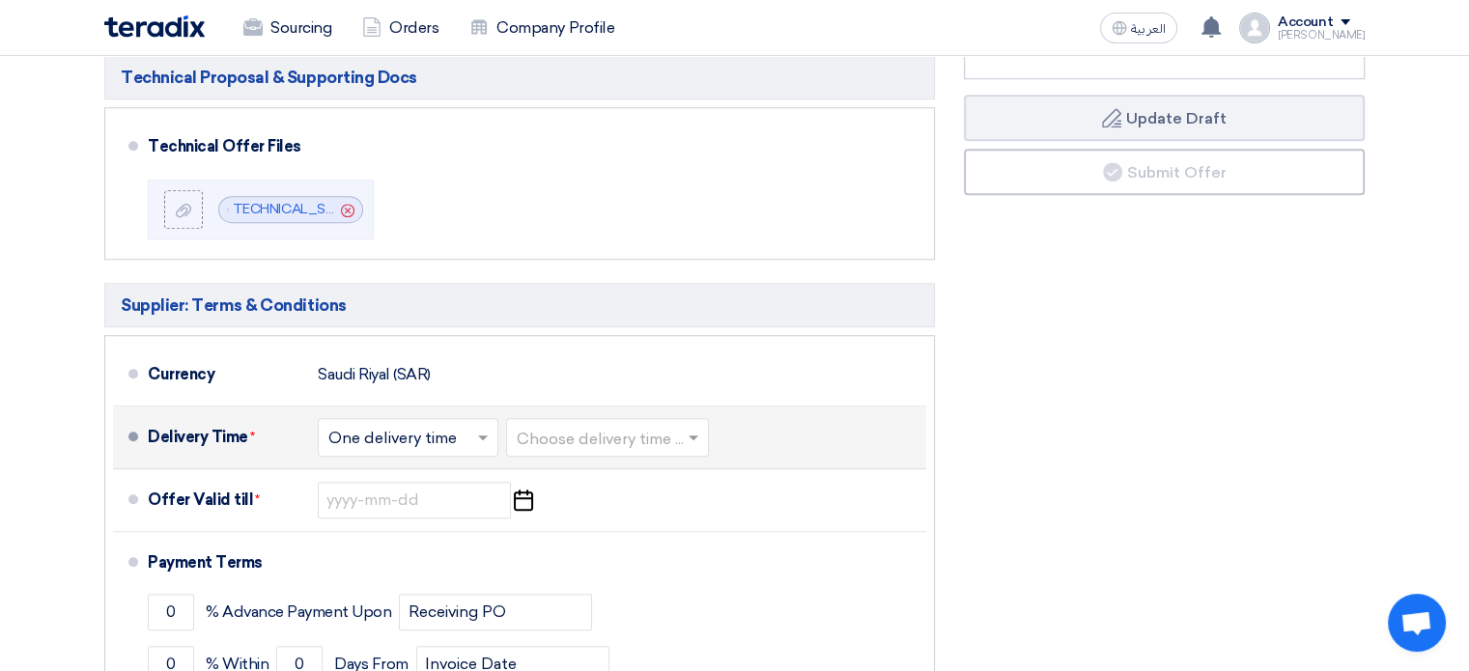
scroll to position [1449, 0]
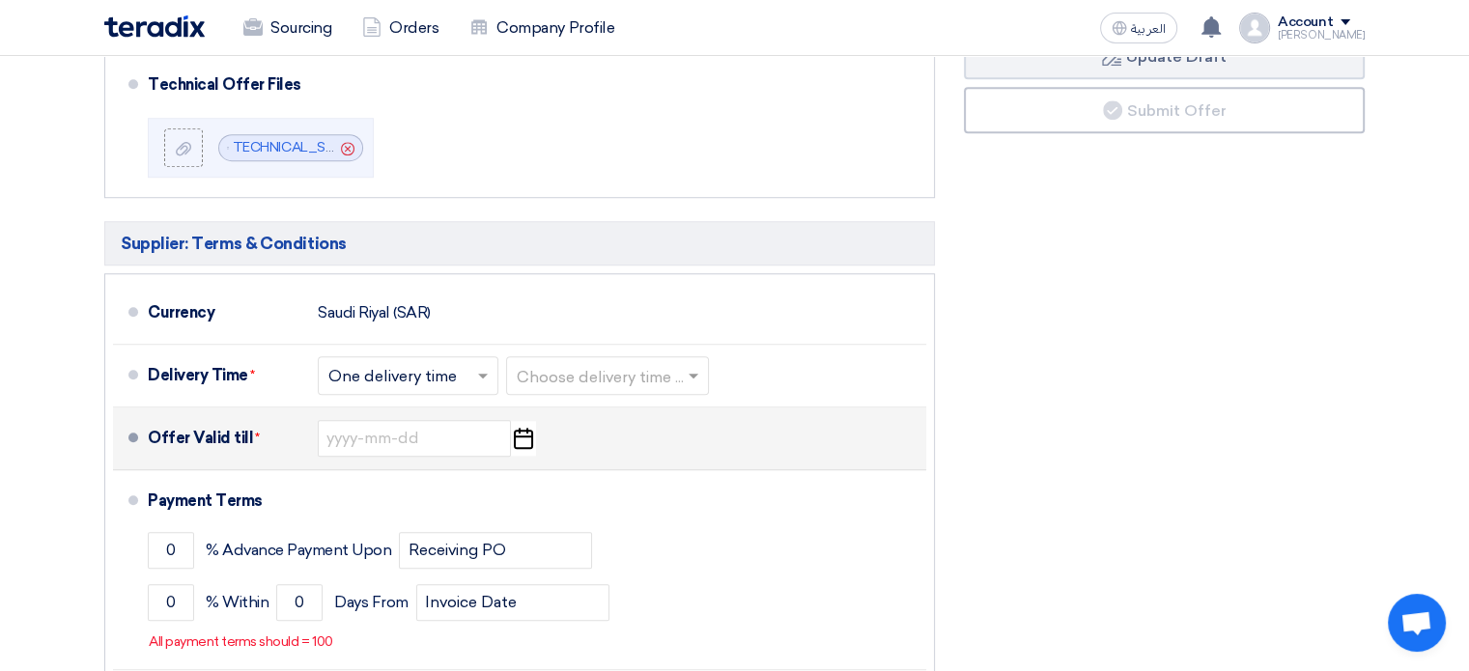
click at [518, 434] on icon "Pick a date" at bounding box center [523, 438] width 26 height 35
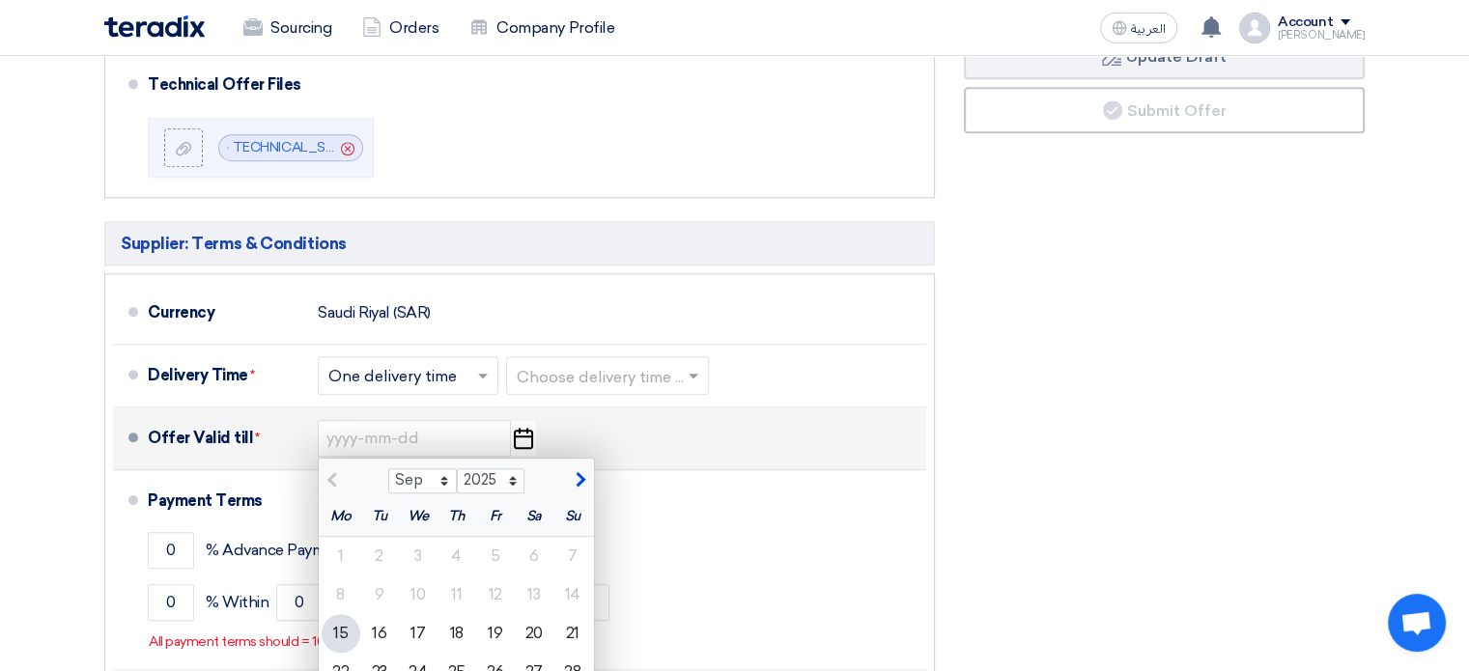
click at [580, 478] on span "button" at bounding box center [578, 479] width 11 height 17
select select "10"
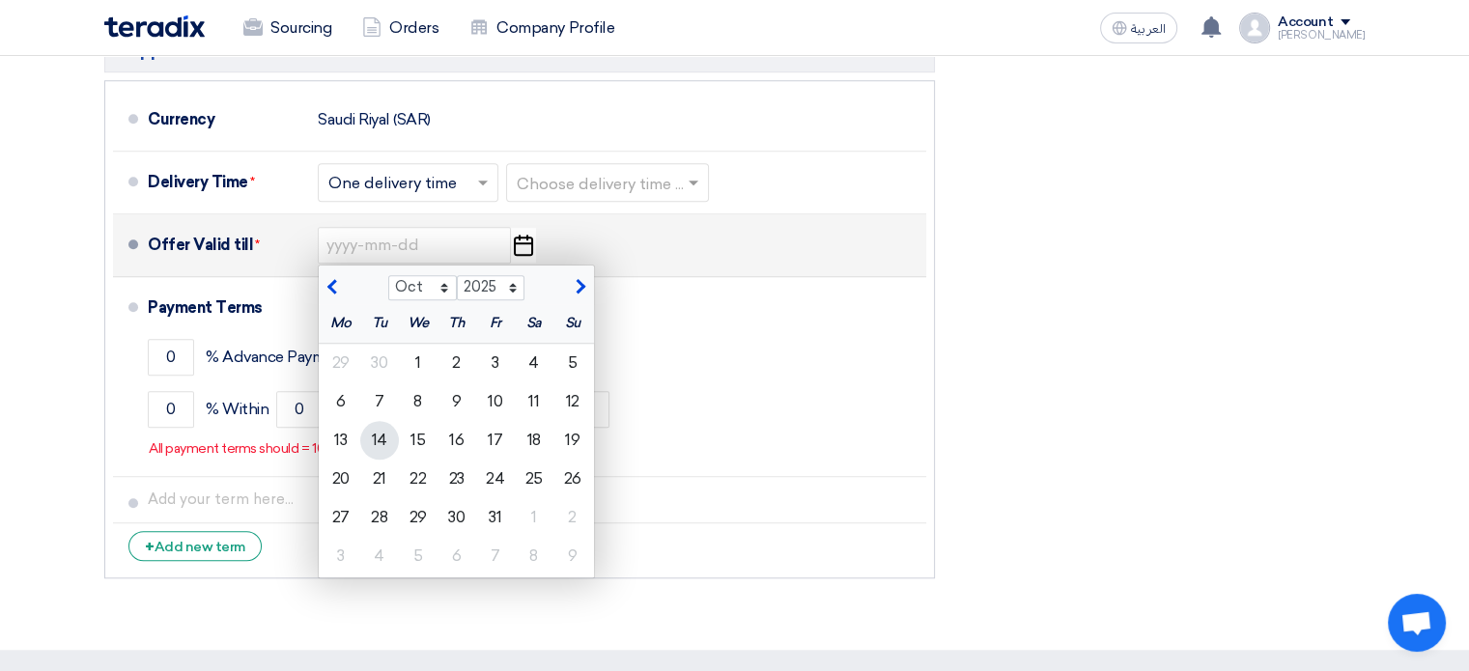
click at [375, 439] on div "14" at bounding box center [379, 440] width 39 height 39
type input "[DATE]"
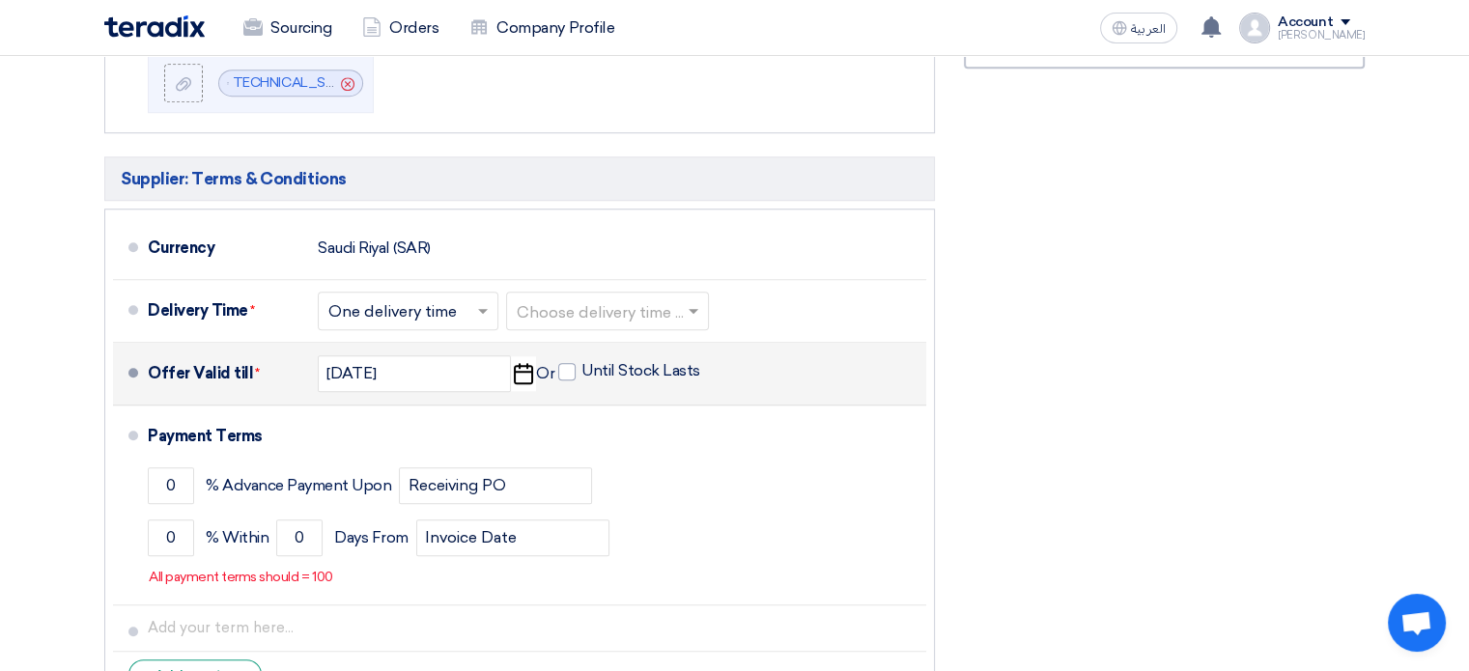
scroll to position [1545, 0]
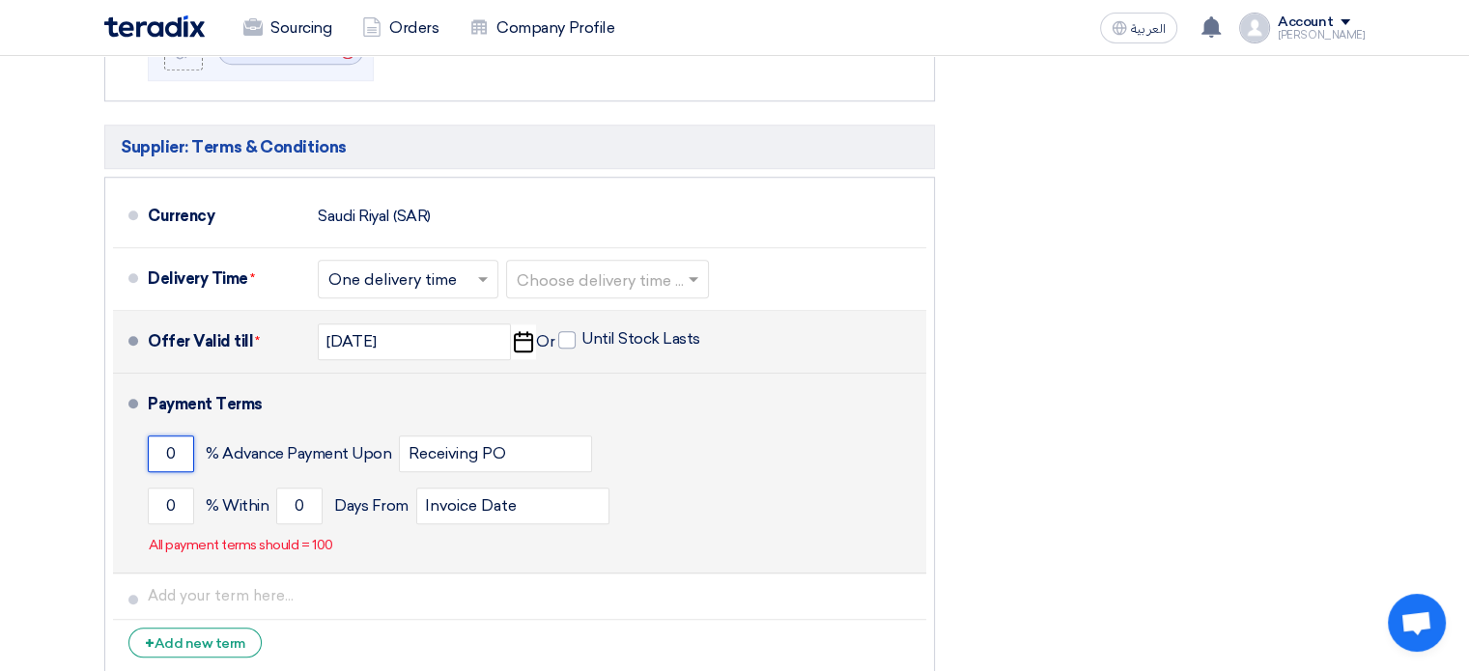
drag, startPoint x: 178, startPoint y: 452, endPoint x: 162, endPoint y: 453, distance: 15.5
click at [162, 453] on input "0" at bounding box center [171, 454] width 46 height 37
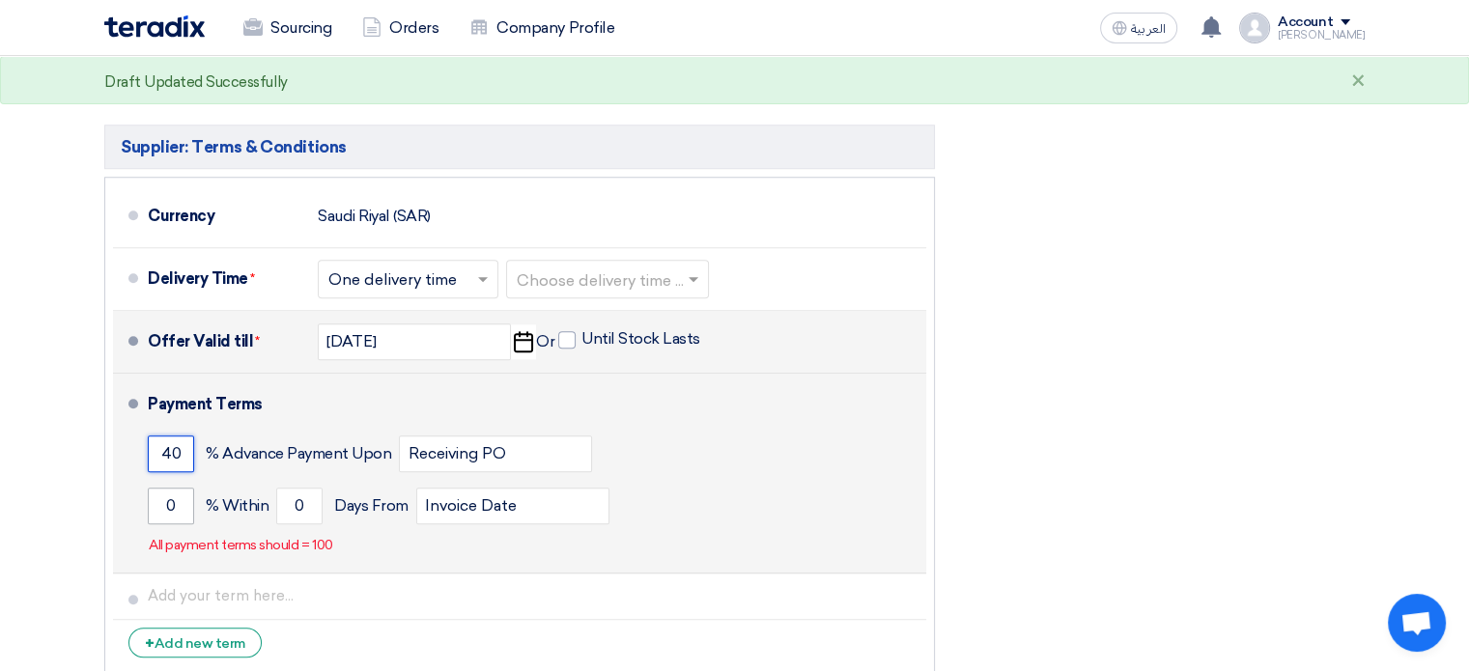
type input "40"
drag, startPoint x: 183, startPoint y: 504, endPoint x: 152, endPoint y: 503, distance: 30.9
click at [152, 503] on input "0" at bounding box center [171, 506] width 46 height 37
type input "60"
drag, startPoint x: 301, startPoint y: 501, endPoint x: 278, endPoint y: 500, distance: 23.2
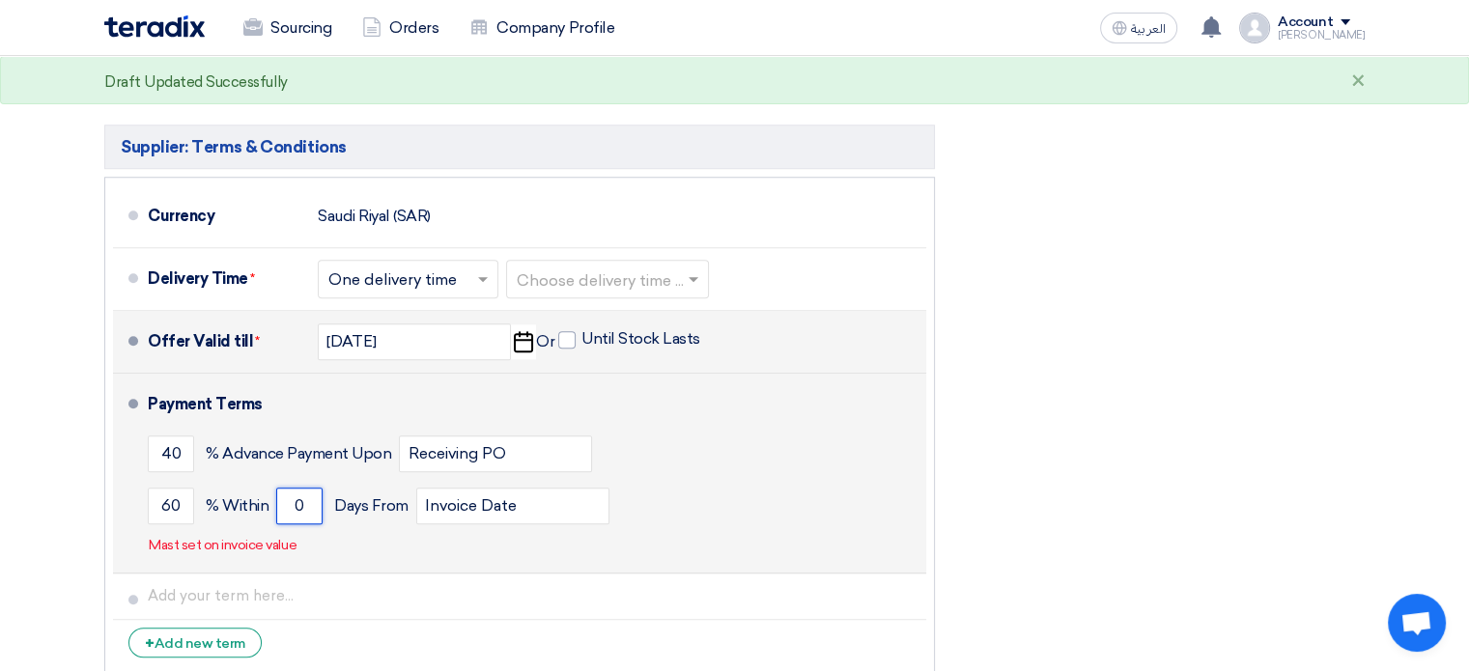
click at [278, 500] on input "0" at bounding box center [299, 506] width 46 height 37
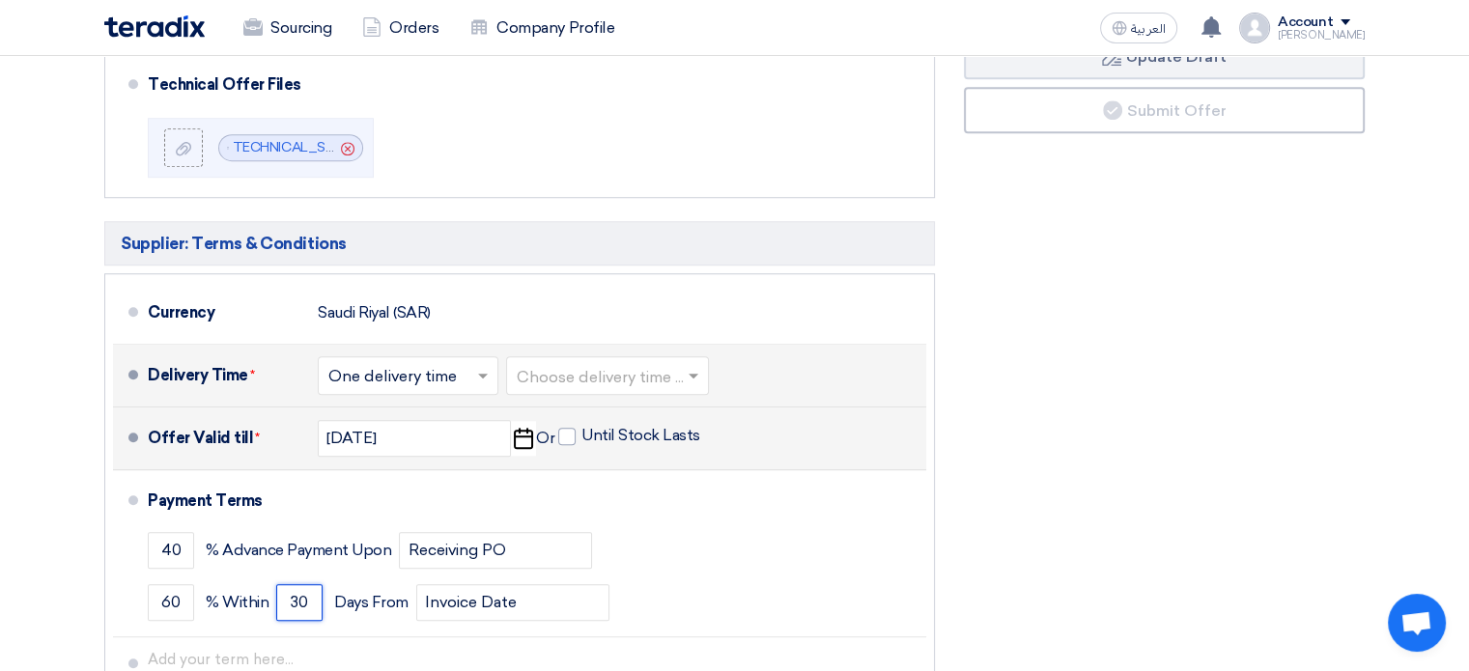
scroll to position [1739, 0]
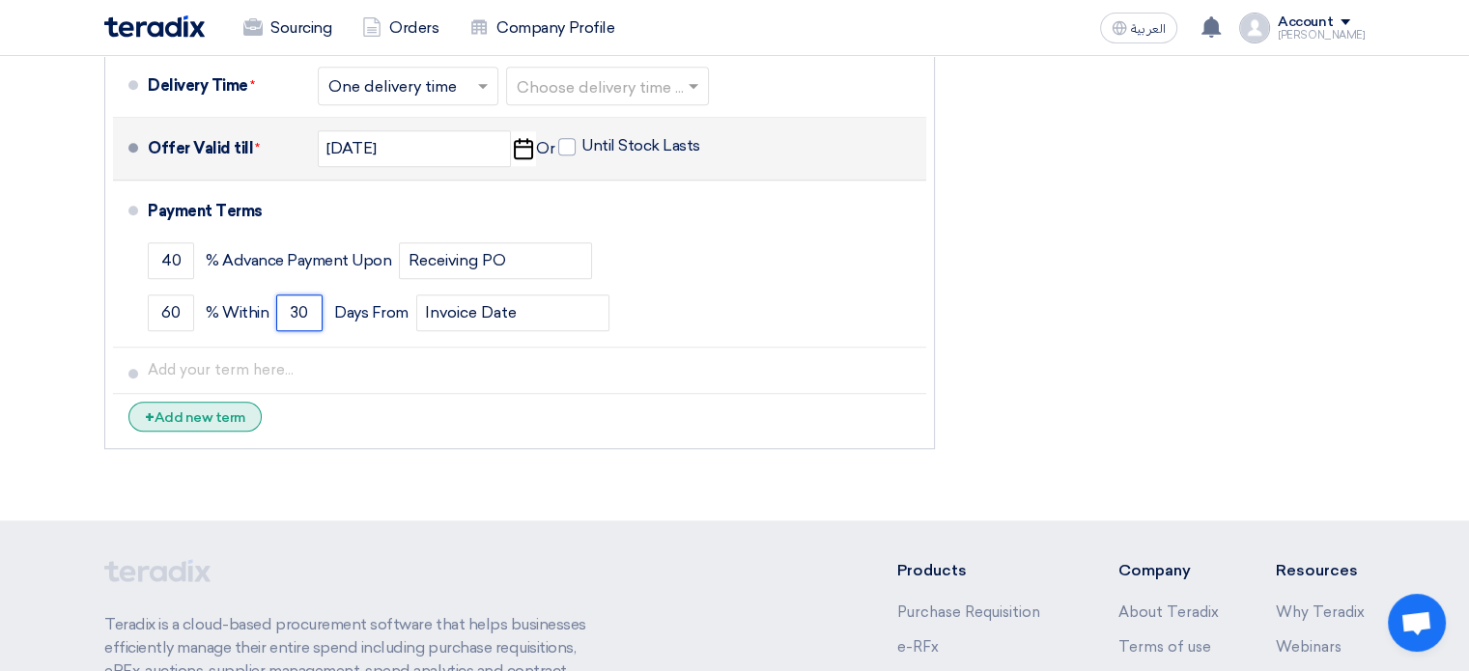
type input "30"
click at [212, 409] on div "+ Add new term" at bounding box center [194, 417] width 133 height 30
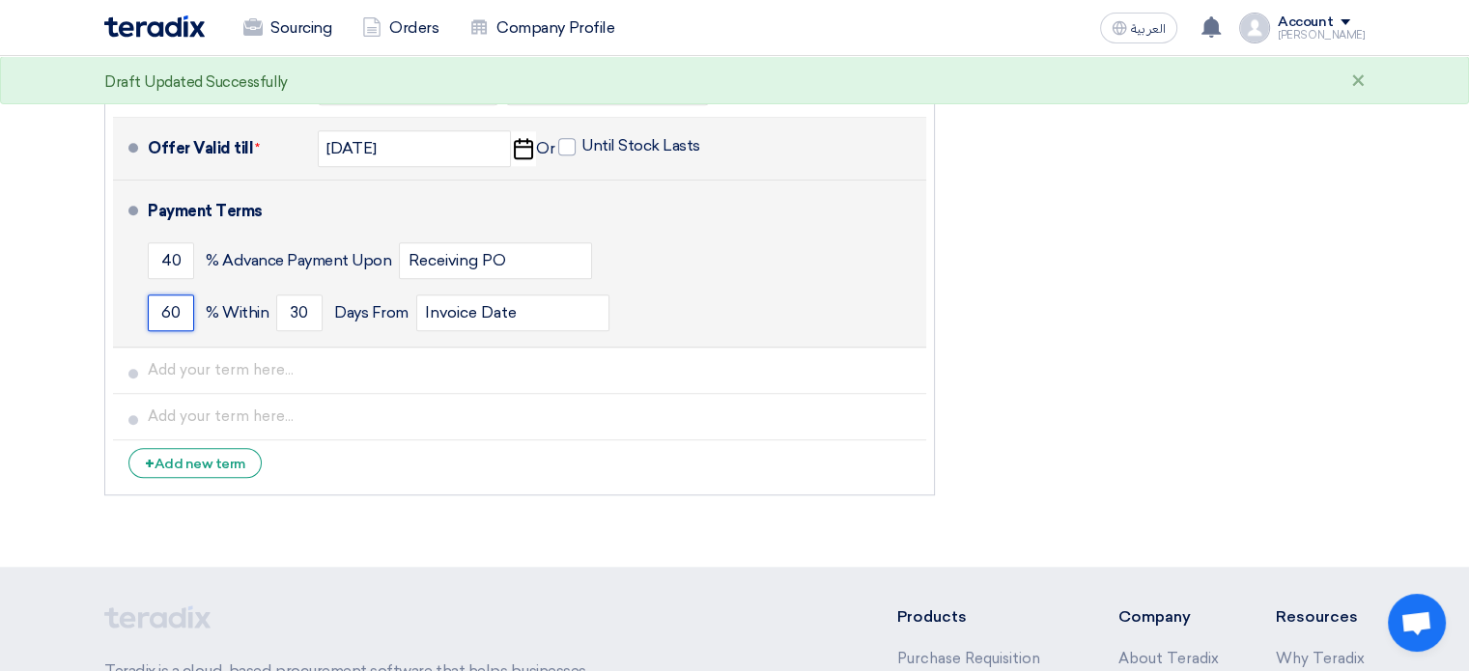
drag, startPoint x: 182, startPoint y: 310, endPoint x: 157, endPoint y: 307, distance: 24.3
click at [157, 307] on input "60" at bounding box center [171, 313] width 46 height 37
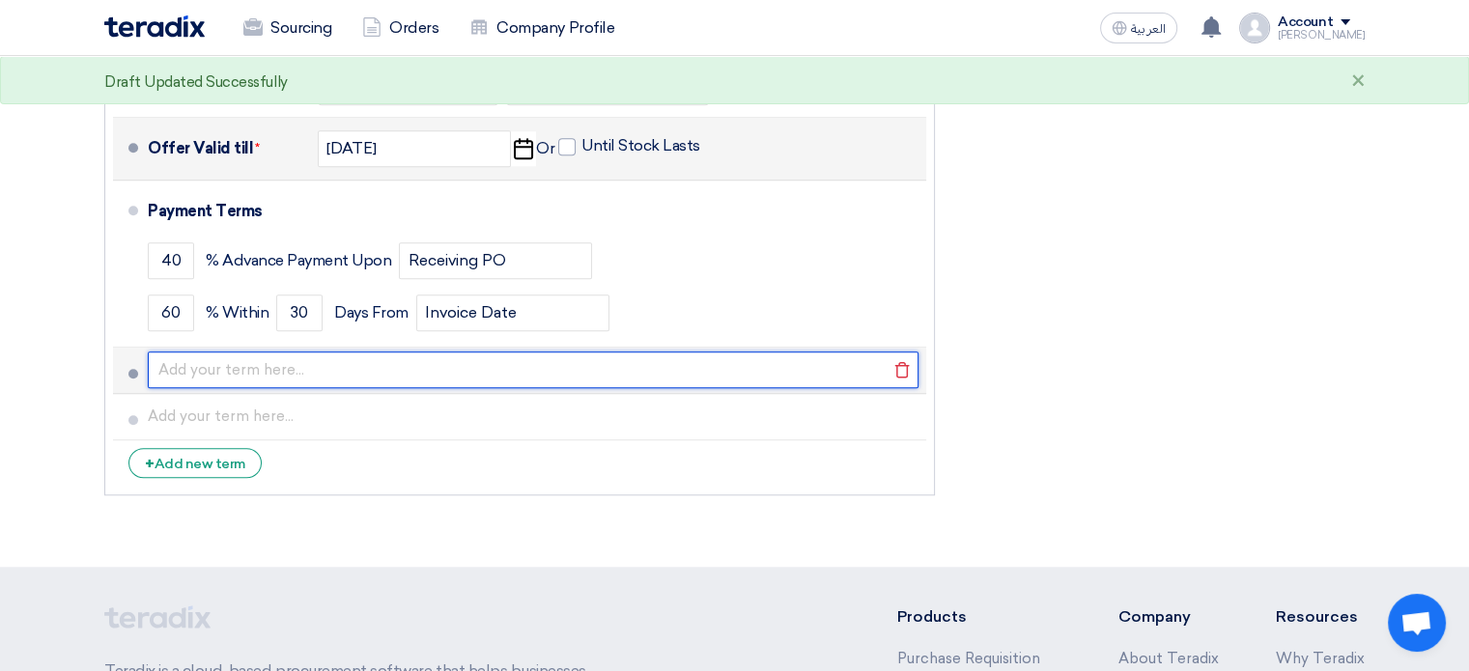
click at [199, 369] on input "text" at bounding box center [533, 370] width 771 height 37
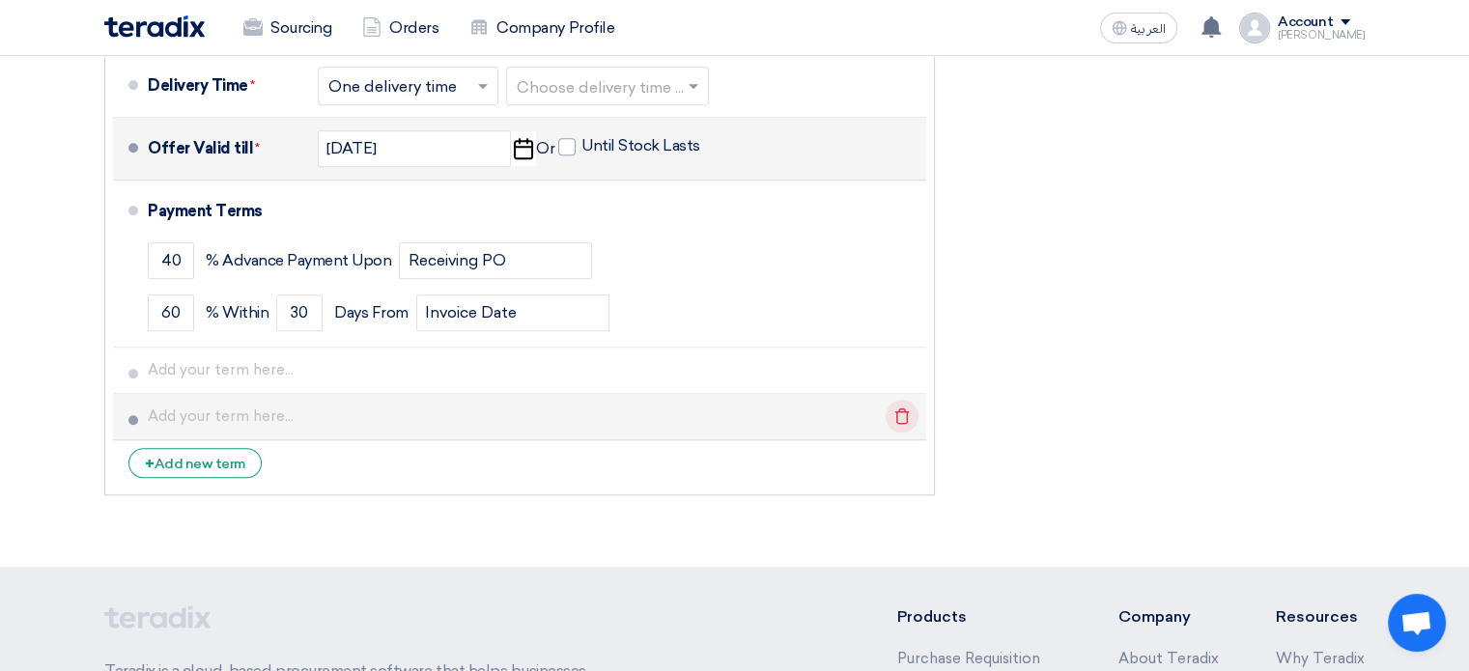
click at [906, 409] on icon "Delete" at bounding box center [902, 416] width 33 height 33
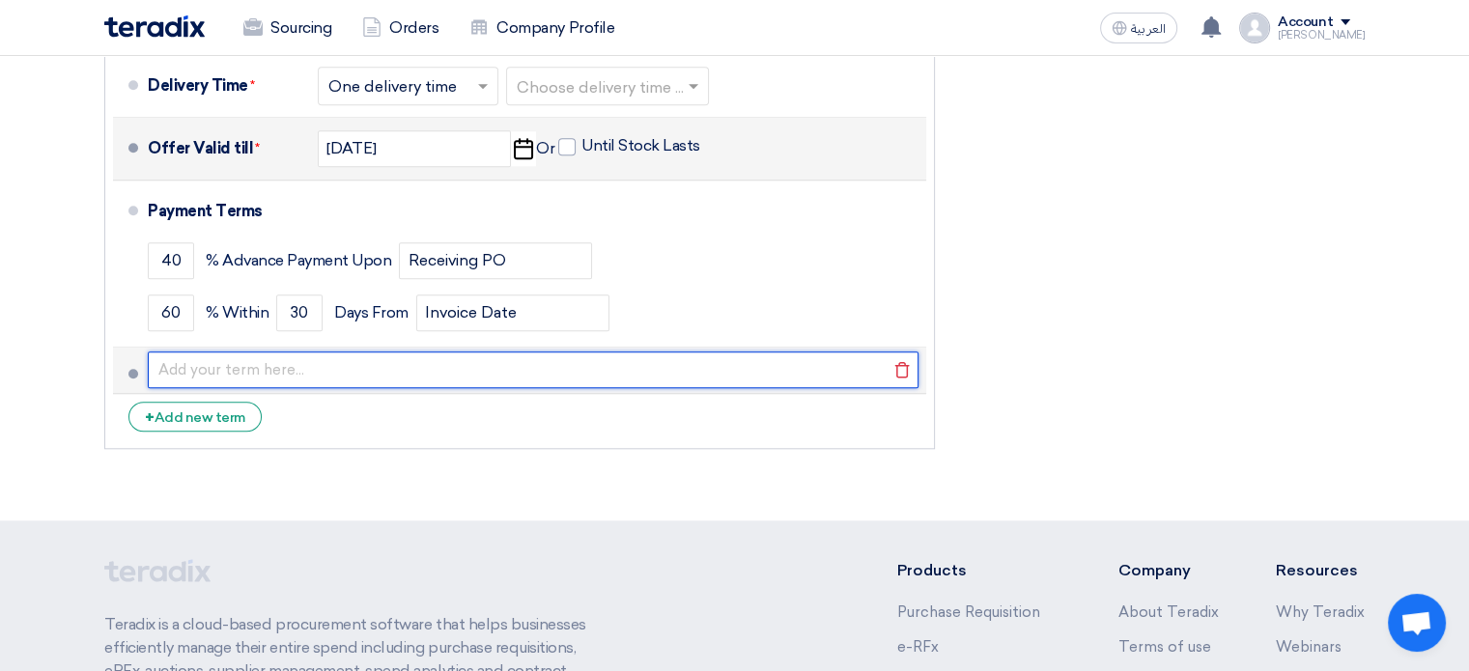
click at [203, 354] on input "text" at bounding box center [533, 370] width 771 height 37
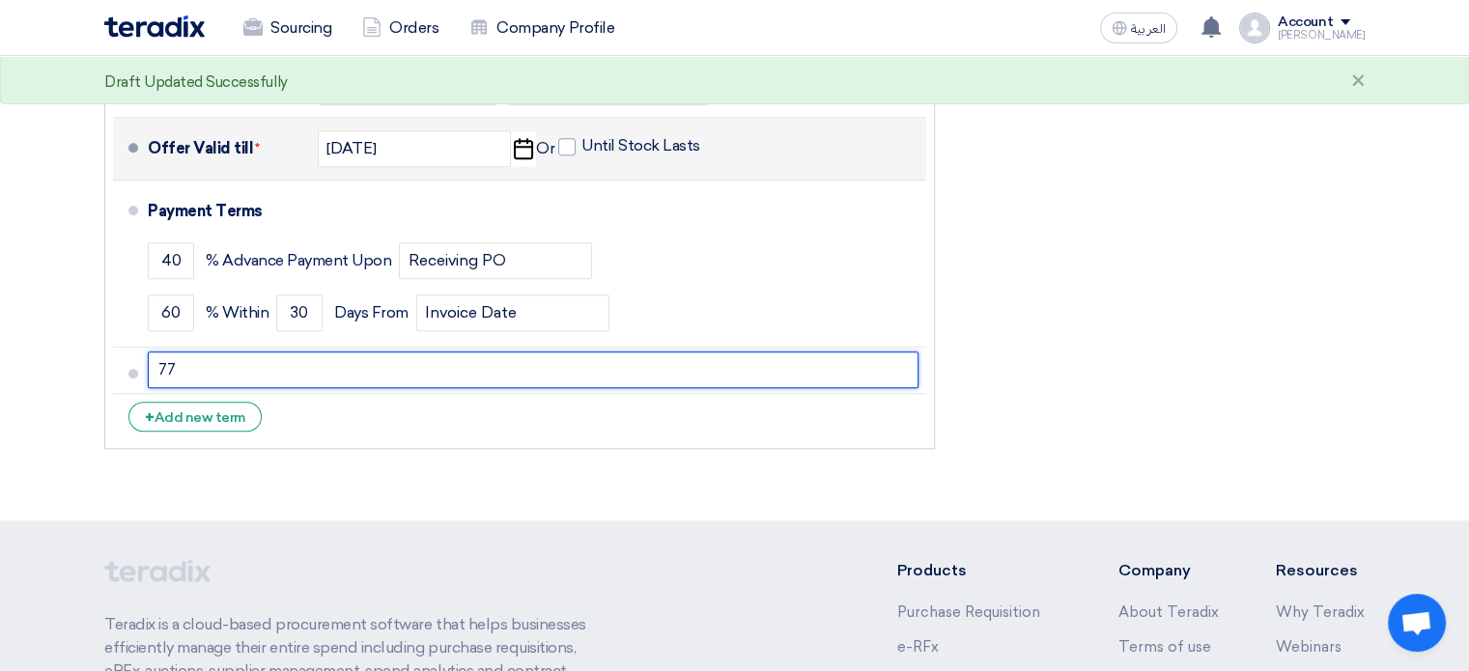
type input "7"
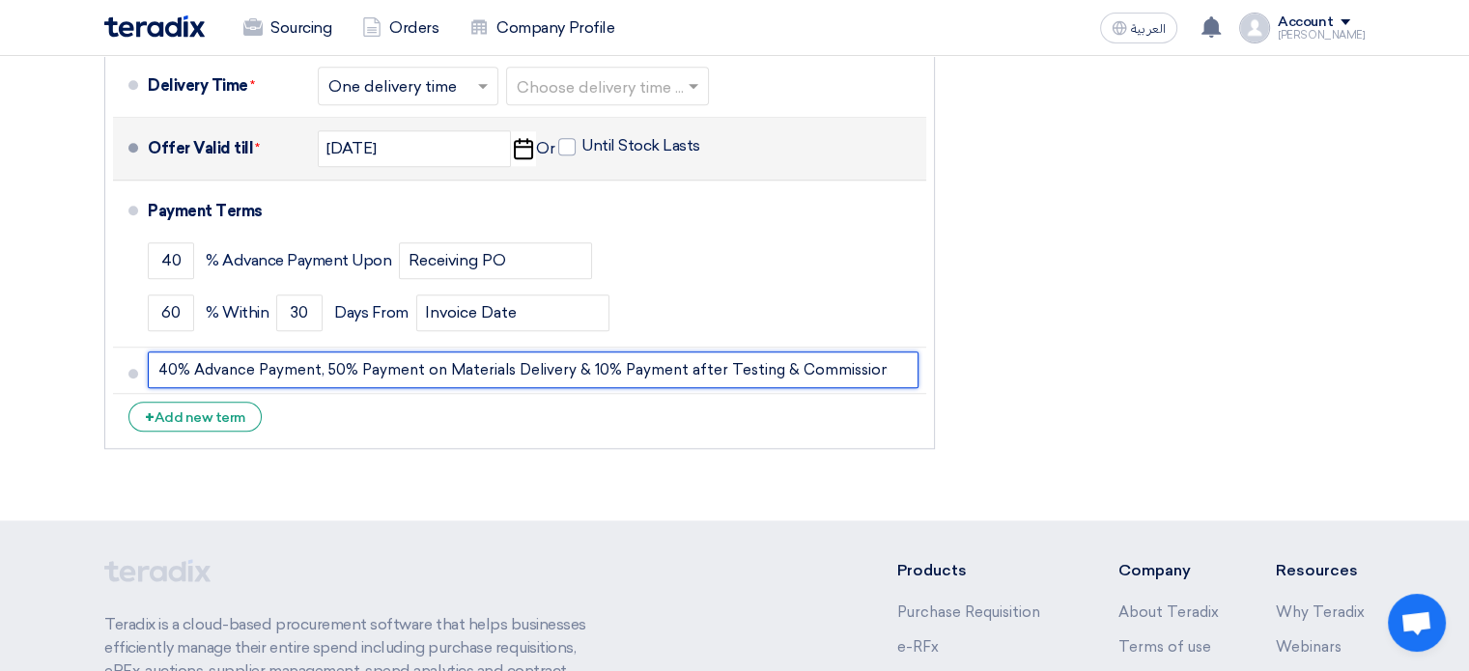
scroll to position [0, 4]
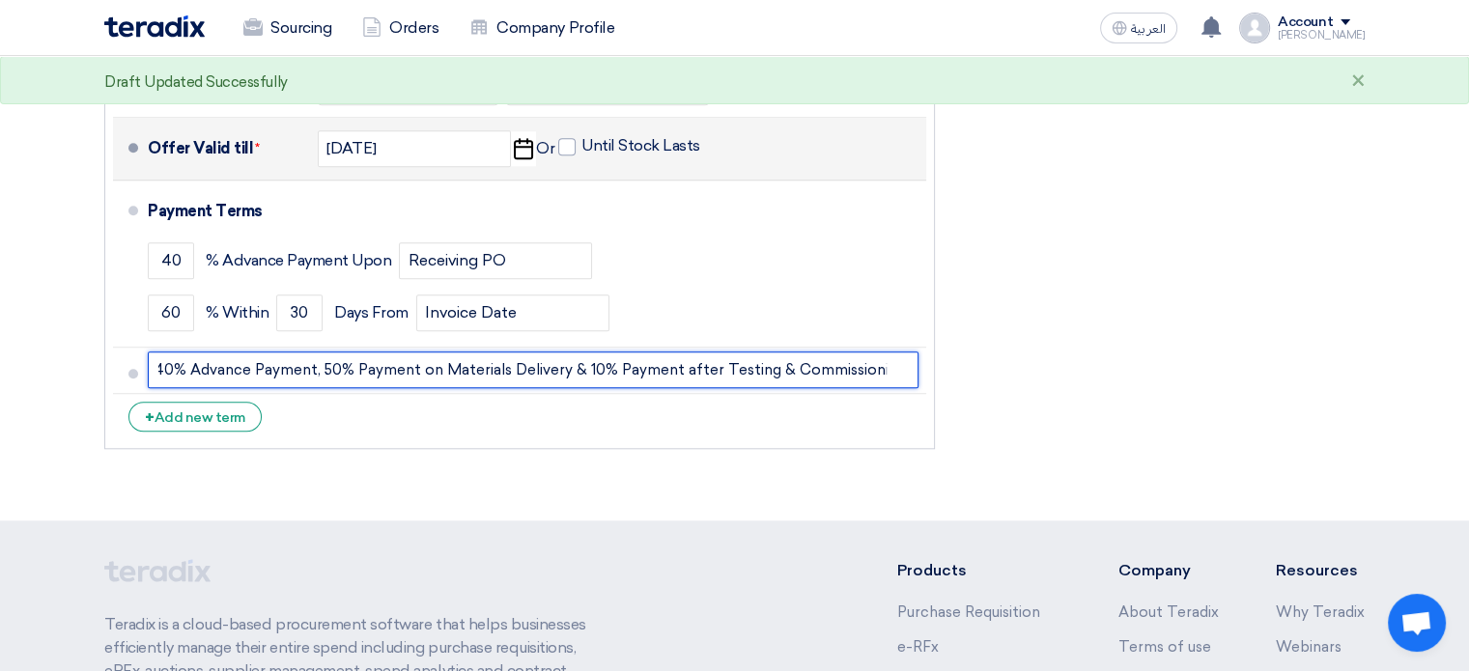
type input "40% Advance Payment, 50% Payment on Materials Delivery & 10% Payment after Test…"
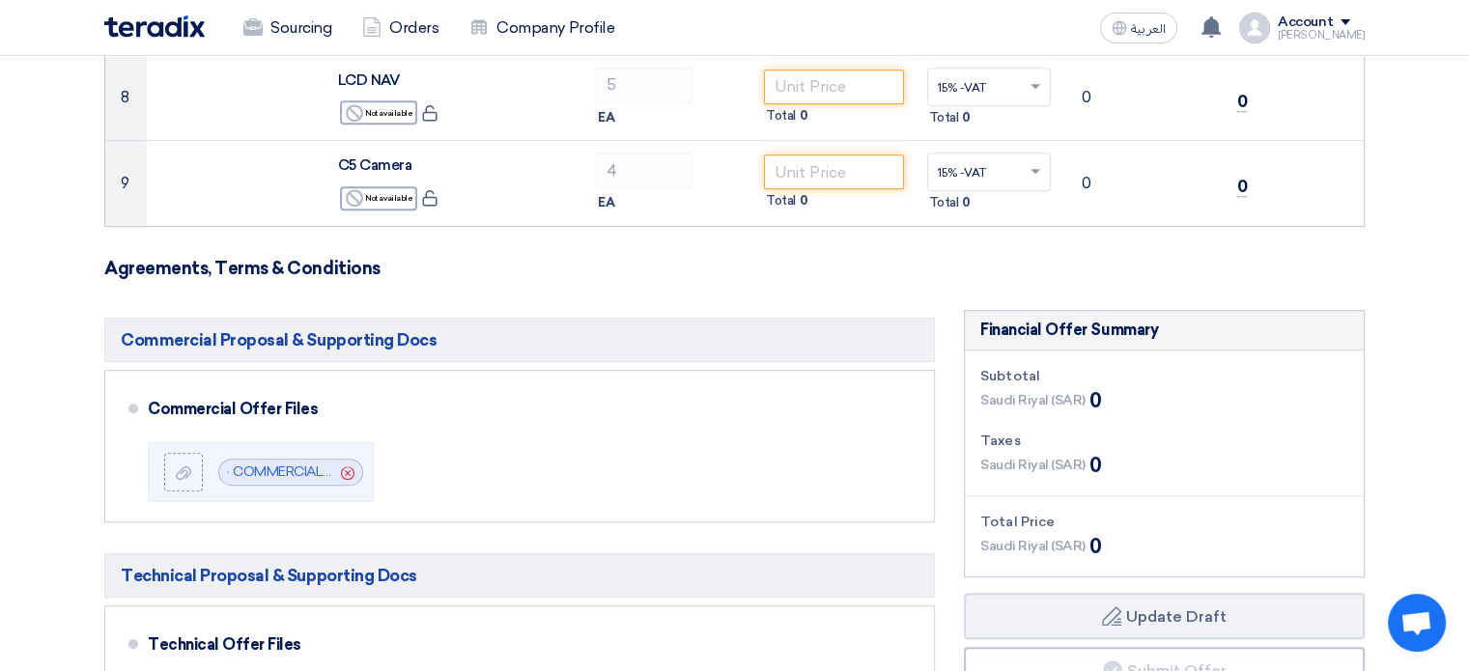
scroll to position [966, 0]
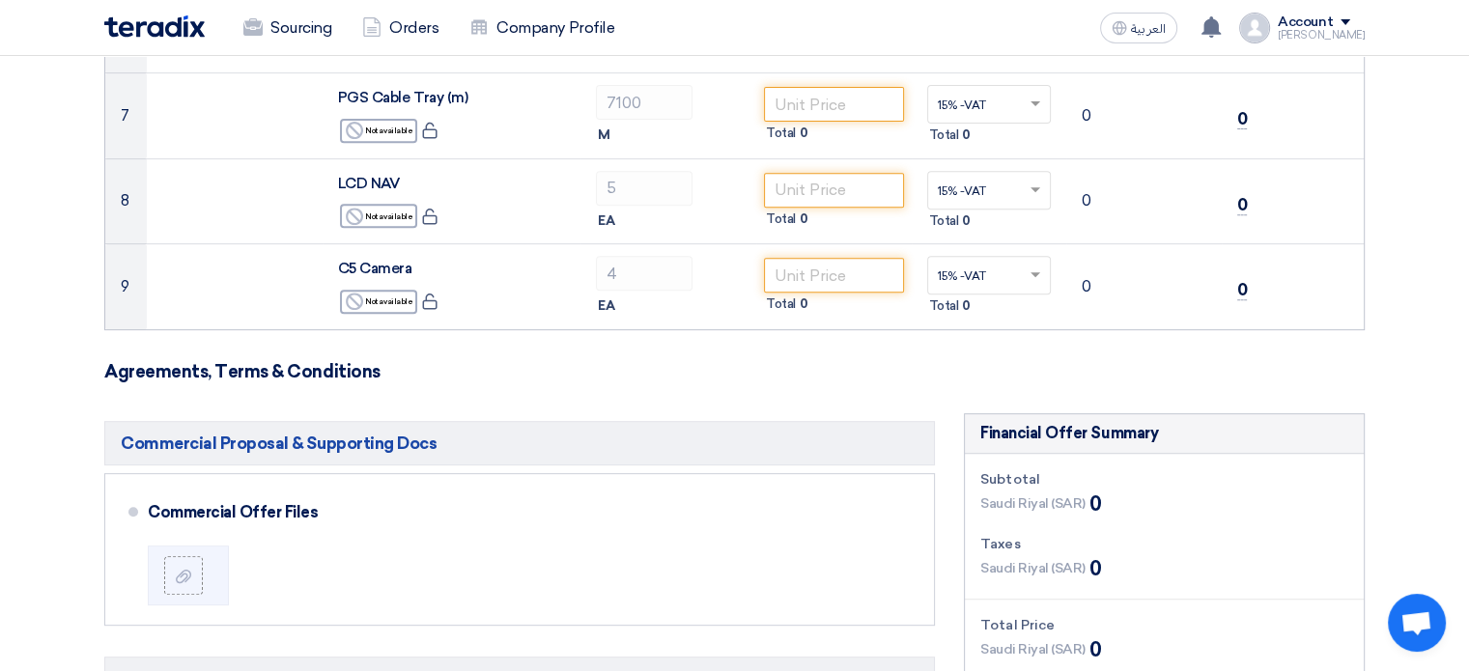
scroll to position [966, 0]
